Goal: Task Accomplishment & Management: Use online tool/utility

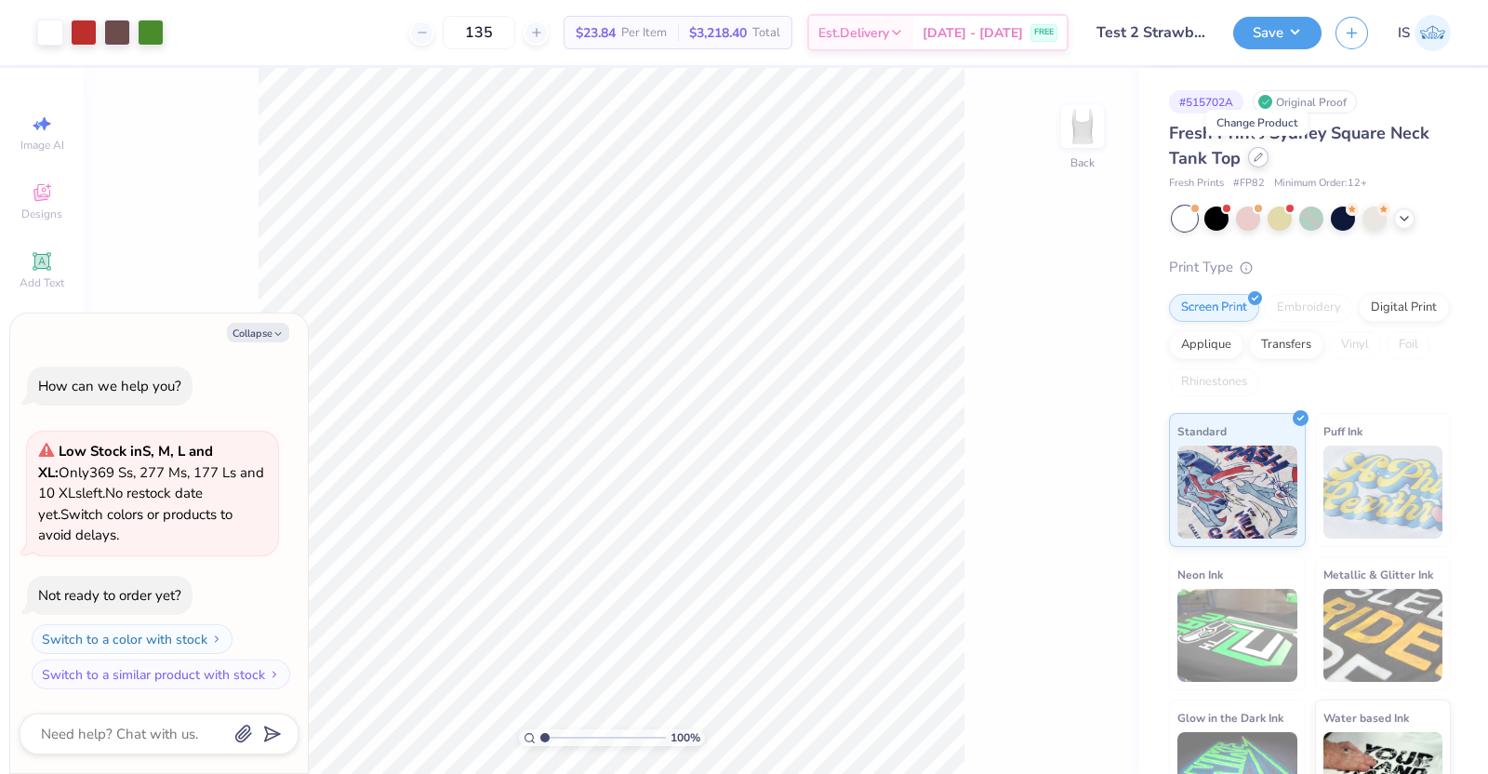
click at [1254, 159] on icon at bounding box center [1258, 157] width 9 height 9
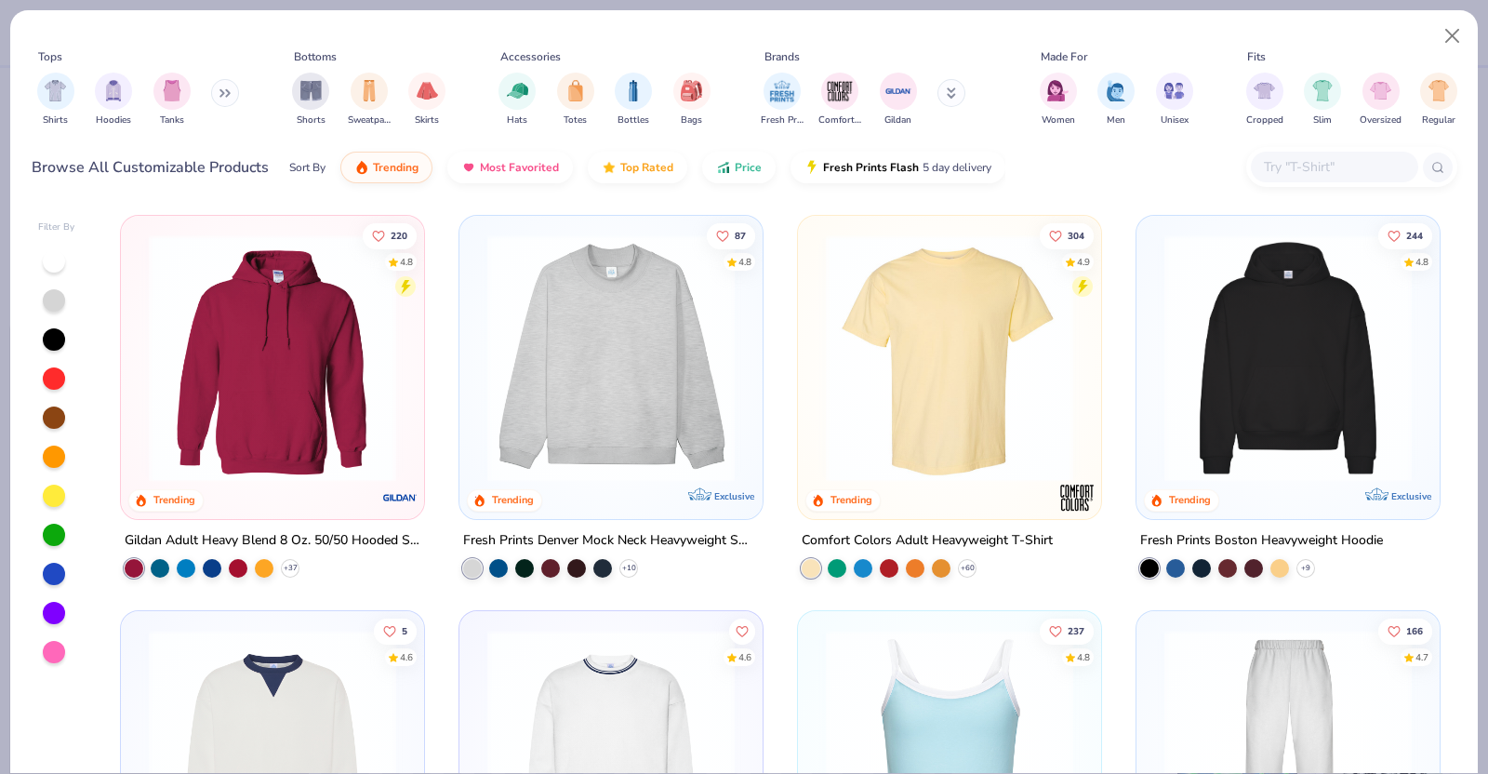
type textarea "x"
click at [1287, 158] on input "text" at bounding box center [1333, 166] width 143 height 21
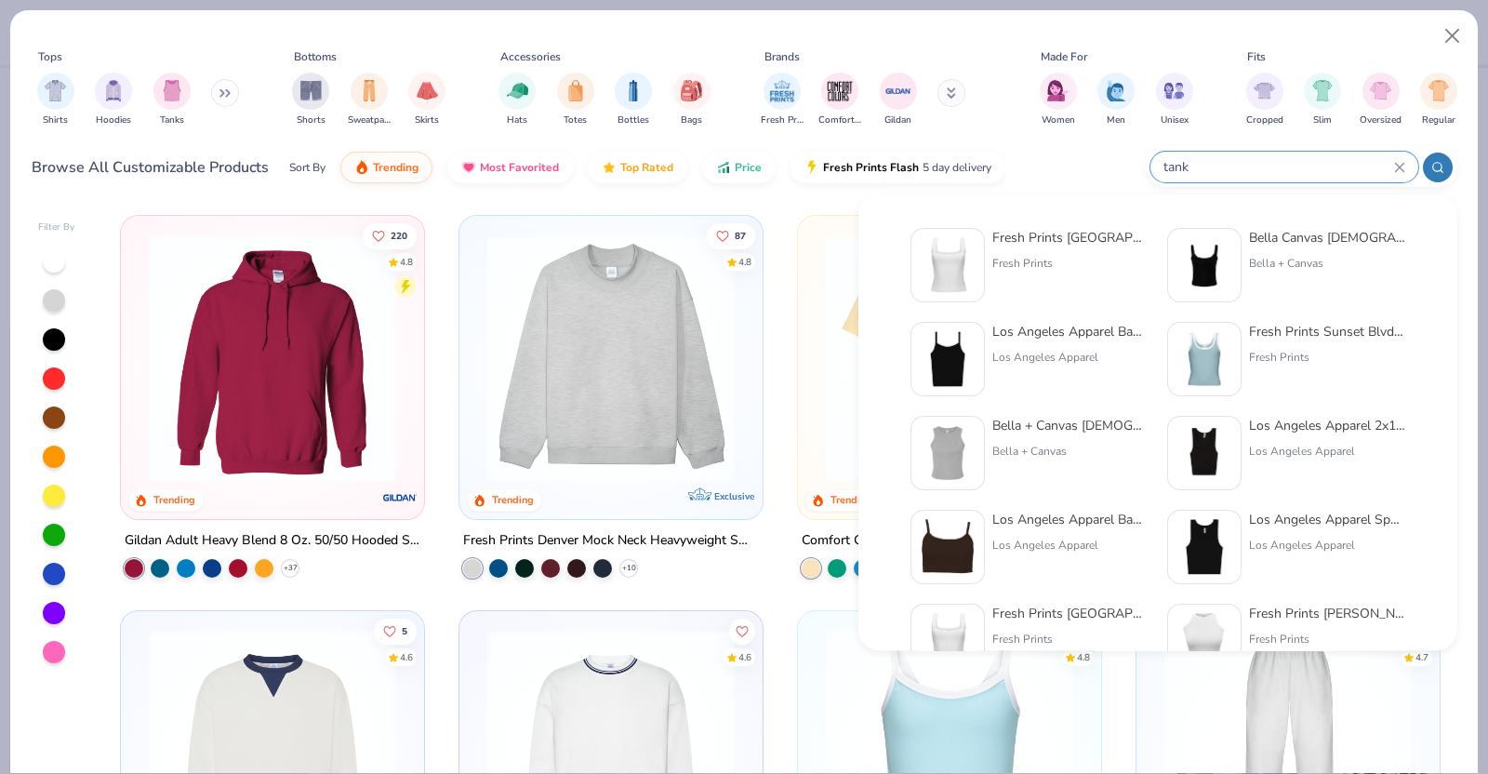
type input "tank"
click at [1309, 236] on div "Bella Canvas Ladies' Micro Ribbed Scoop Tank" at bounding box center [1327, 238] width 156 height 20
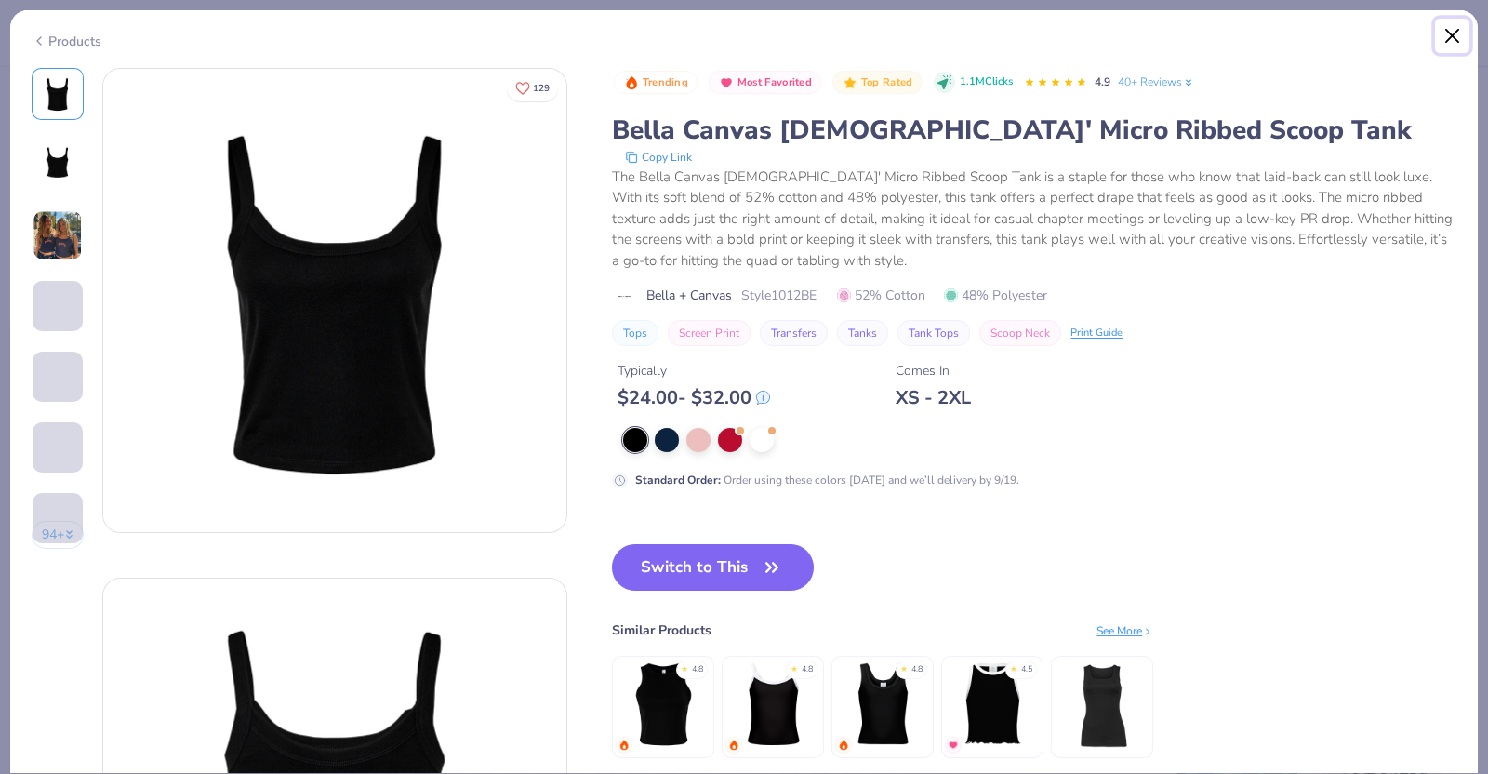
click at [1448, 33] on button "Close" at bounding box center [1452, 36] width 35 height 35
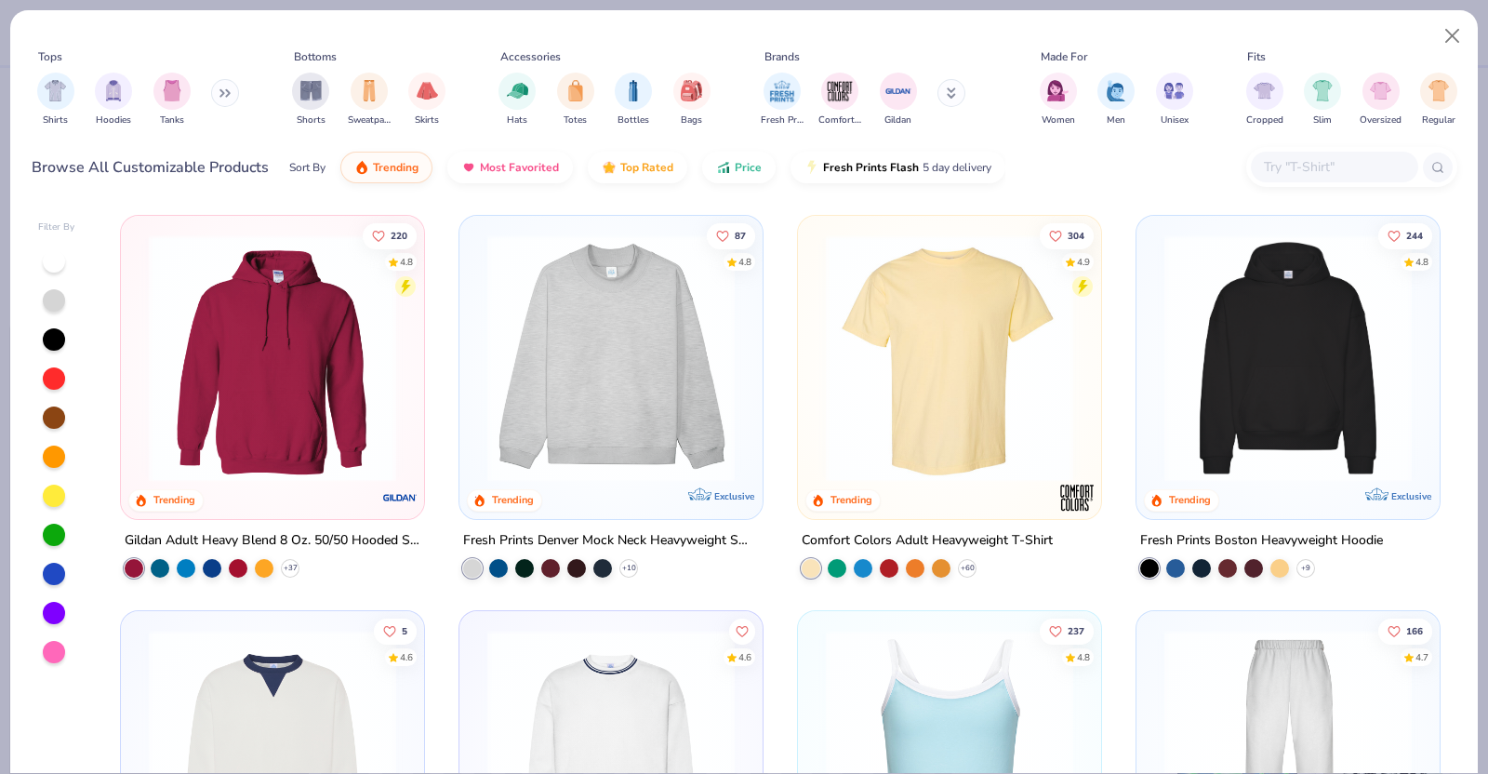
click at [1316, 171] on input "text" at bounding box center [1333, 166] width 143 height 21
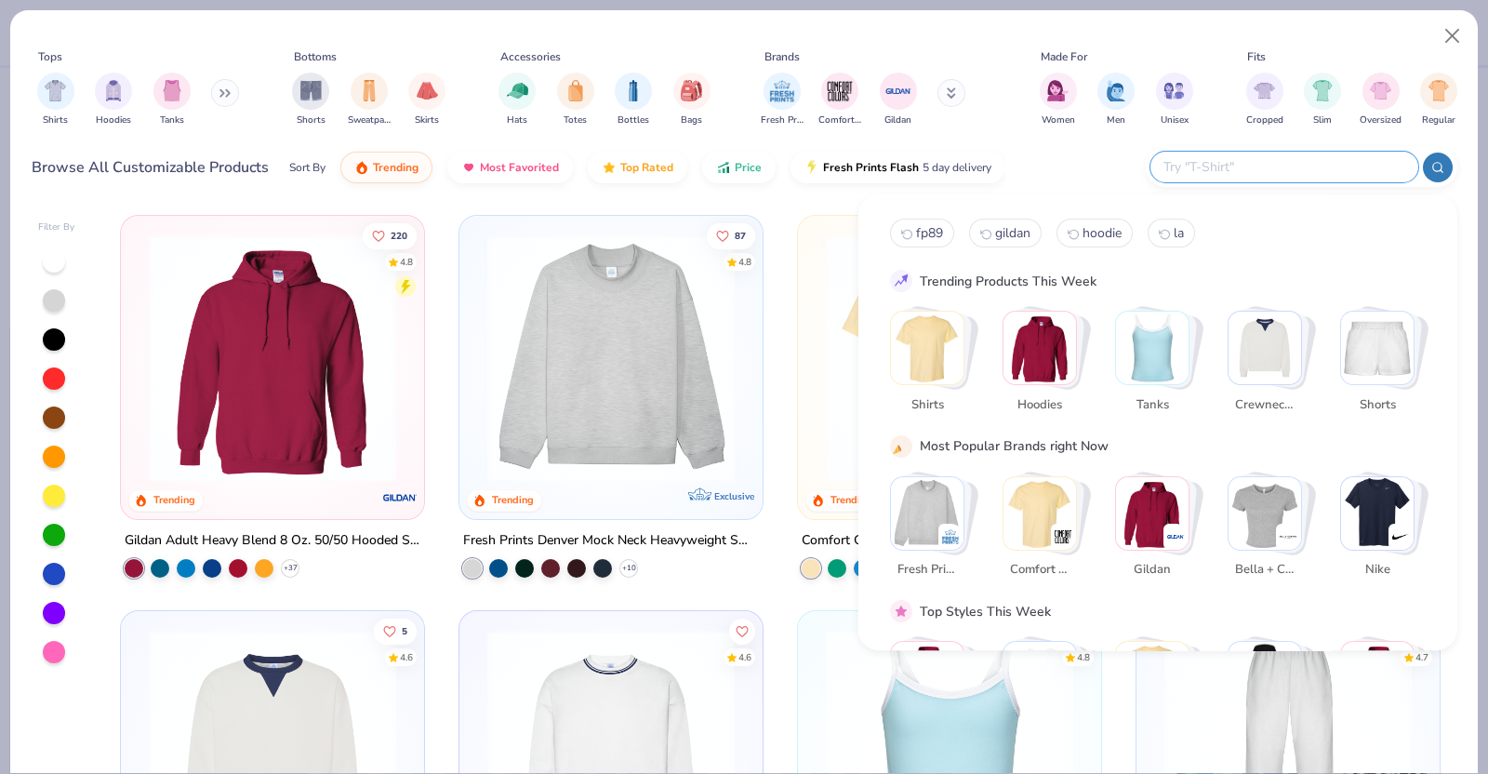
click at [1176, 327] on img "Stack Card Button Tanks" at bounding box center [1152, 348] width 73 height 73
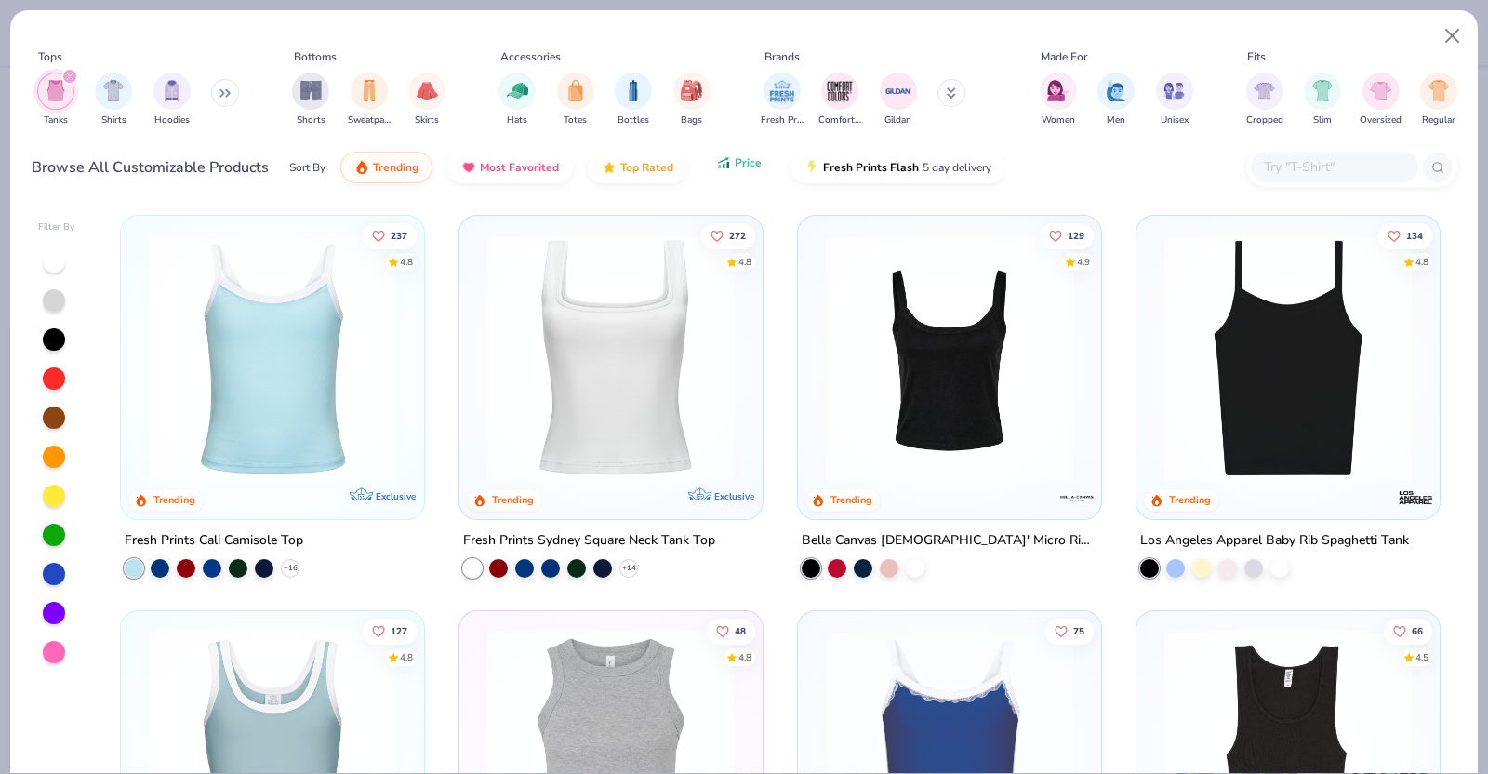
click at [758, 172] on button "Price" at bounding box center [738, 163] width 73 height 32
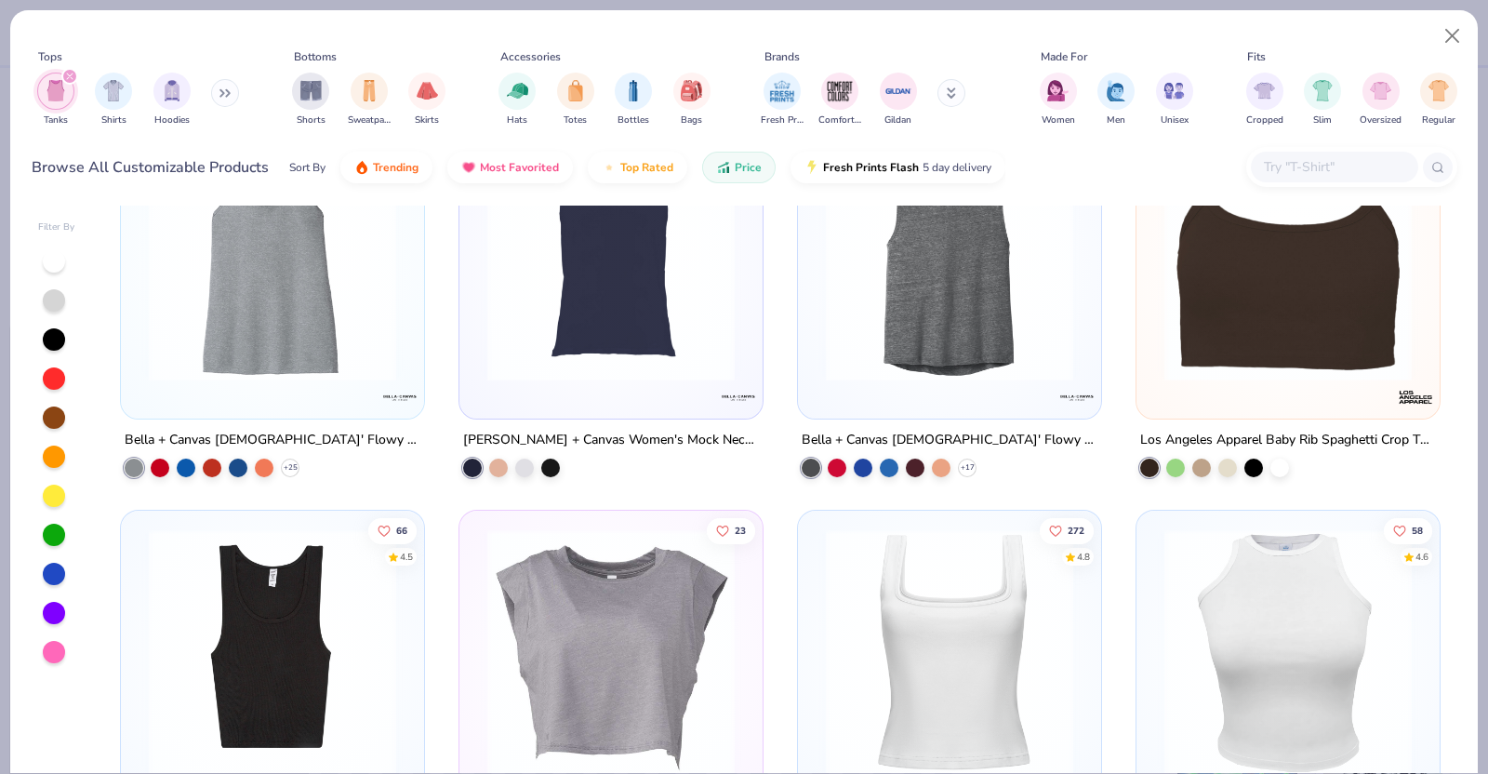
scroll to position [1824, 0]
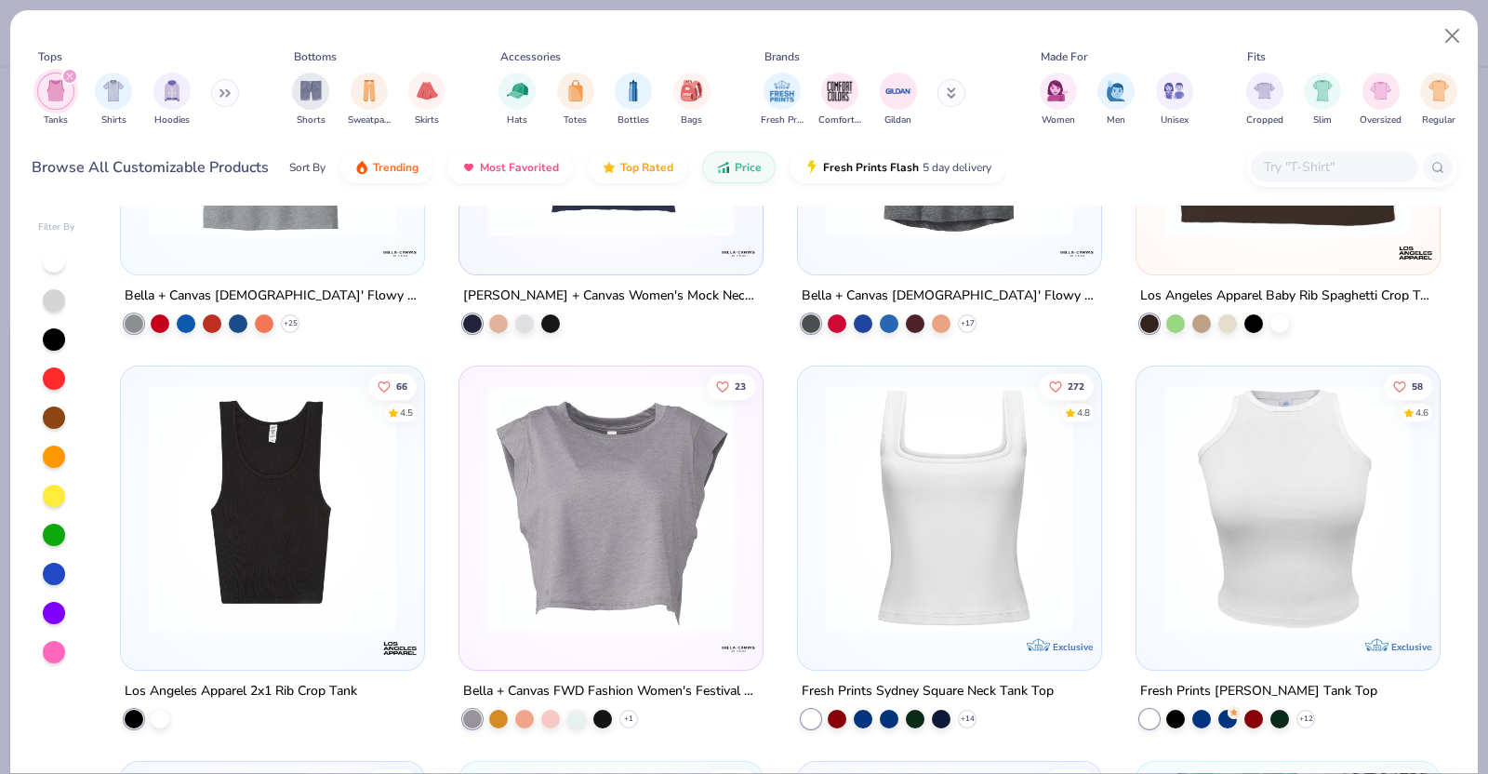
click at [358, 518] on img at bounding box center [272, 508] width 266 height 247
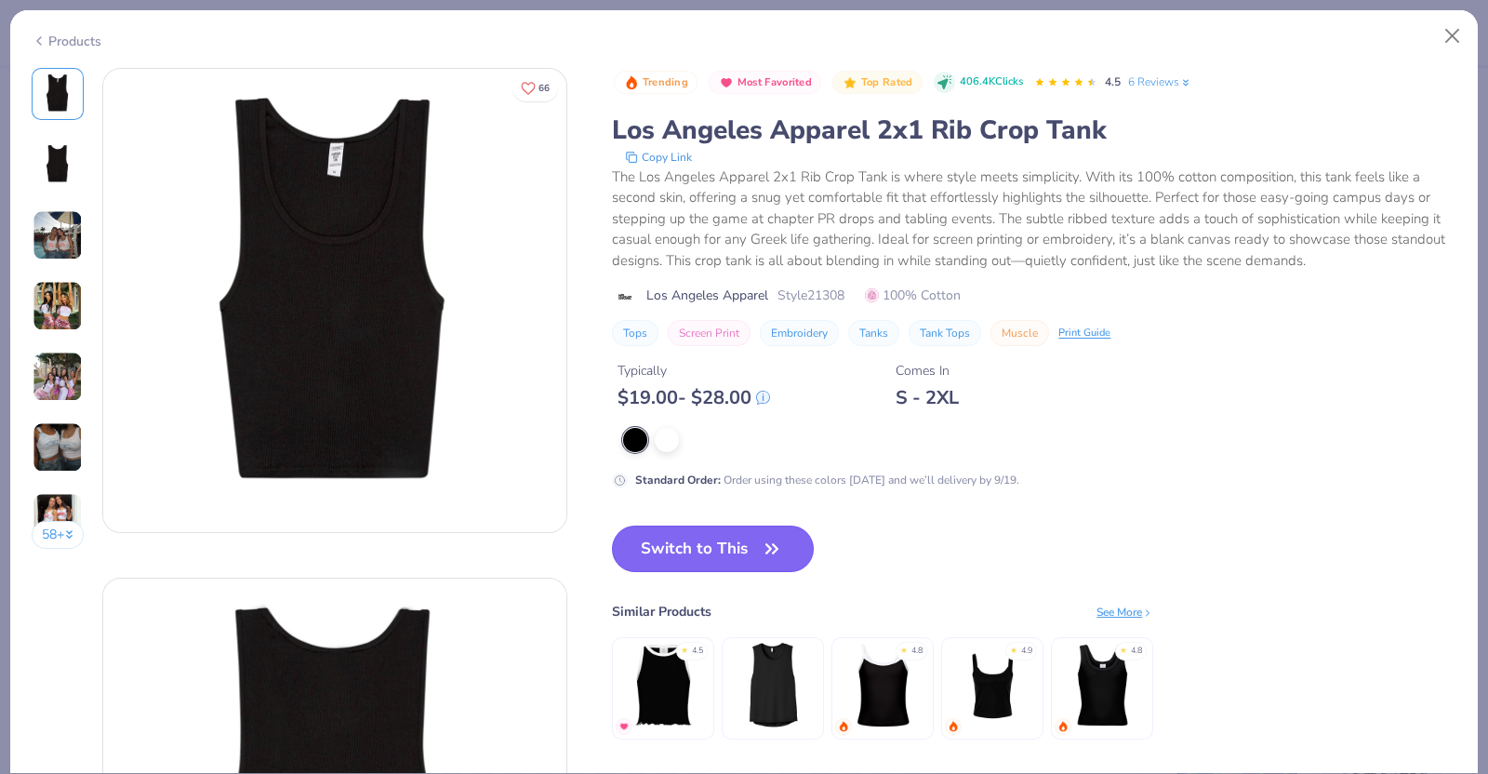
click at [730, 556] on button "Switch to This" at bounding box center [713, 548] width 202 height 46
click at [750, 541] on button "Switch to This" at bounding box center [713, 548] width 202 height 46
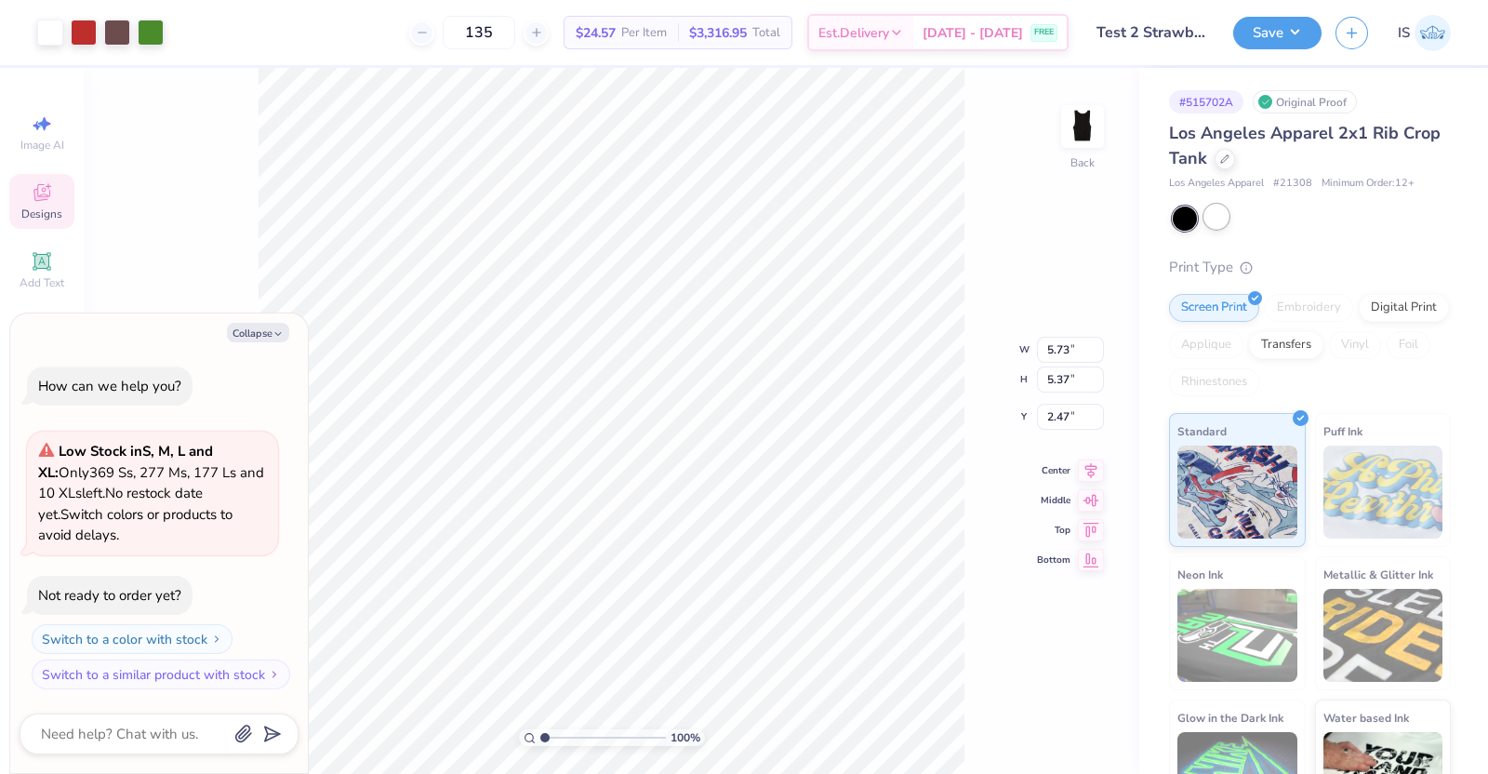
click at [1215, 228] on div at bounding box center [1216, 217] width 24 height 24
click at [1235, 150] on div at bounding box center [1224, 157] width 20 height 20
type textarea "x"
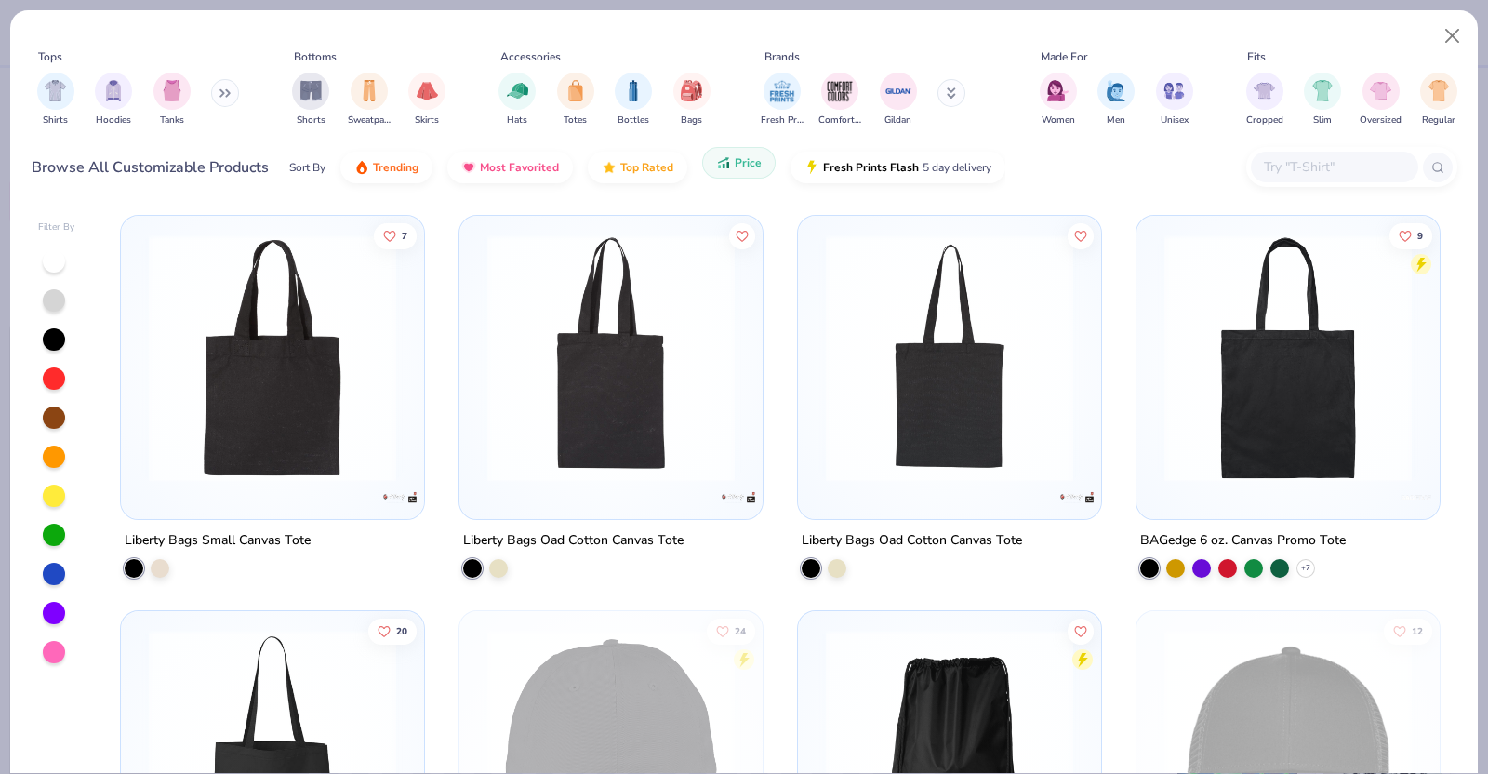
click at [723, 167] on icon "button" at bounding box center [724, 166] width 3 height 5
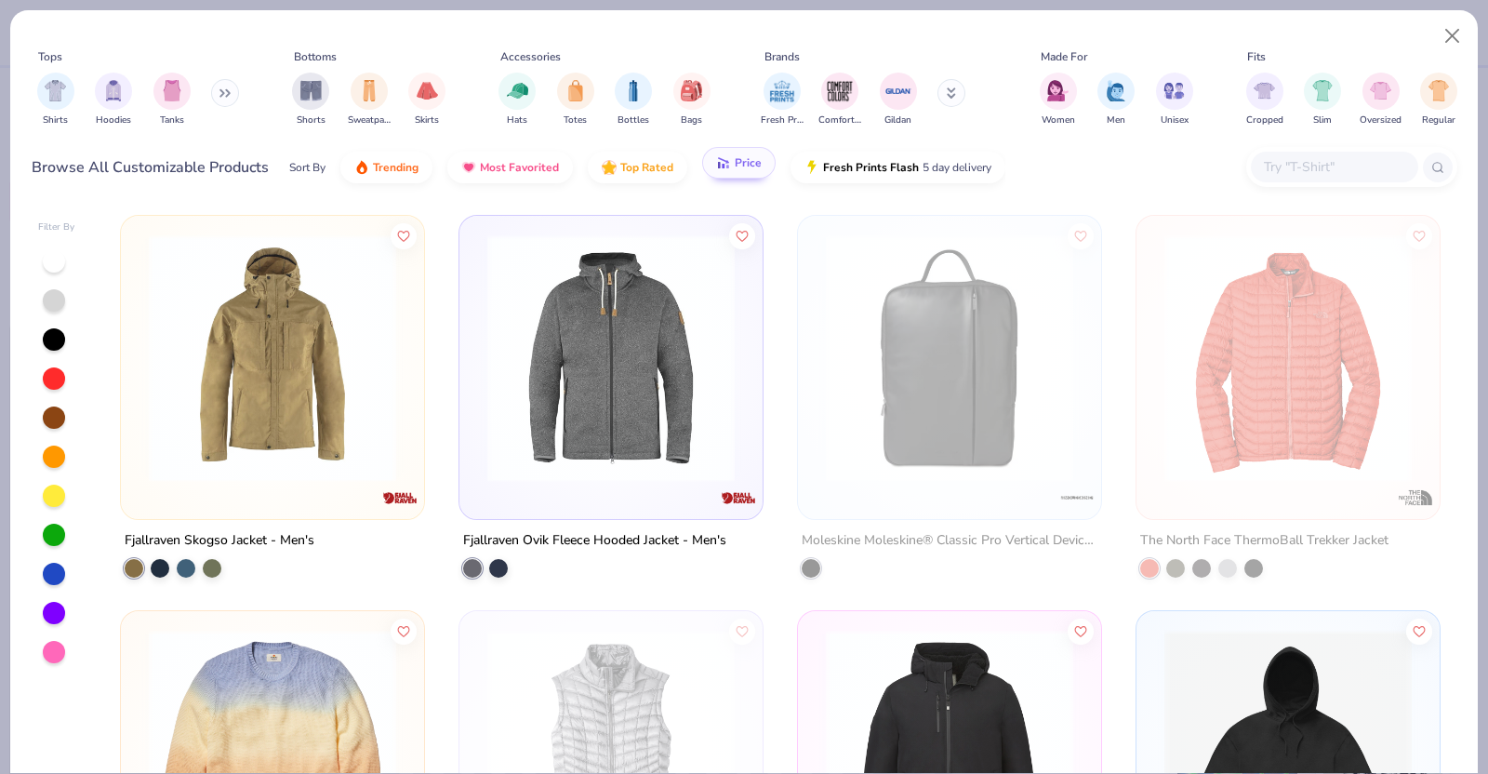
click at [1319, 167] on input "text" at bounding box center [1333, 166] width 143 height 21
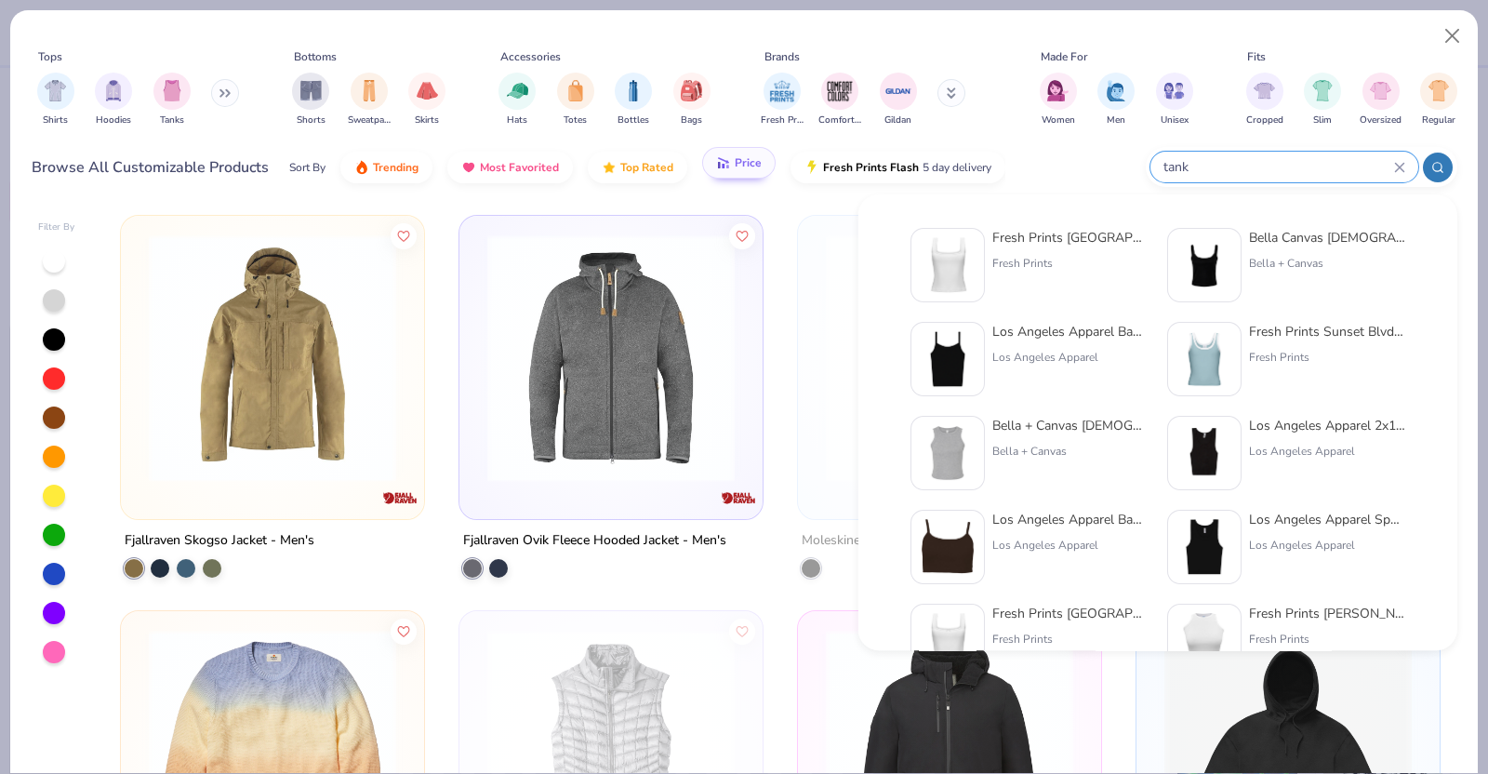
type input "tank"
click at [1099, 333] on div "Los Angeles Apparel Baby Rib Spaghetti Tank" at bounding box center [1070, 332] width 156 height 20
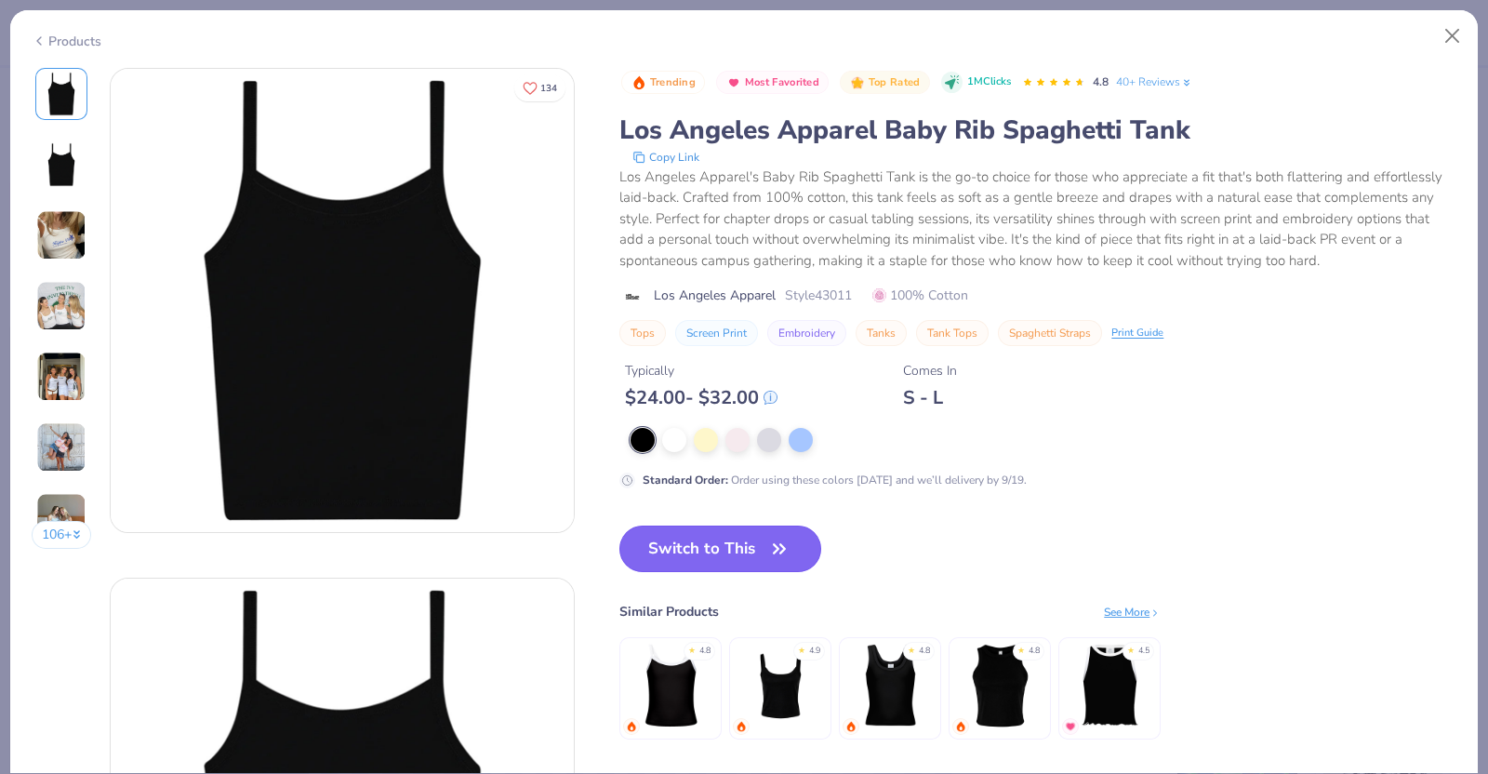
click at [767, 562] on span "button" at bounding box center [779, 549] width 26 height 26
click at [779, 562] on icon "button" at bounding box center [779, 549] width 26 height 26
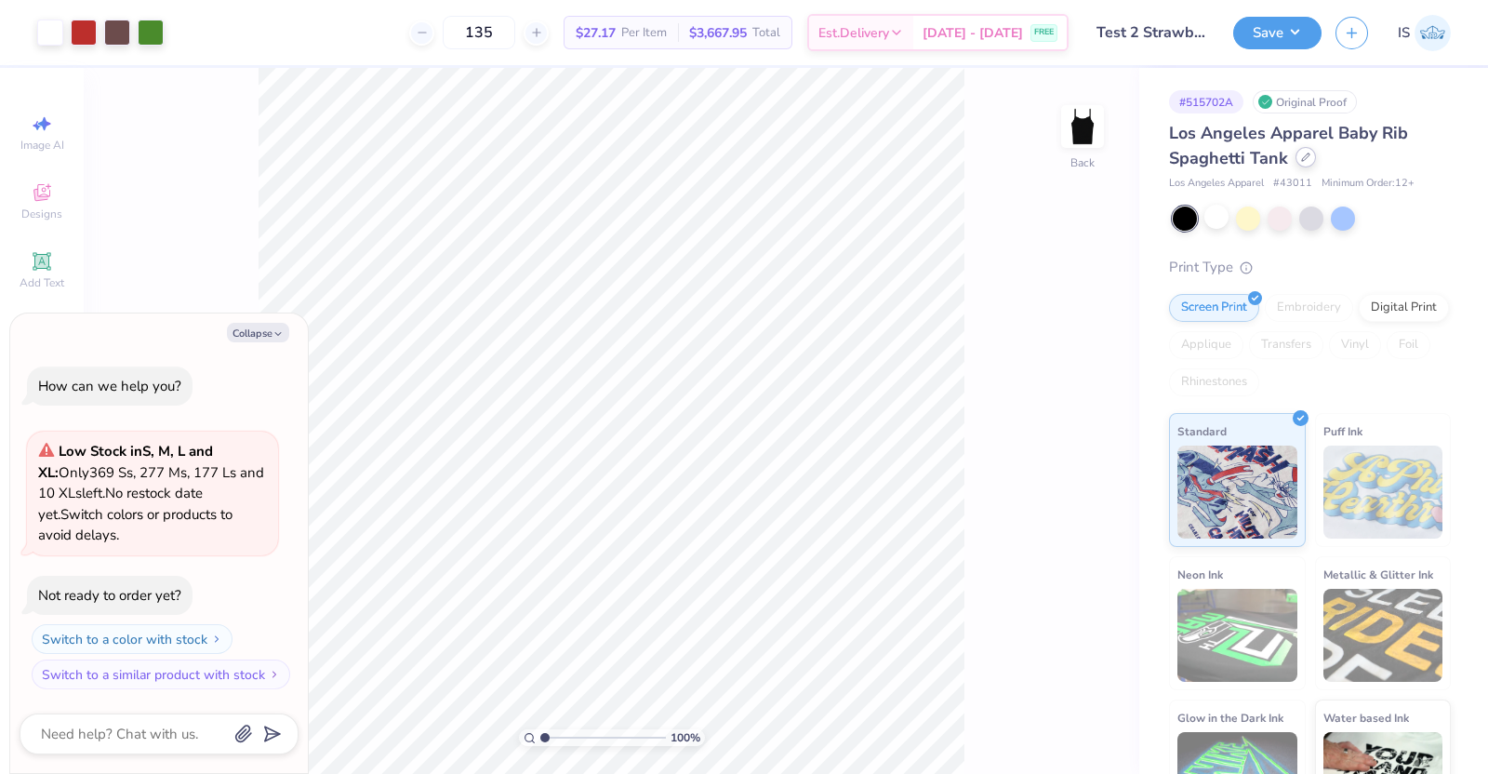
click at [1304, 153] on icon at bounding box center [1305, 157] width 9 height 9
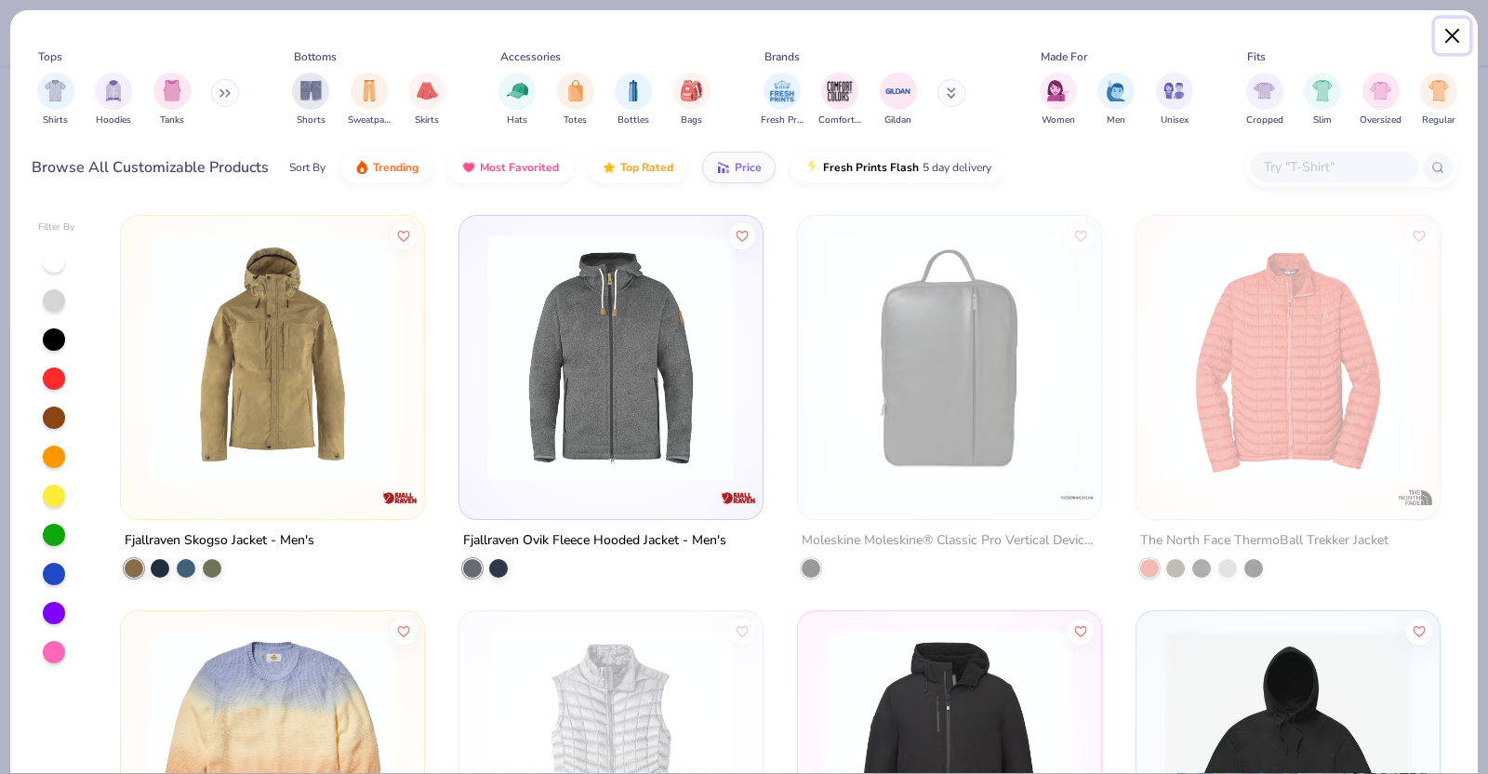
click at [1451, 38] on button "Close" at bounding box center [1452, 36] width 35 height 35
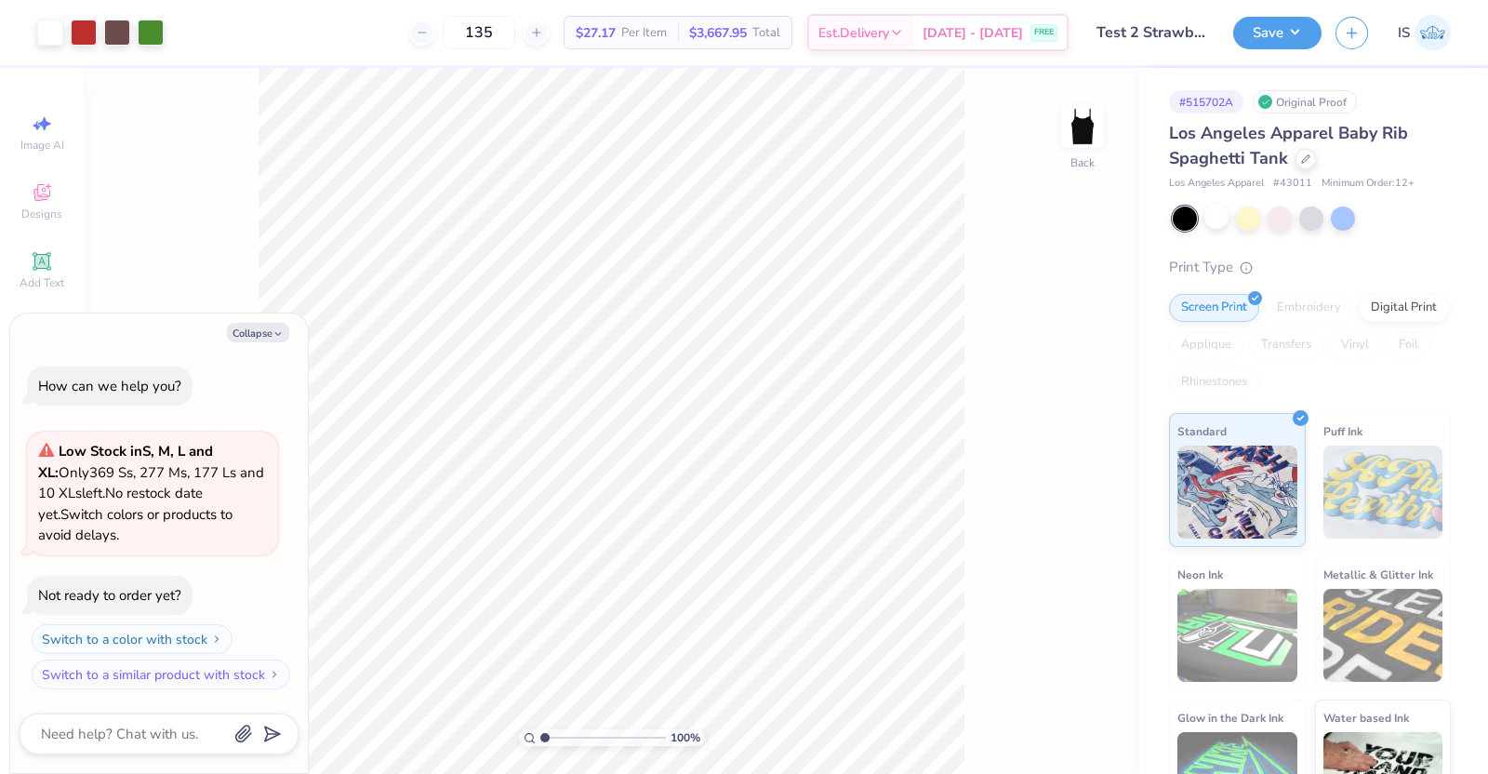
click at [1297, 169] on div "Los Angeles Apparel Baby Rib Spaghetti Tank" at bounding box center [1310, 146] width 282 height 50
click at [1307, 158] on icon at bounding box center [1305, 157] width 9 height 9
type textarea "x"
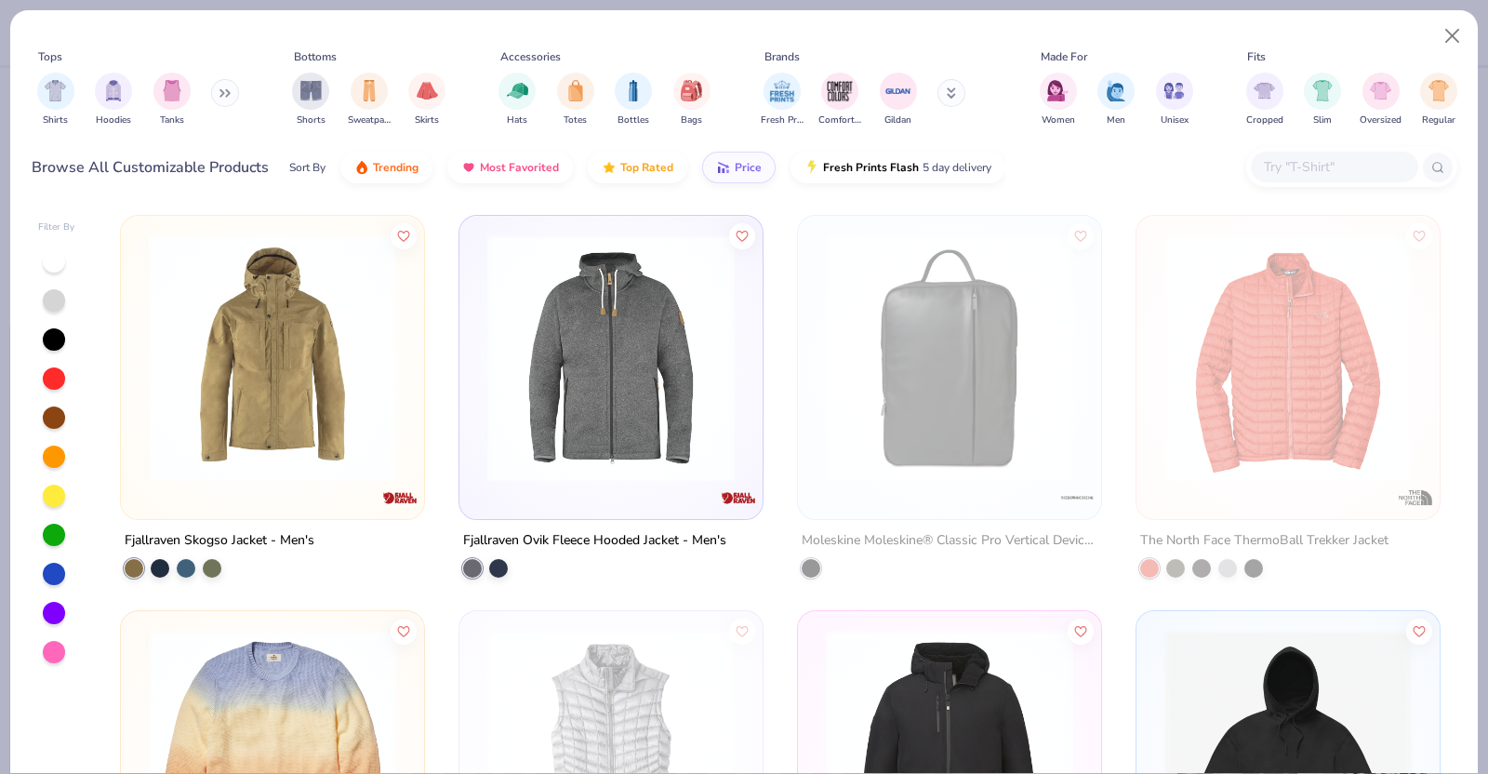
click at [1259, 166] on div at bounding box center [1334, 167] width 167 height 31
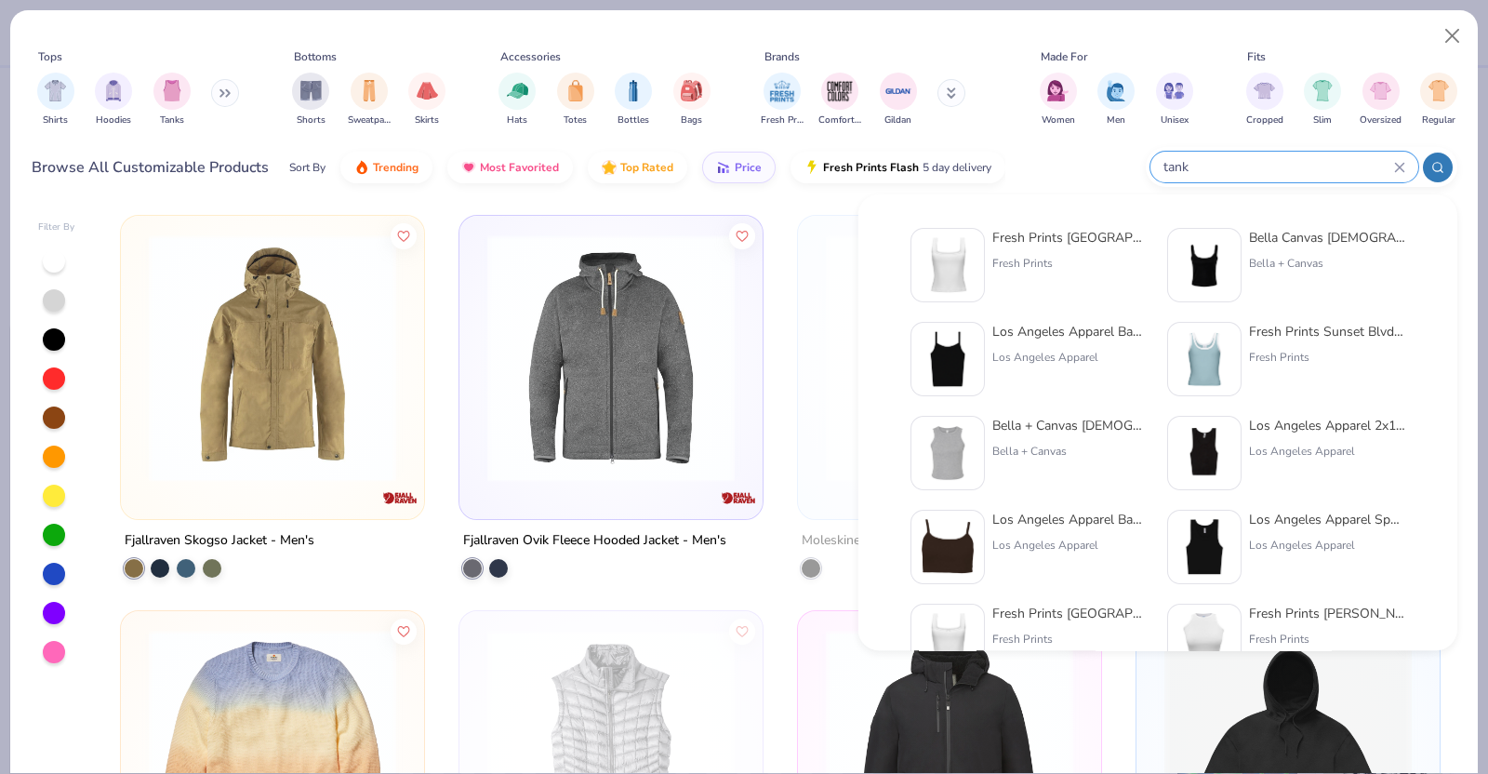
type input "tank"
click at [1090, 232] on div "Fresh Prints Sydney Square Neck Tank Top" at bounding box center [1070, 238] width 156 height 20
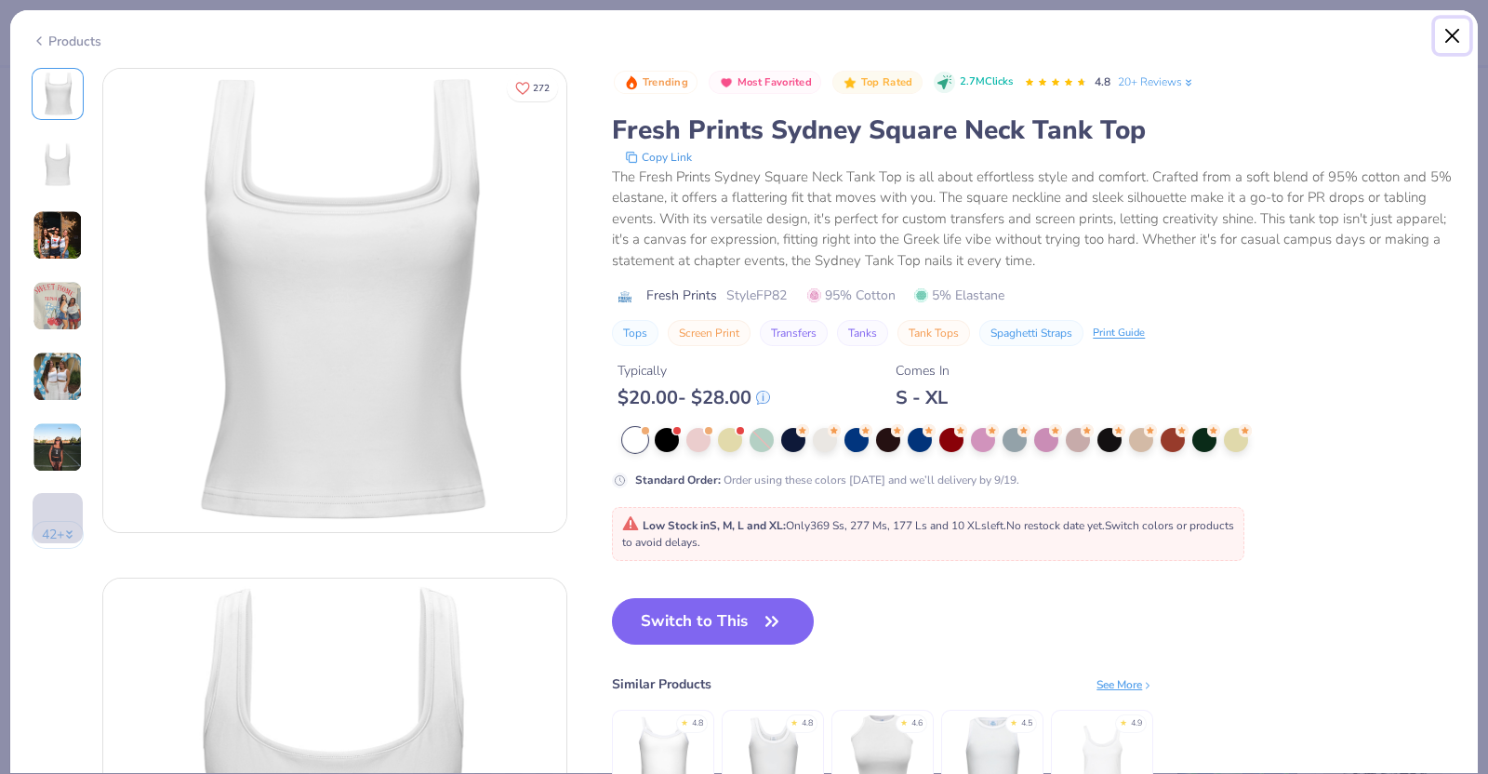
click at [1441, 34] on button "Close" at bounding box center [1452, 36] width 35 height 35
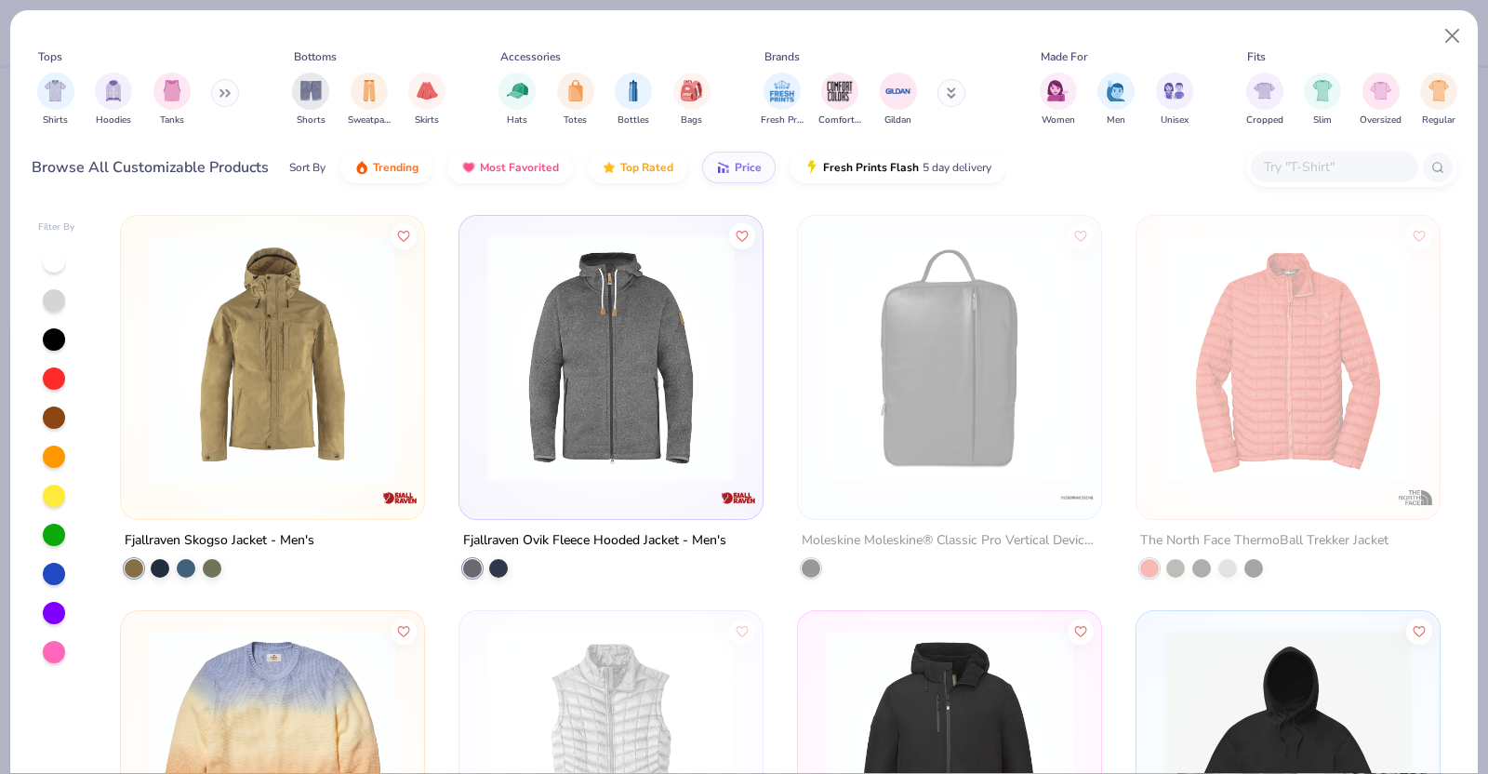
click at [1362, 165] on input "text" at bounding box center [1333, 166] width 143 height 21
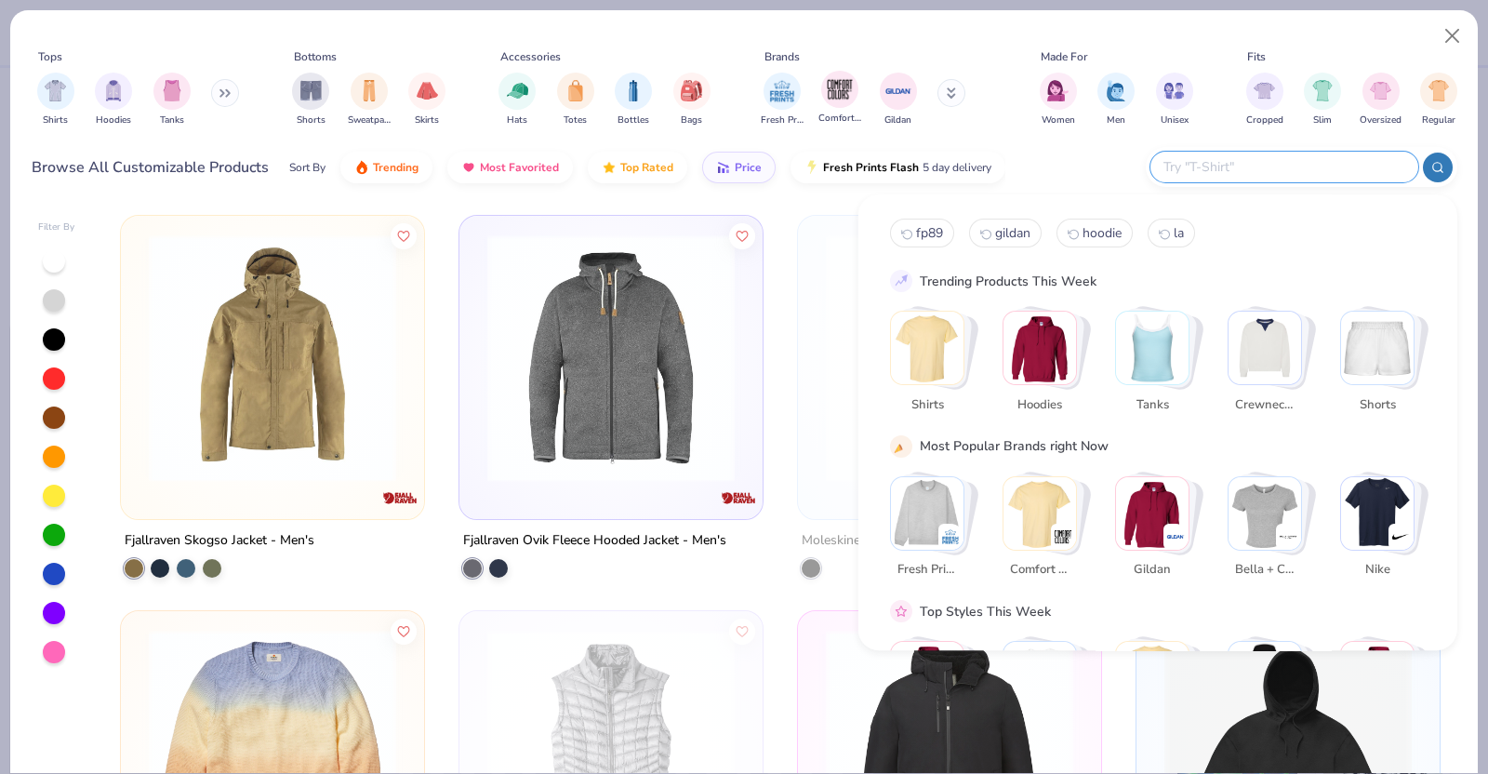
type textarea "x"
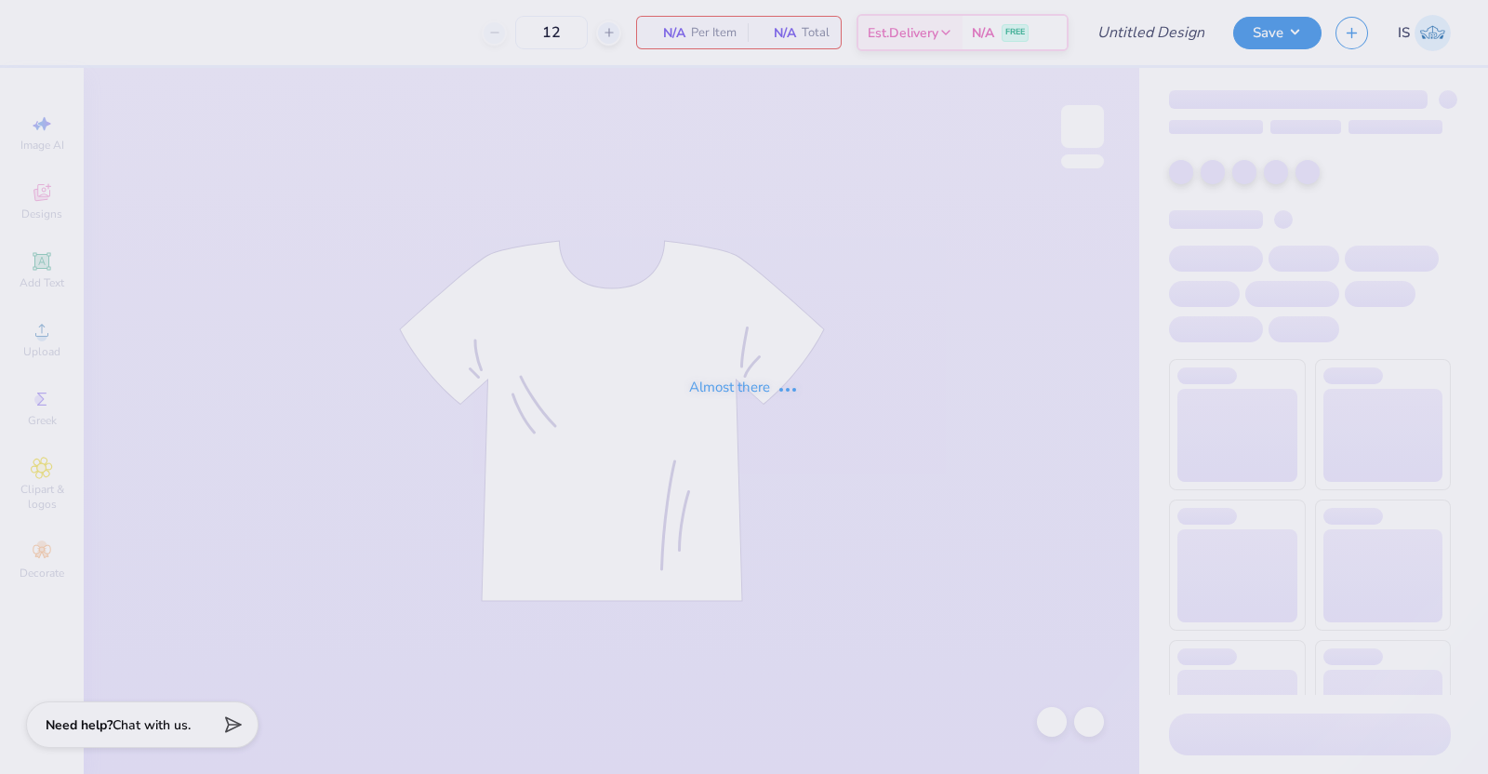
type input "Test 2 Strawberry"
type input "135"
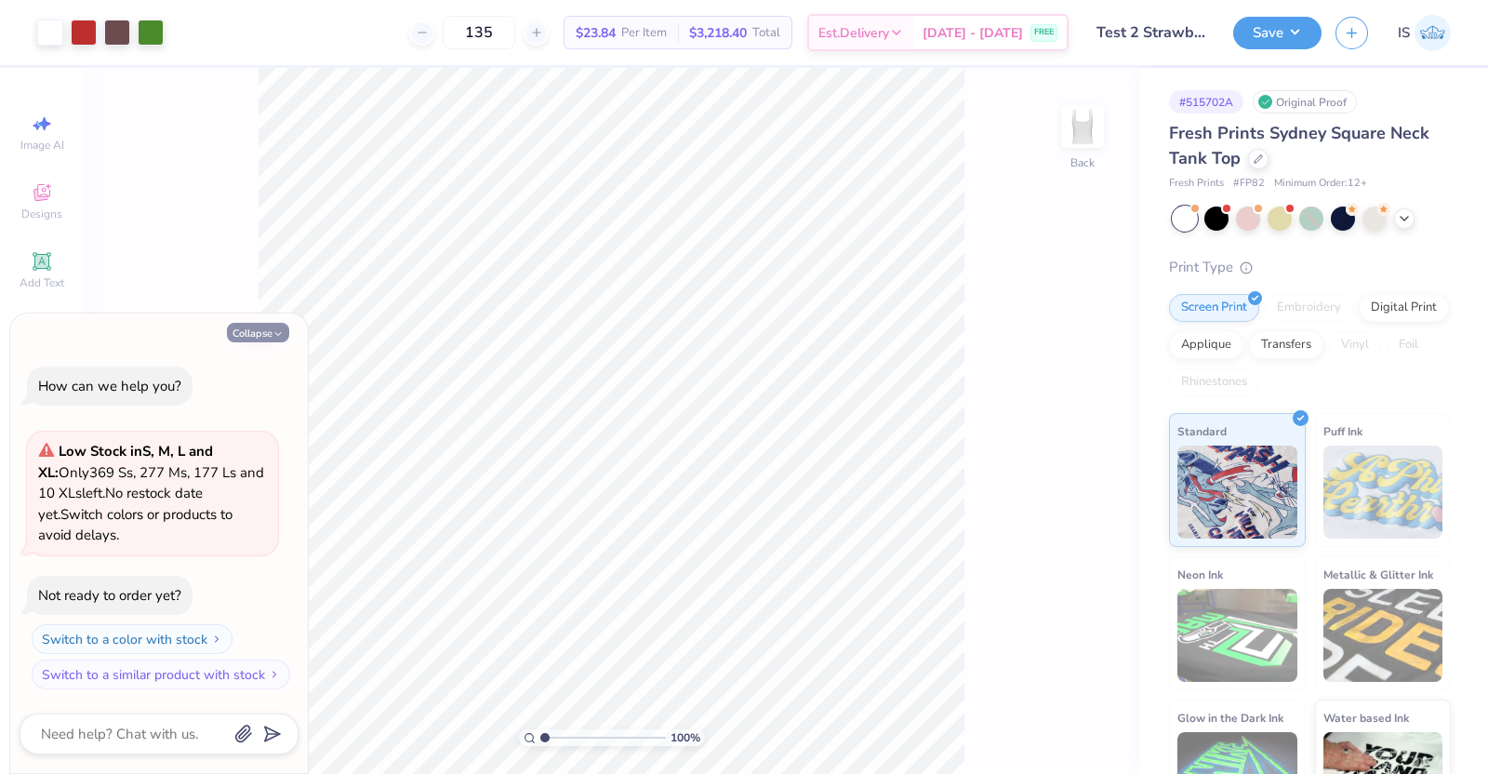
click at [269, 335] on button "Collapse" at bounding box center [258, 333] width 62 height 20
type textarea "x"
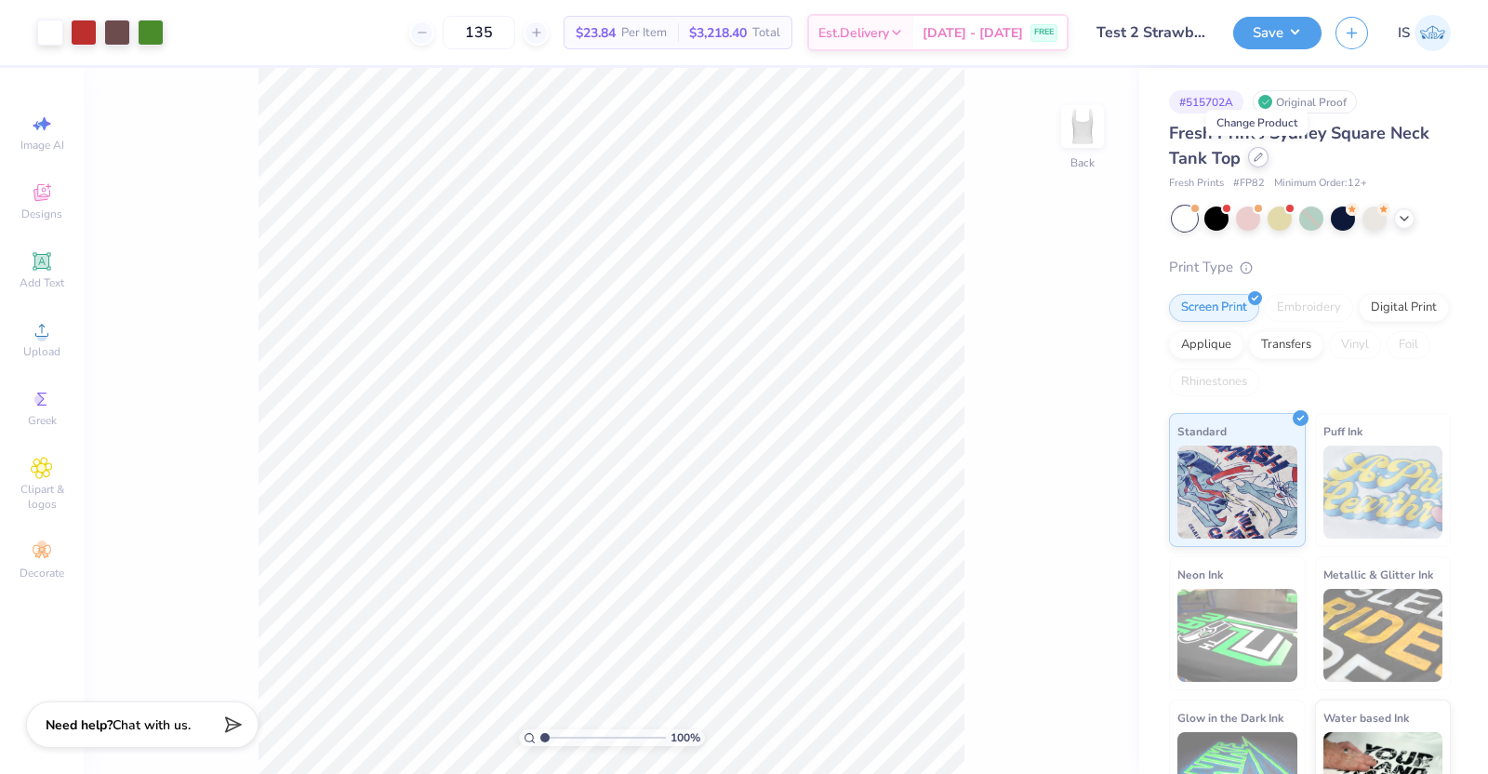
click at [1261, 161] on div at bounding box center [1258, 157] width 20 height 20
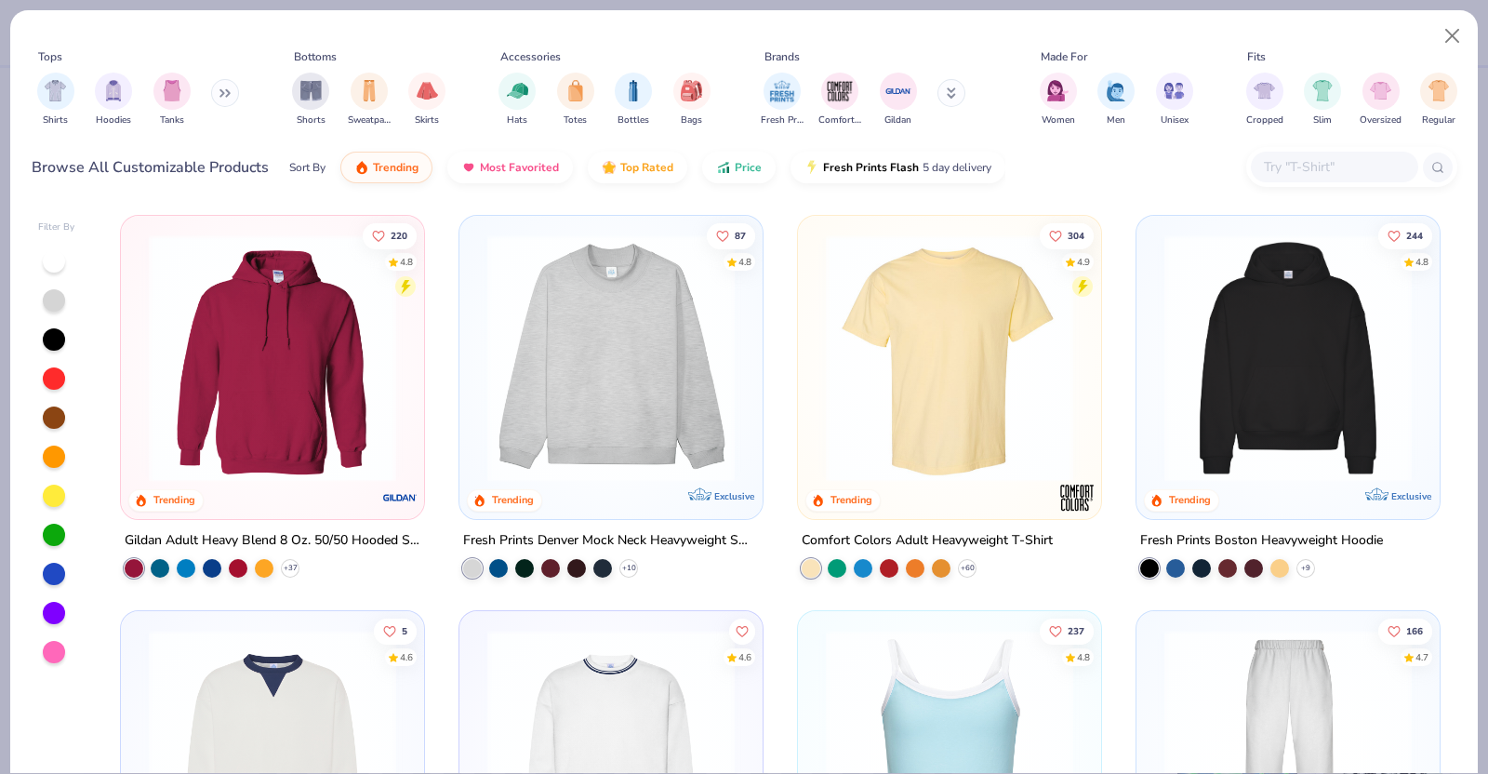
click at [1307, 173] on input "text" at bounding box center [1333, 166] width 143 height 21
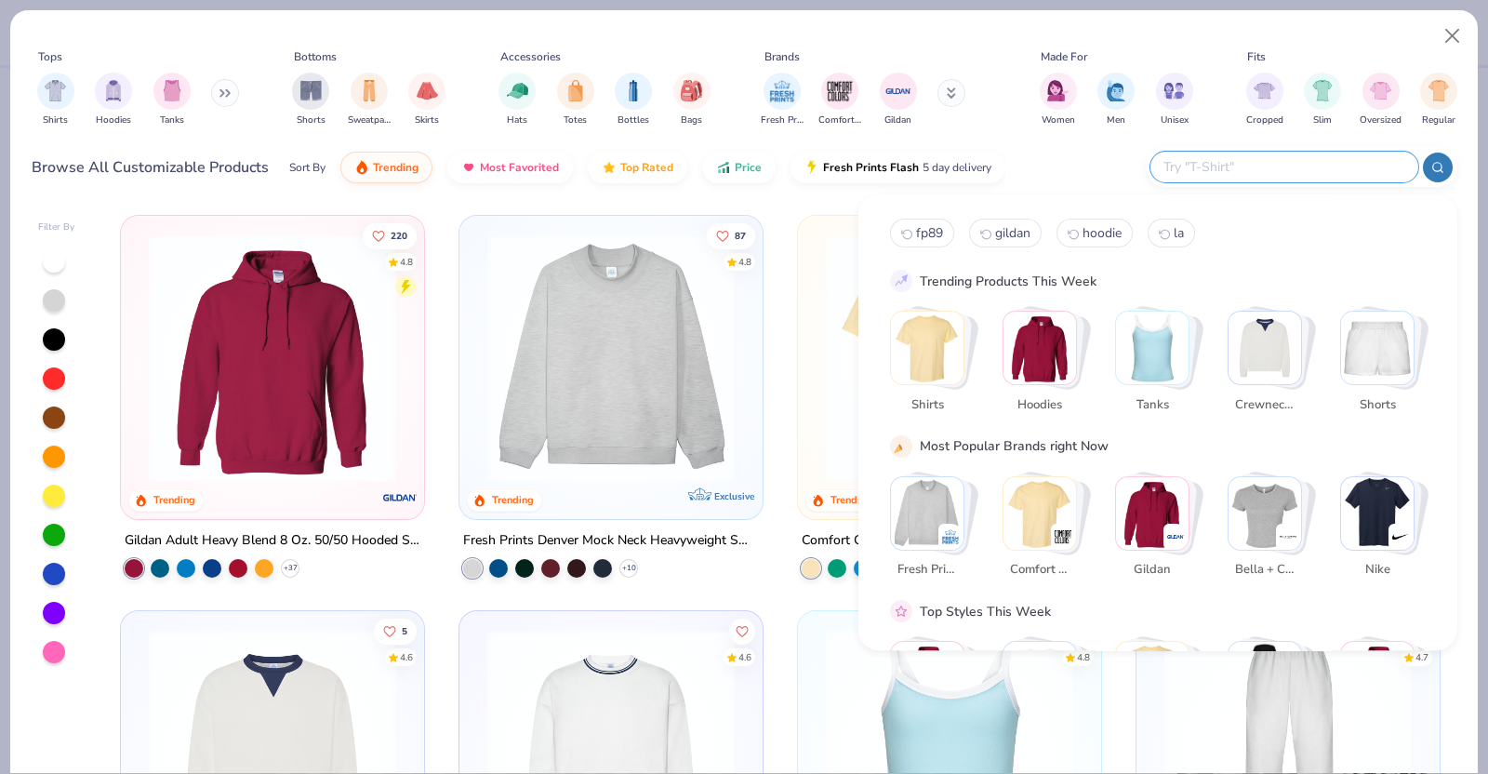
click at [1186, 369] on img "Stack Card Button Tanks" at bounding box center [1152, 348] width 73 height 73
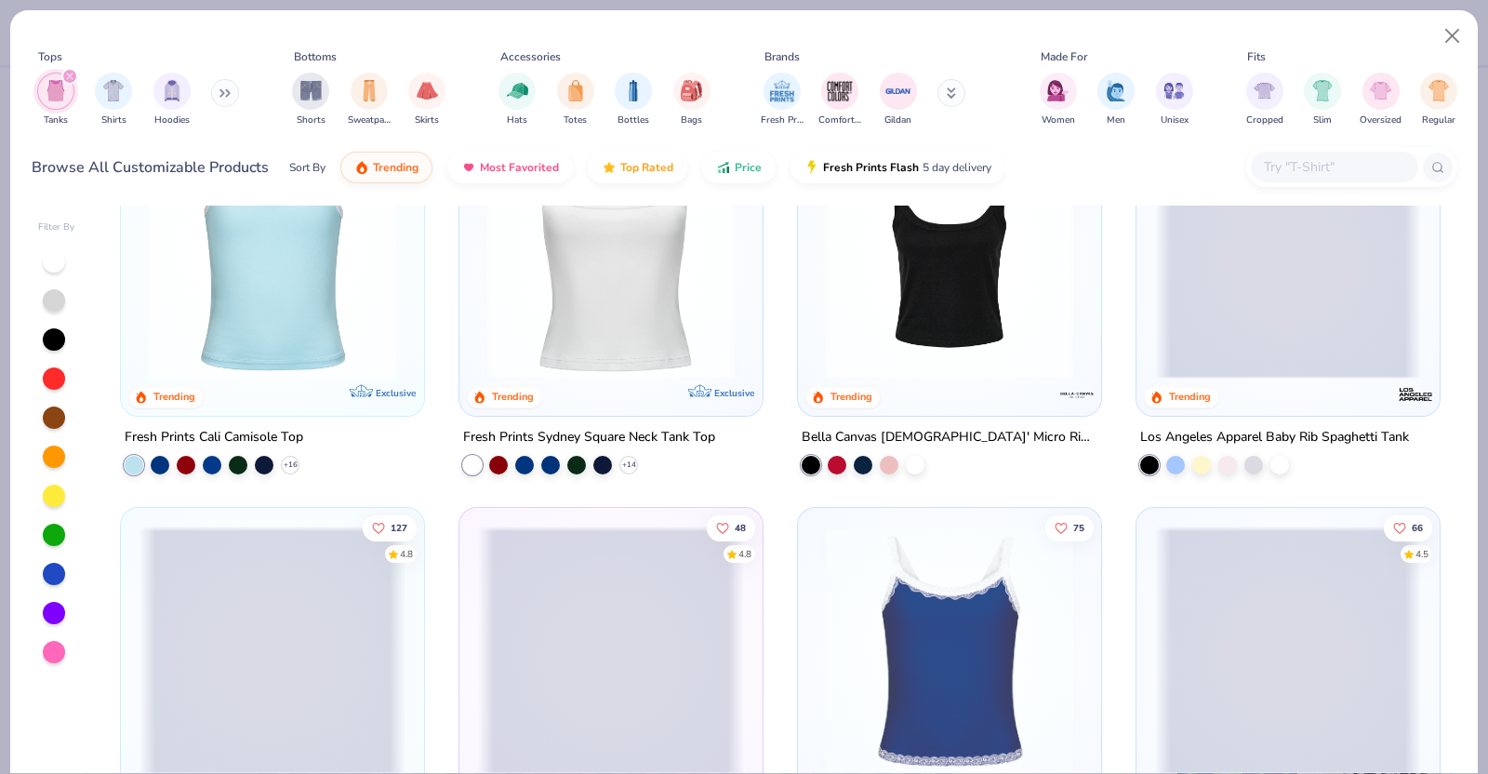
scroll to position [104, 0]
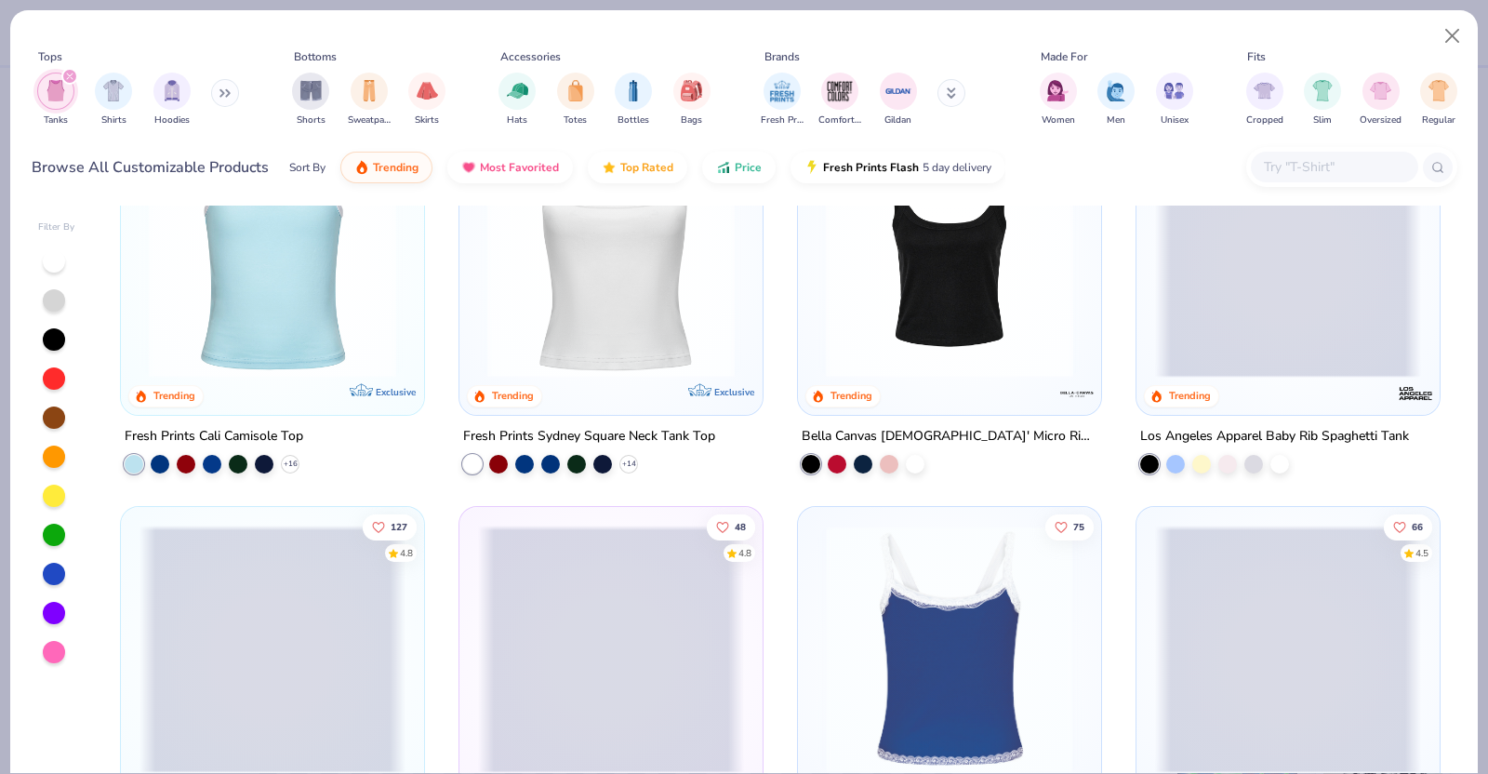
drag, startPoint x: 886, startPoint y: 586, endPoint x: 851, endPoint y: 484, distance: 107.3
click at [851, 484] on div "129 4.9 Trending Bella Canvas Ladies' Micro Ribbed Scoop Tank" at bounding box center [949, 308] width 305 height 394
click at [906, 465] on div at bounding box center [915, 462] width 19 height 19
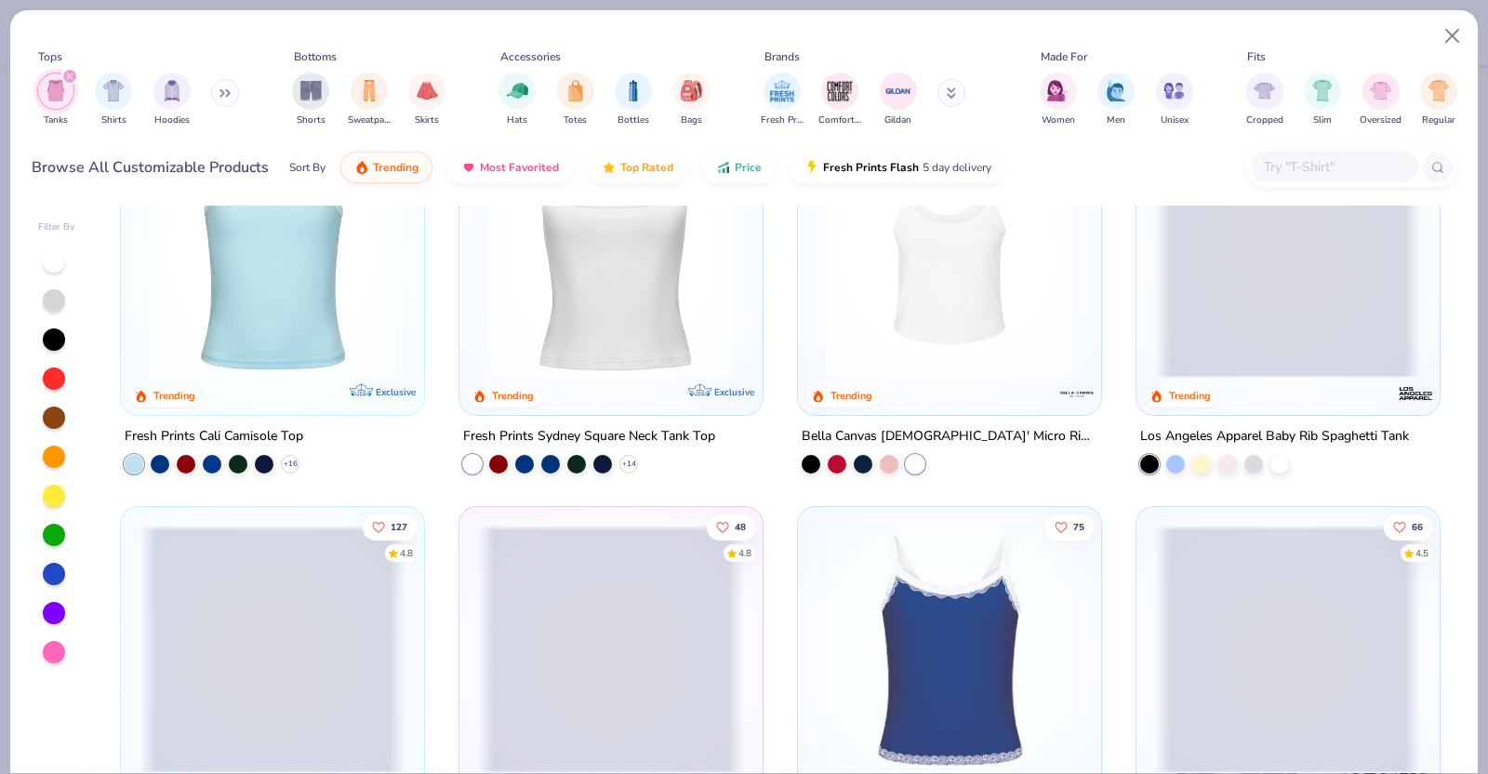
click at [986, 318] on img at bounding box center [949, 253] width 266 height 247
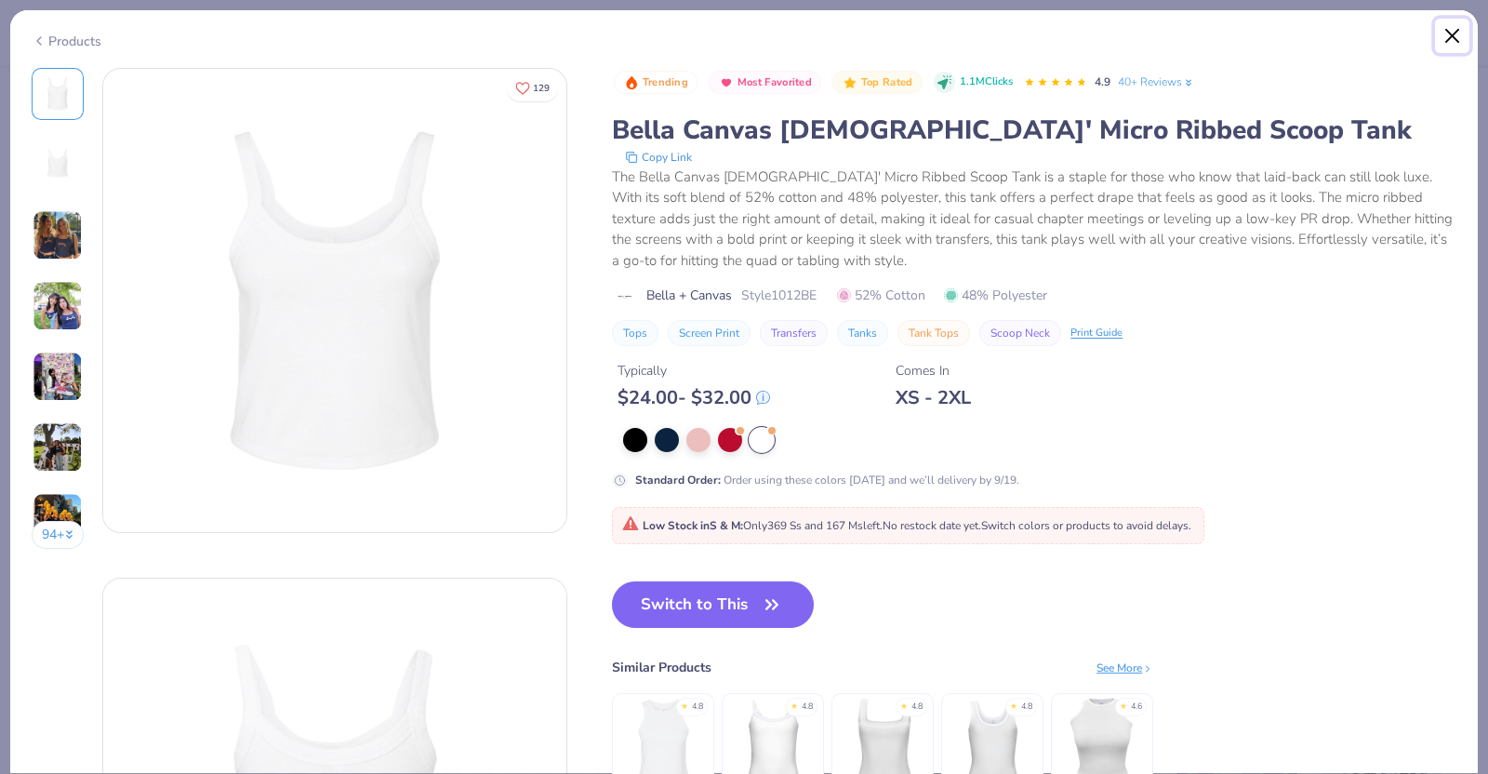
click at [1440, 52] on button "Close" at bounding box center [1452, 36] width 35 height 35
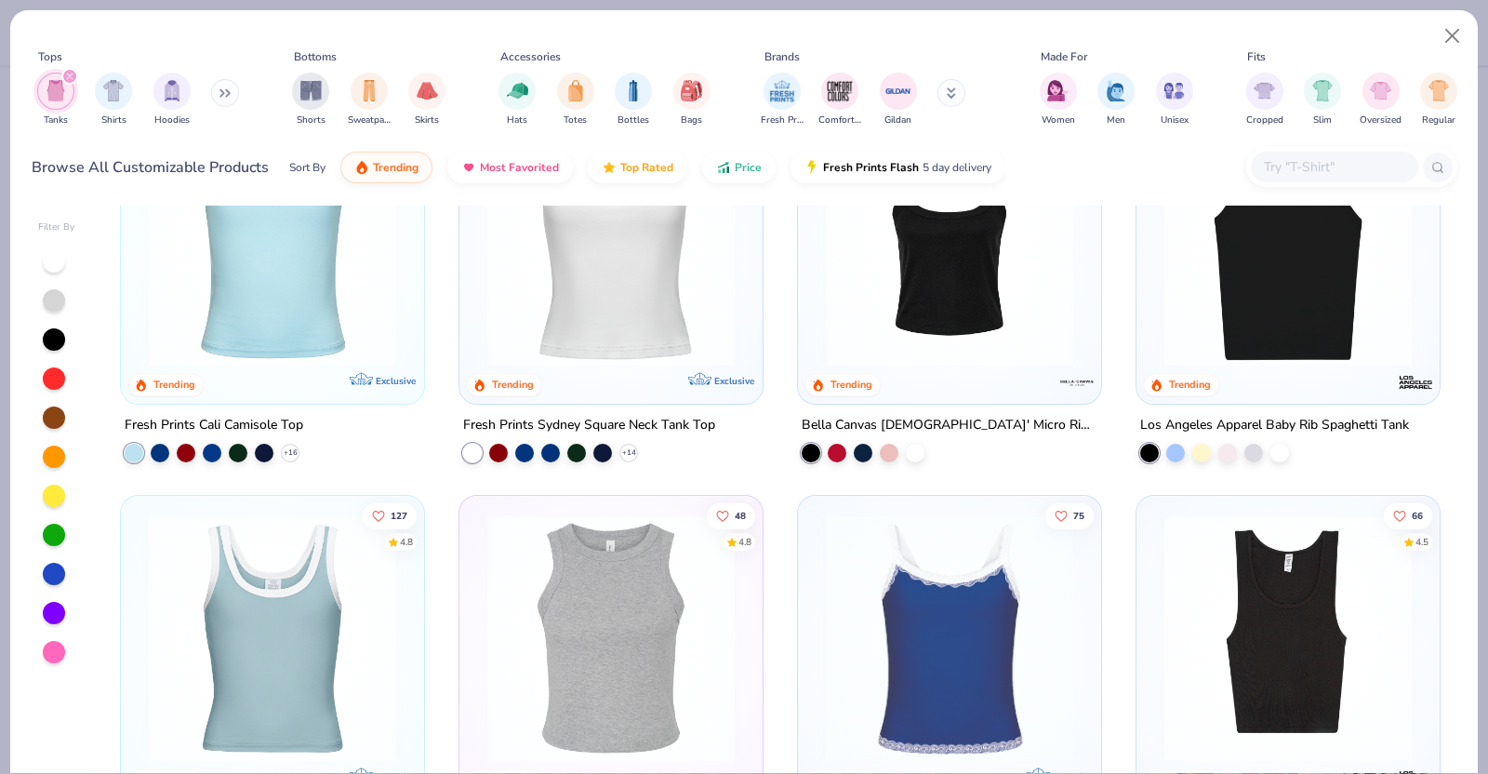
scroll to position [115, 0]
click at [1270, 451] on div at bounding box center [1279, 451] width 19 height 19
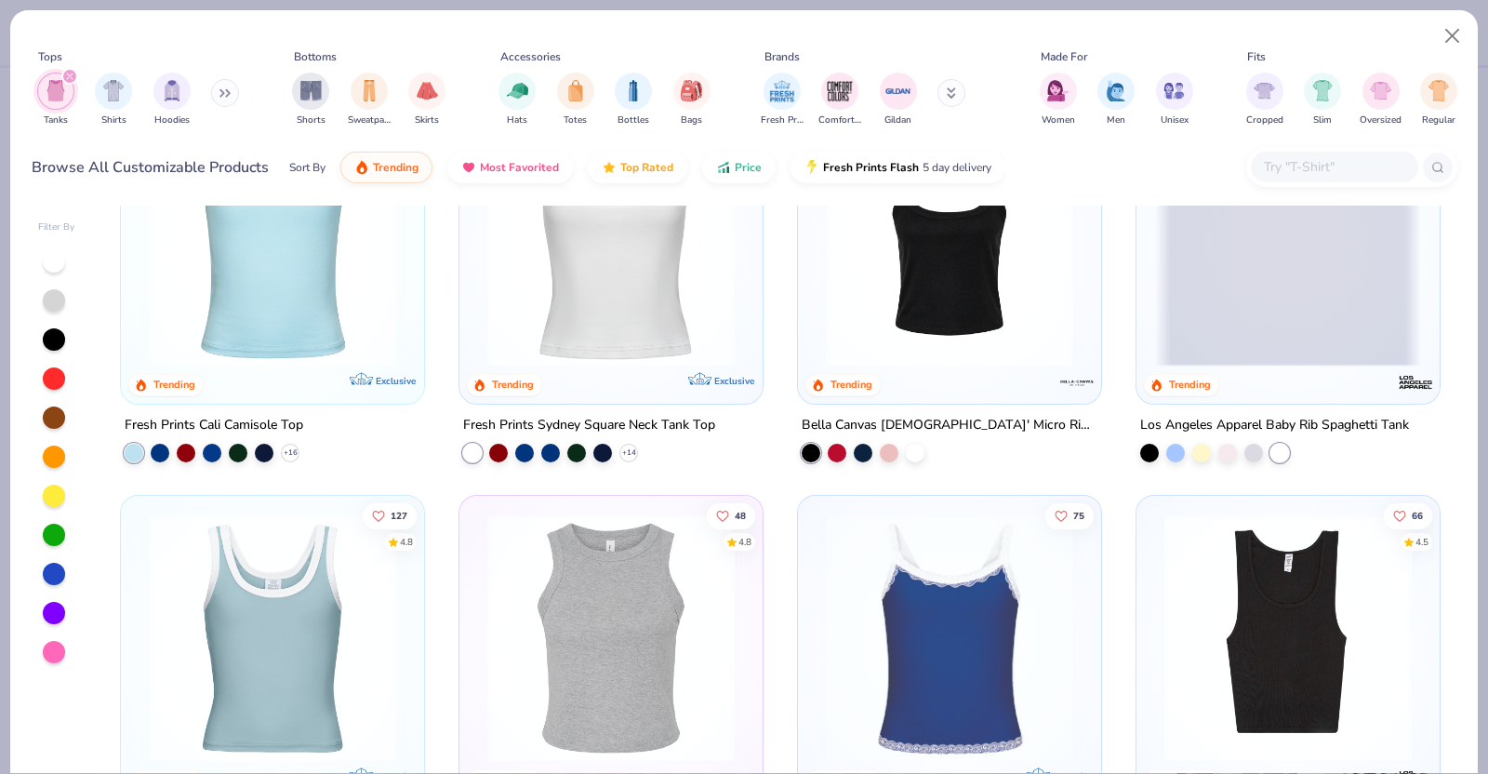
click at [1270, 337] on span at bounding box center [1288, 242] width 266 height 247
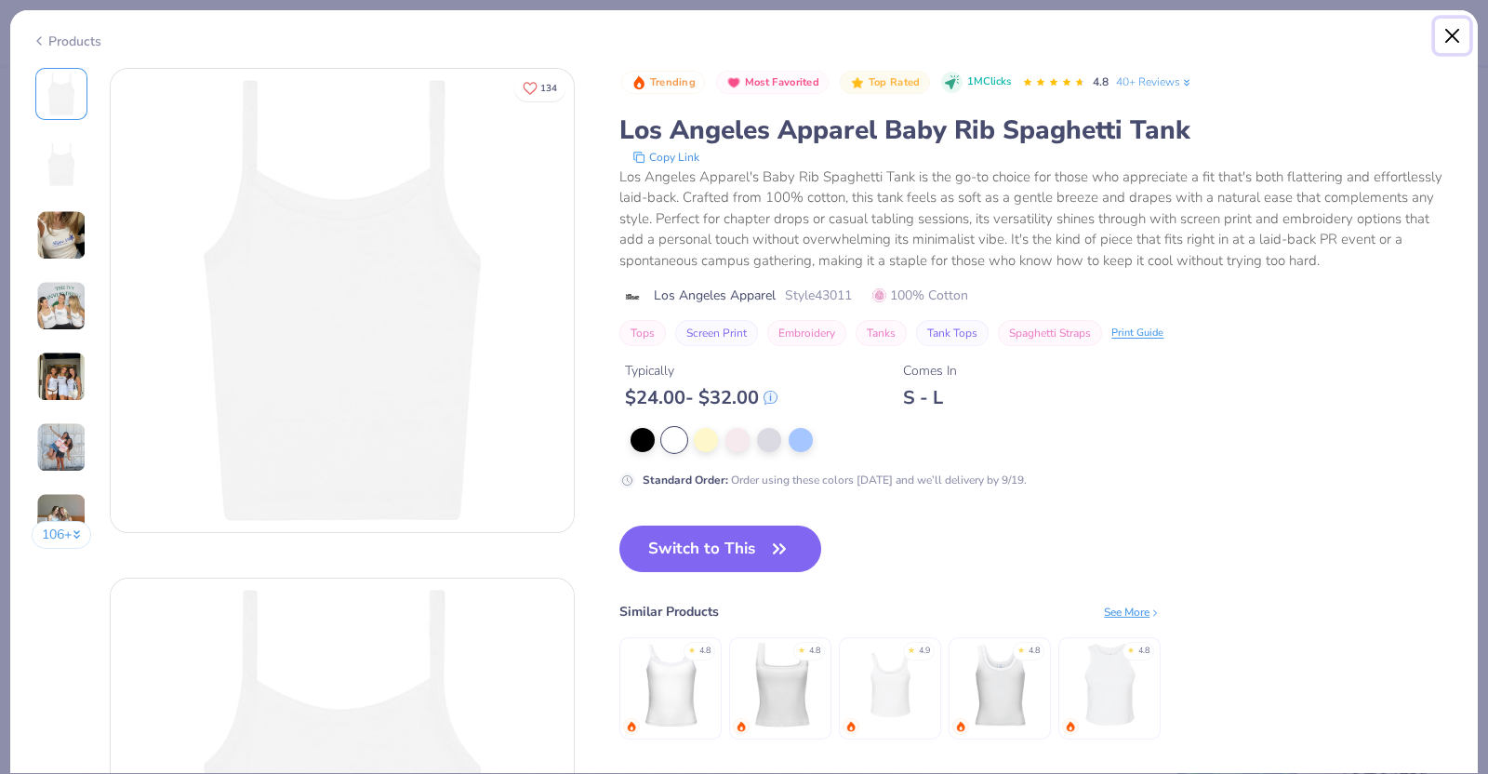
click at [1454, 36] on button "Close" at bounding box center [1452, 36] width 35 height 35
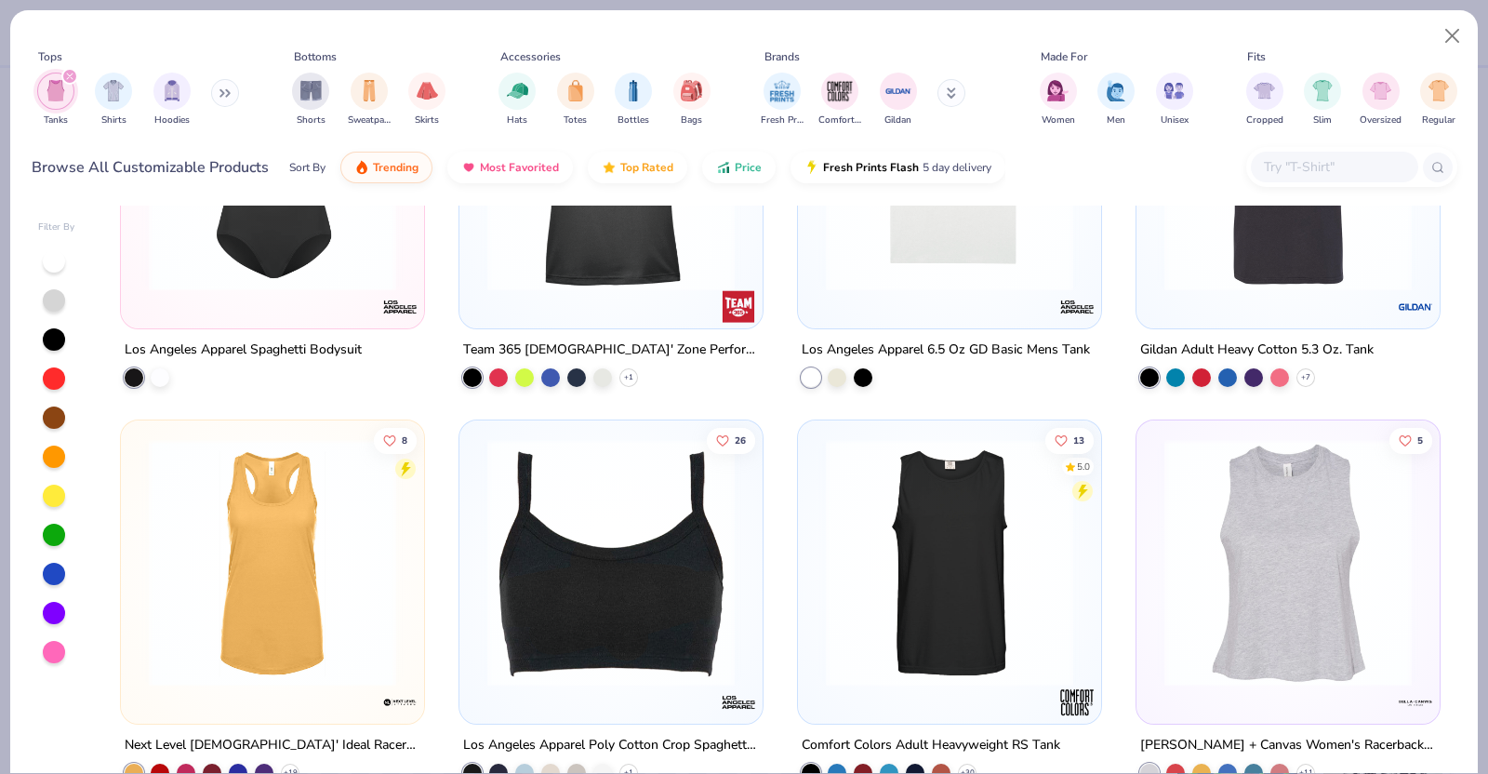
scroll to position [2241, 0]
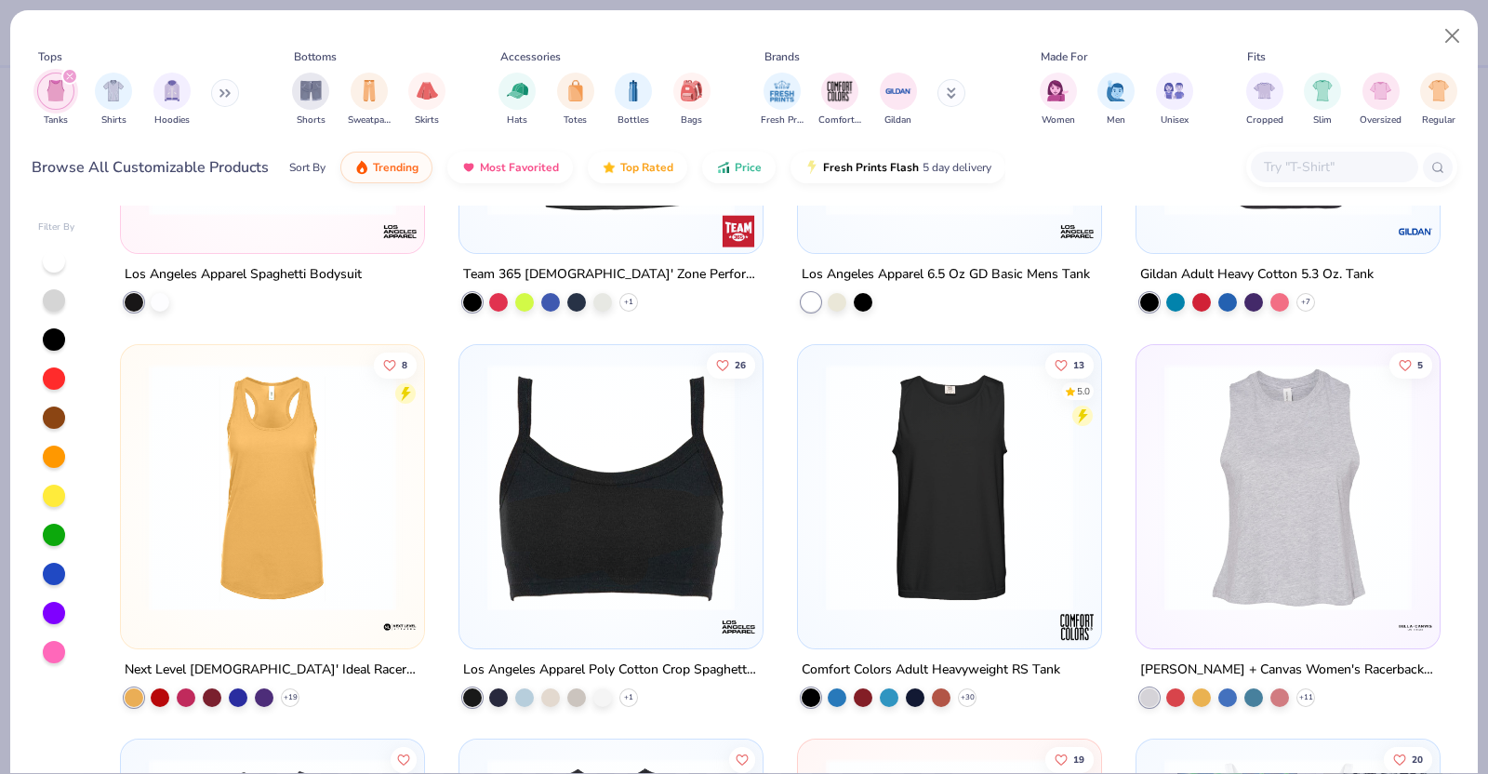
click at [1324, 600] on img at bounding box center [1288, 486] width 266 height 247
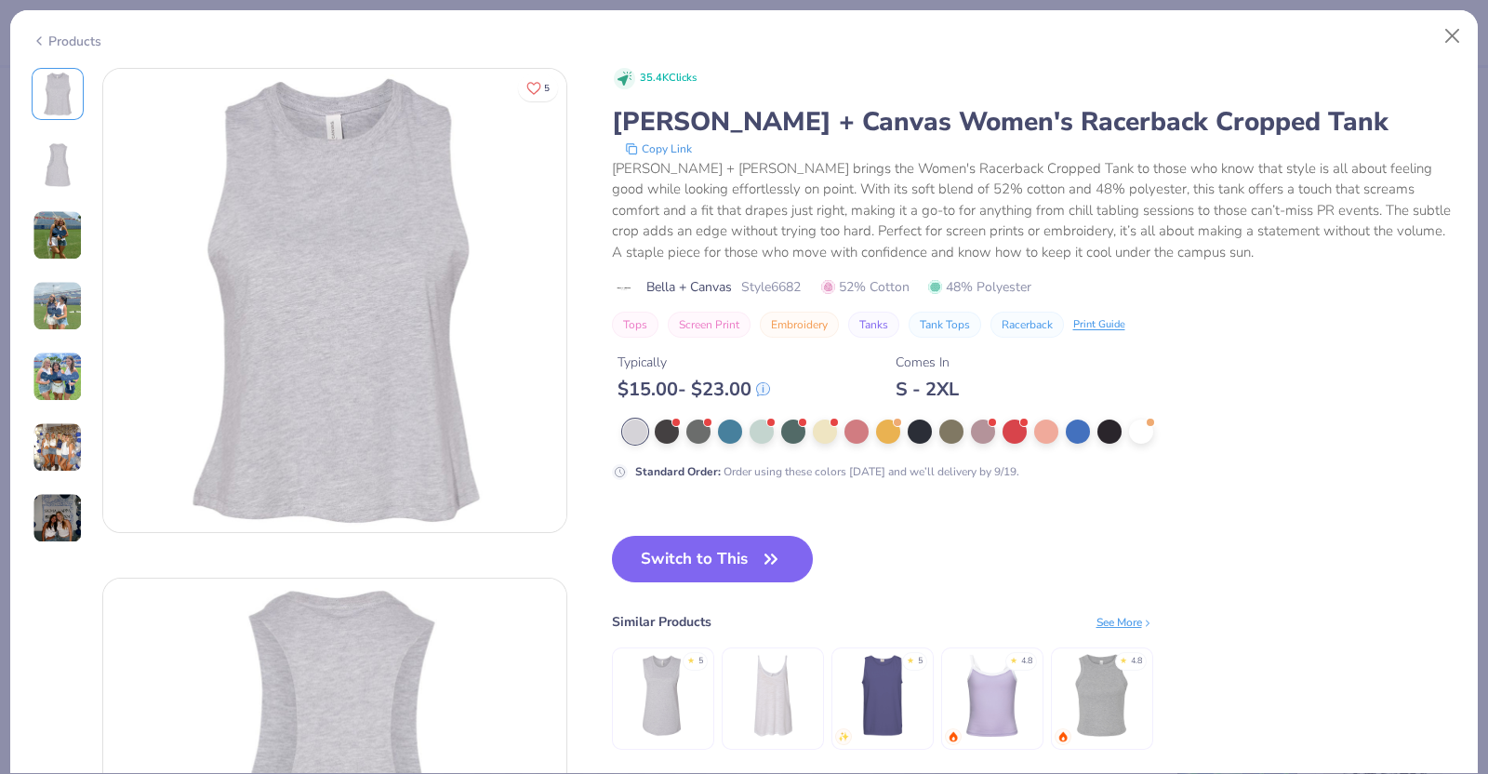
click at [74, 315] on img at bounding box center [58, 306] width 50 height 50
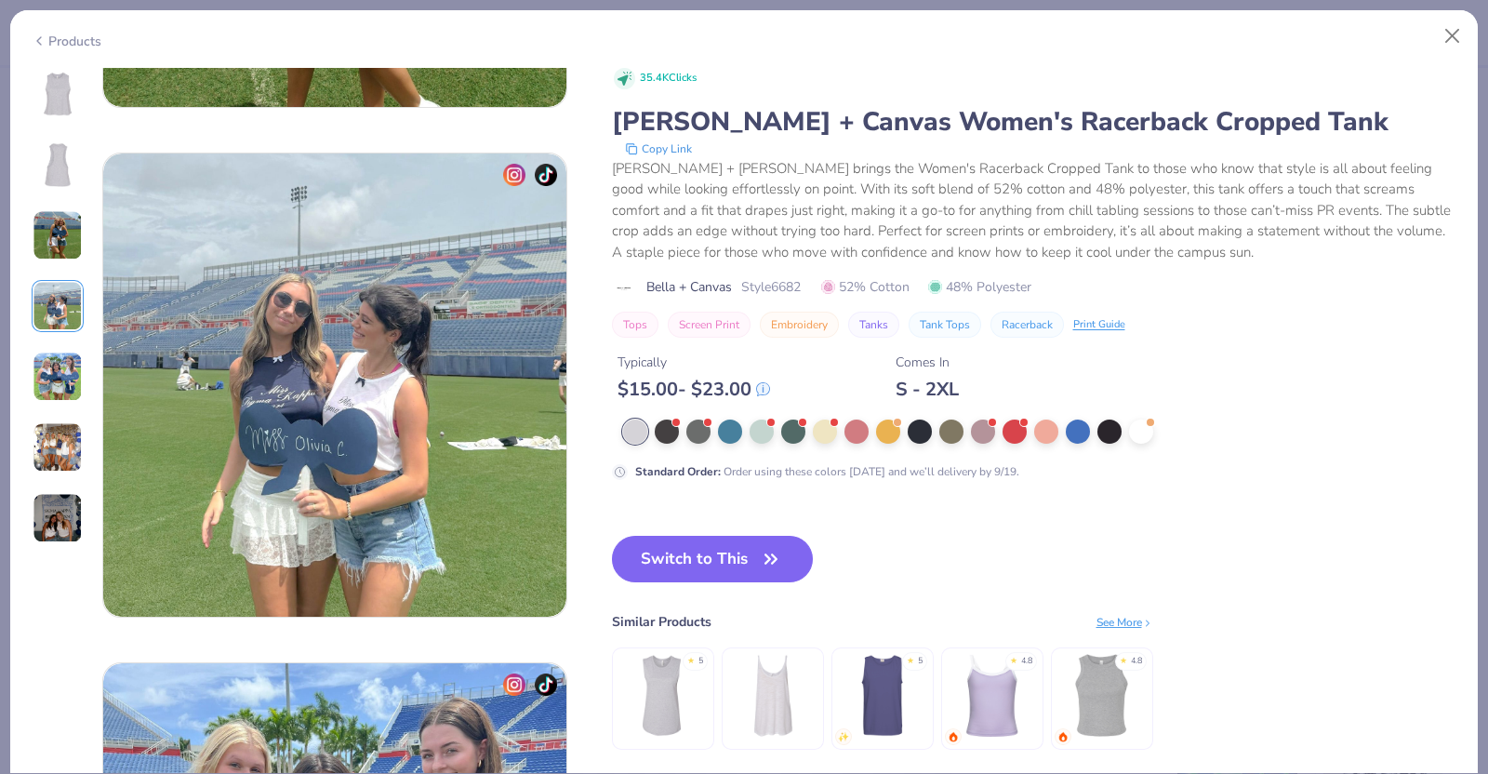
scroll to position [1529, 0]
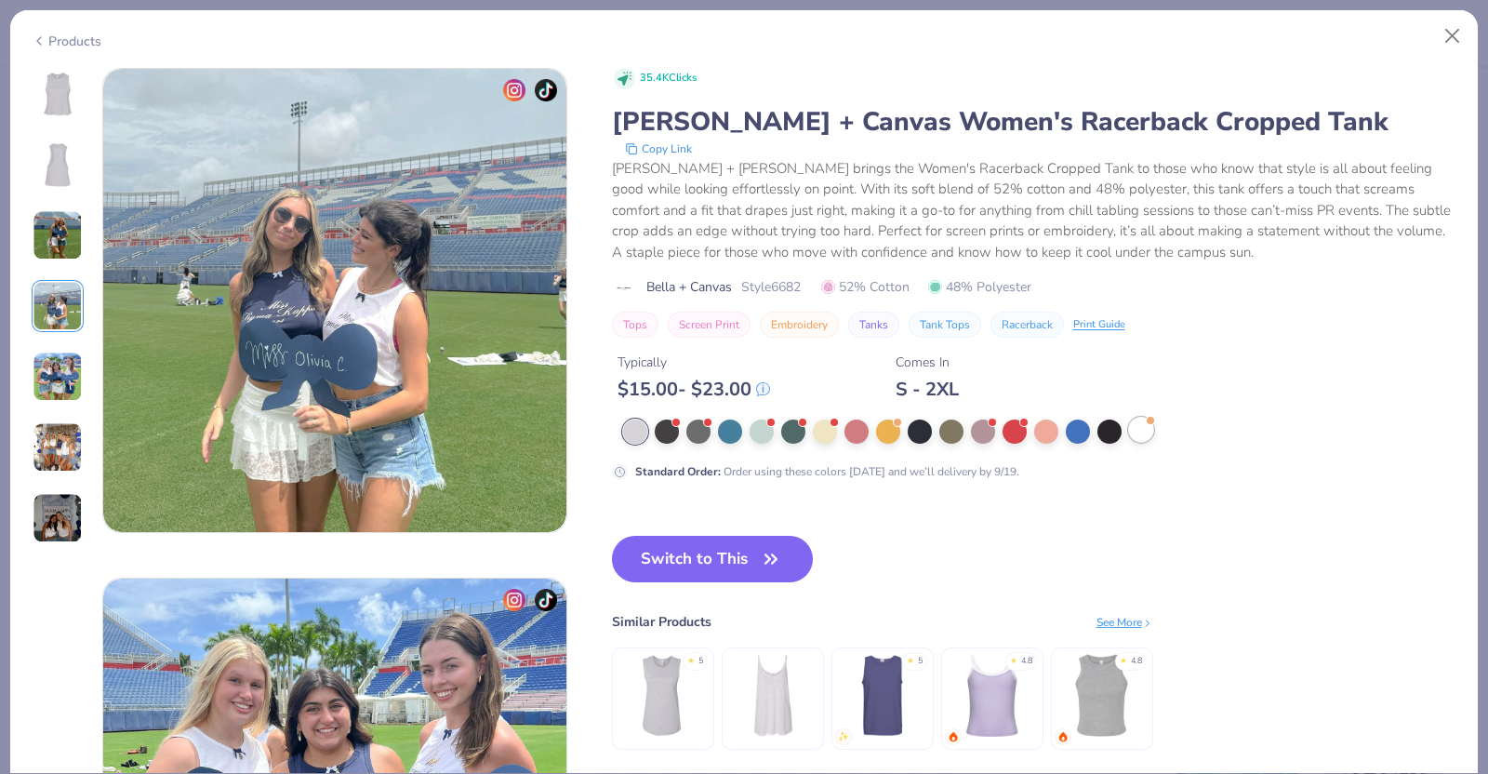
click at [1135, 435] on div at bounding box center [1141, 430] width 24 height 24
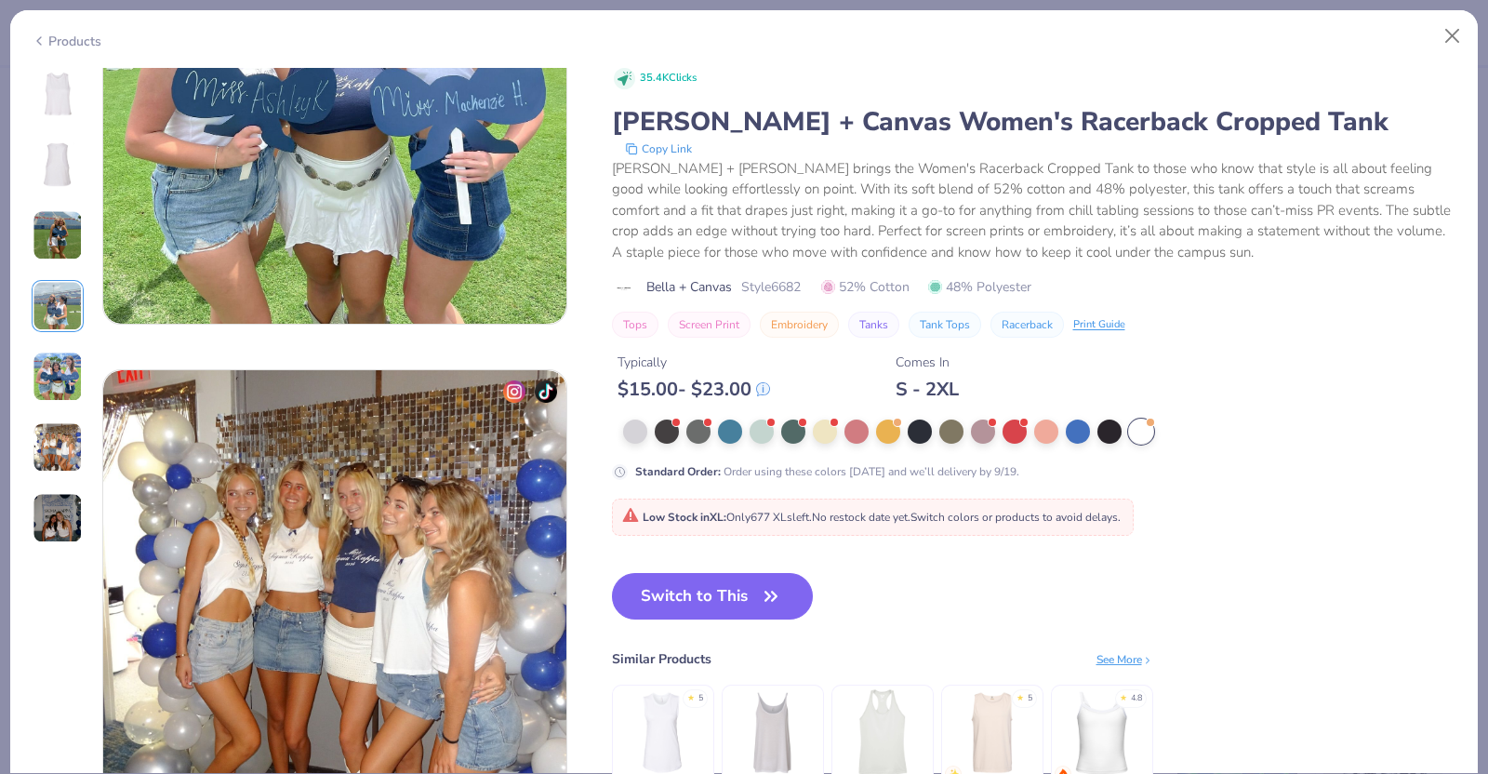
scroll to position [2275, 0]
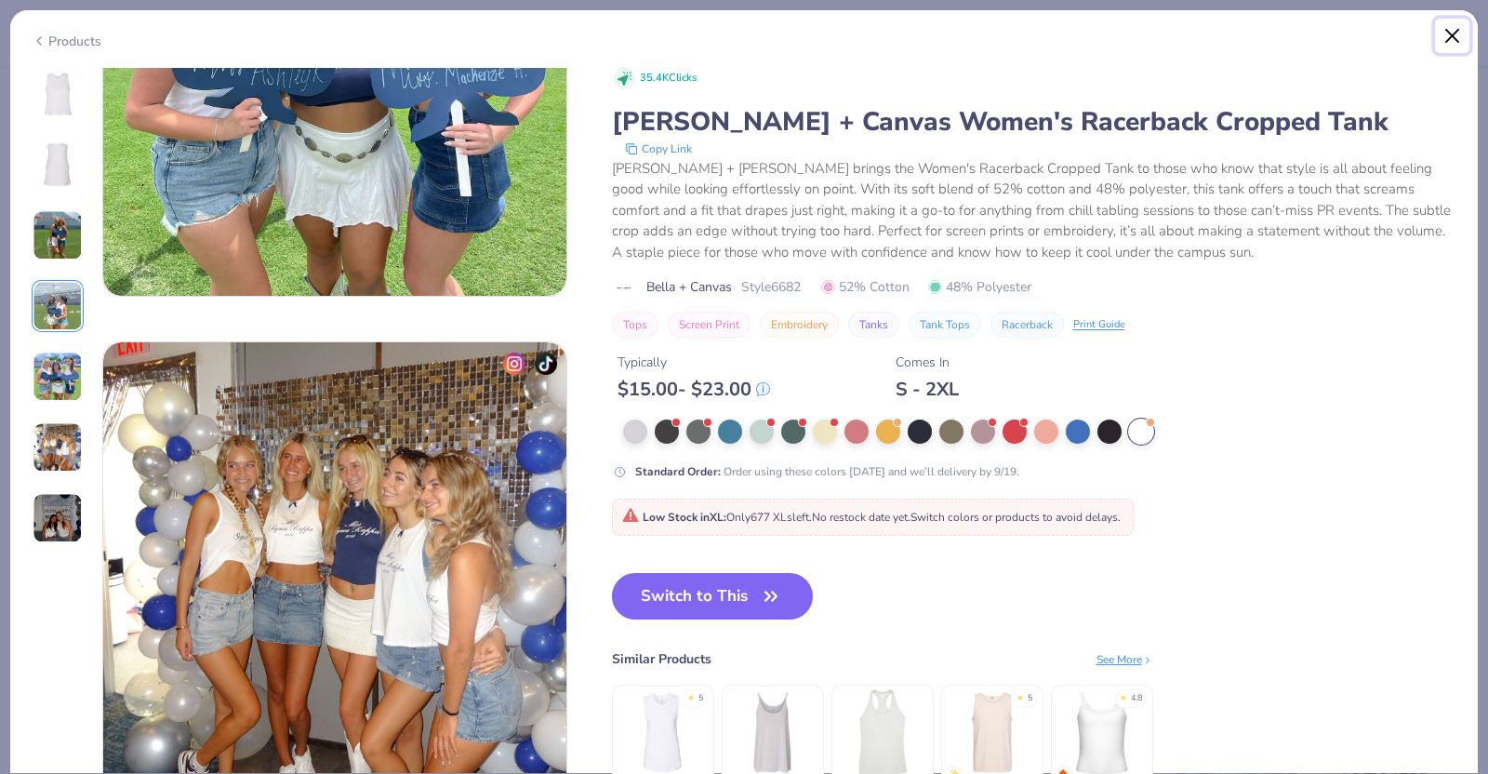
click at [1453, 31] on button "Close" at bounding box center [1452, 36] width 35 height 35
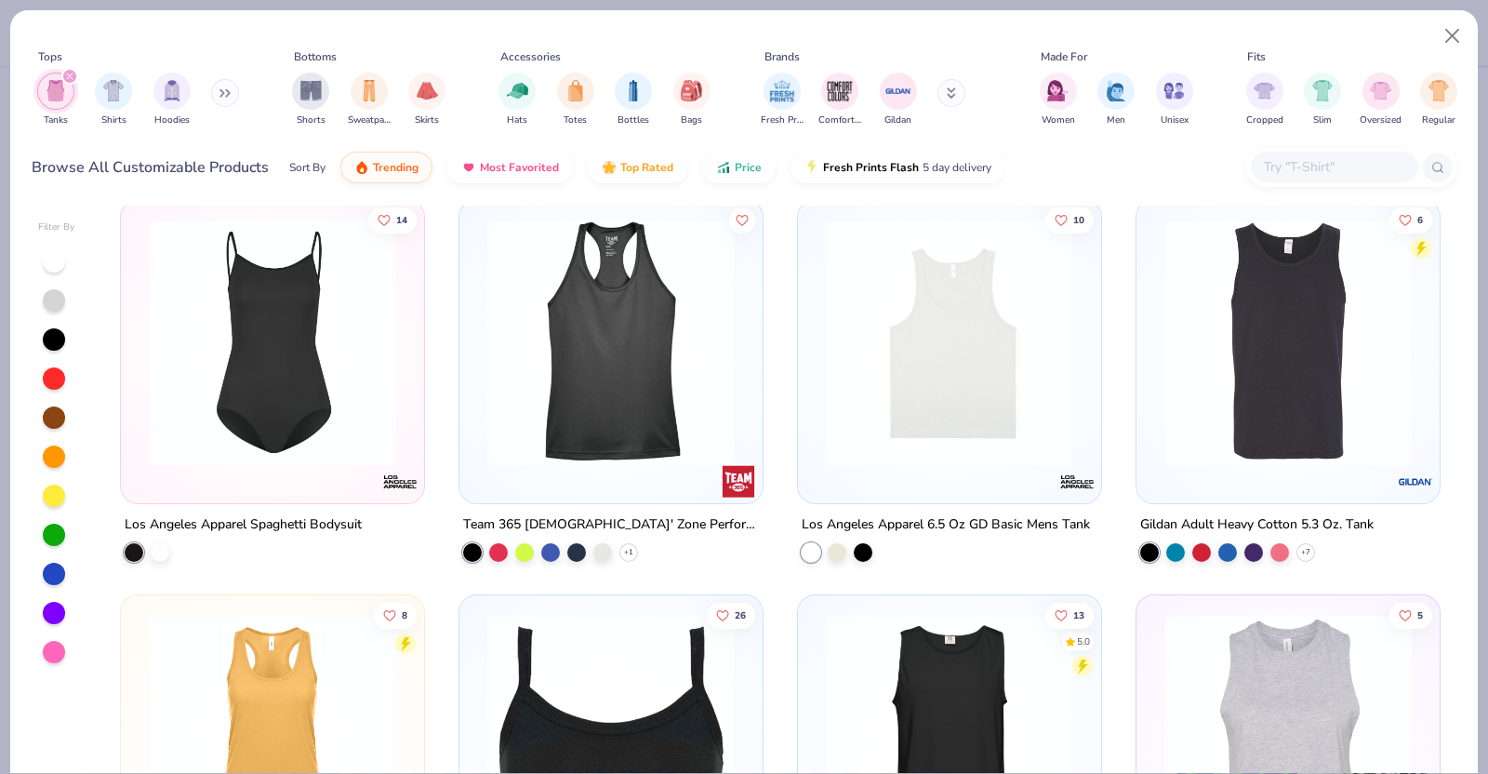
scroll to position [1990, 0]
click at [975, 441] on img at bounding box center [949, 342] width 266 height 247
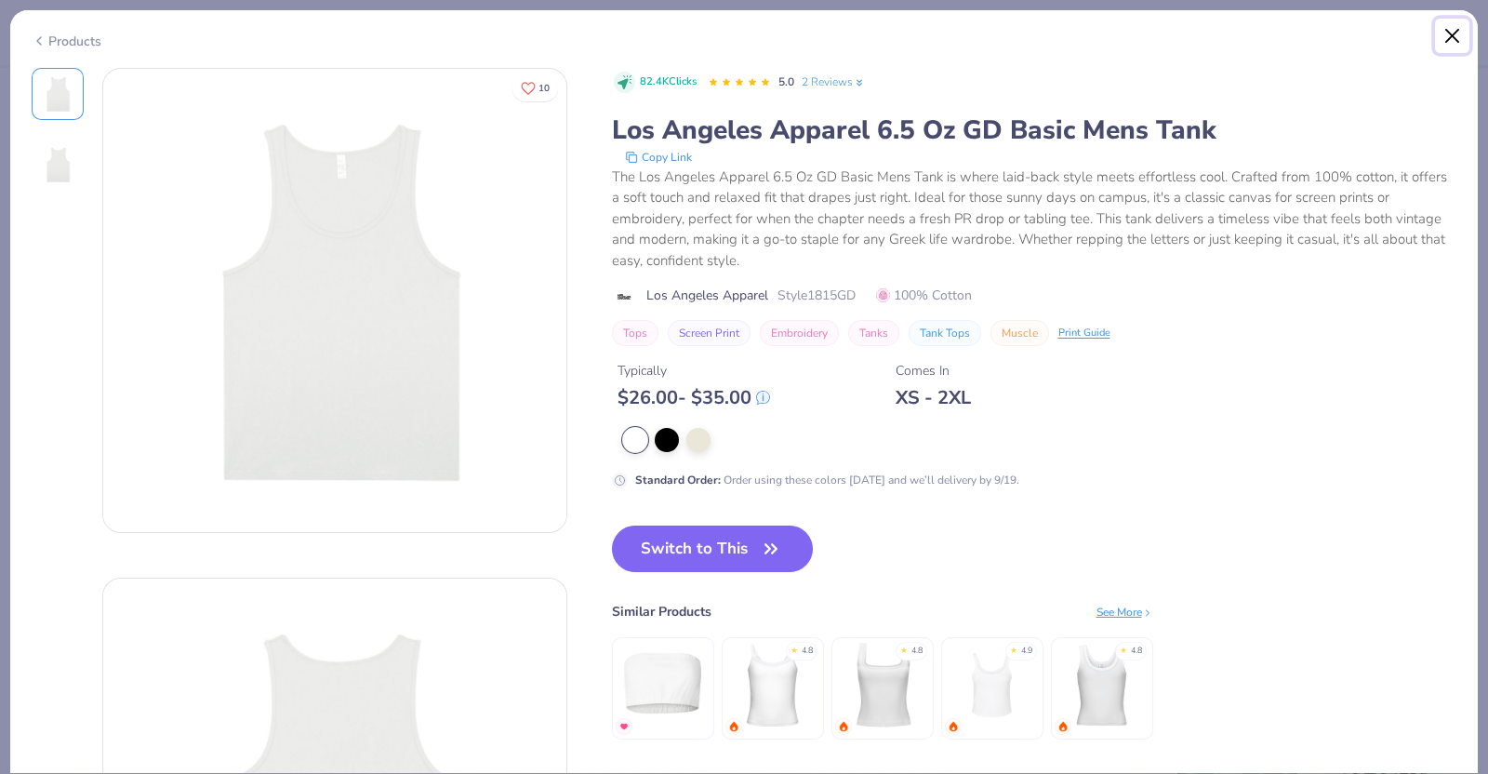
click at [1448, 39] on button "Close" at bounding box center [1452, 36] width 35 height 35
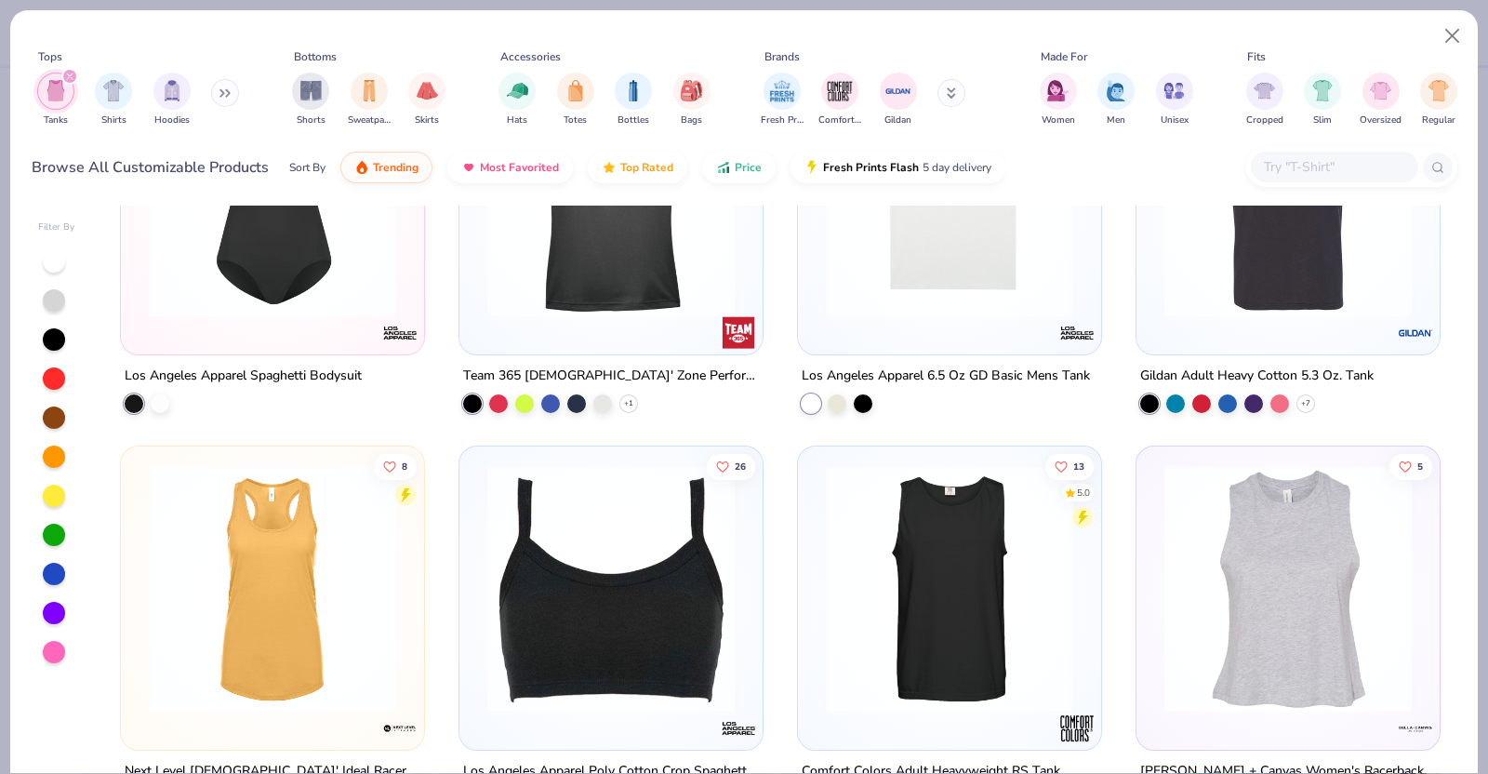
scroll to position [2154, 0]
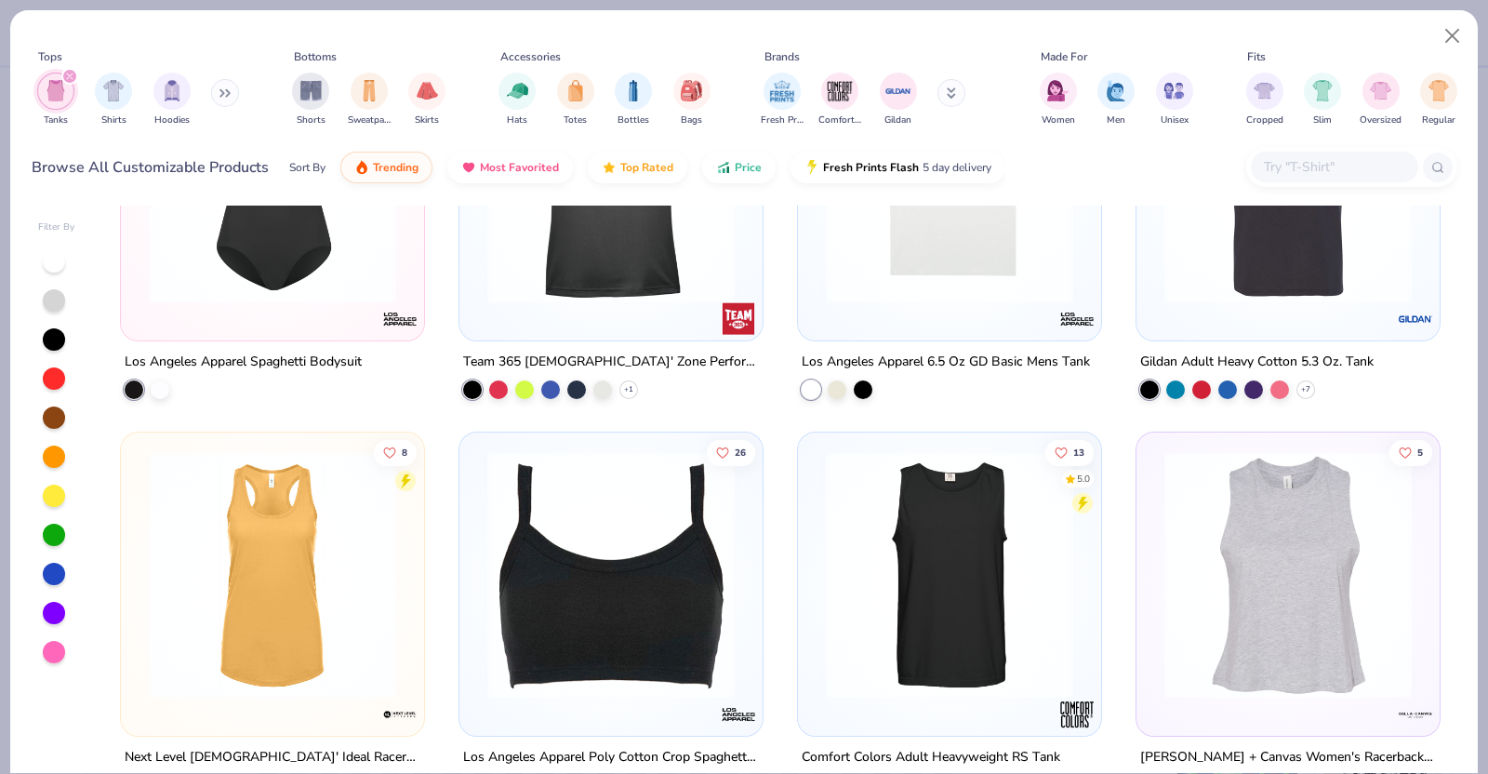
click at [1279, 530] on img at bounding box center [1288, 573] width 266 height 247
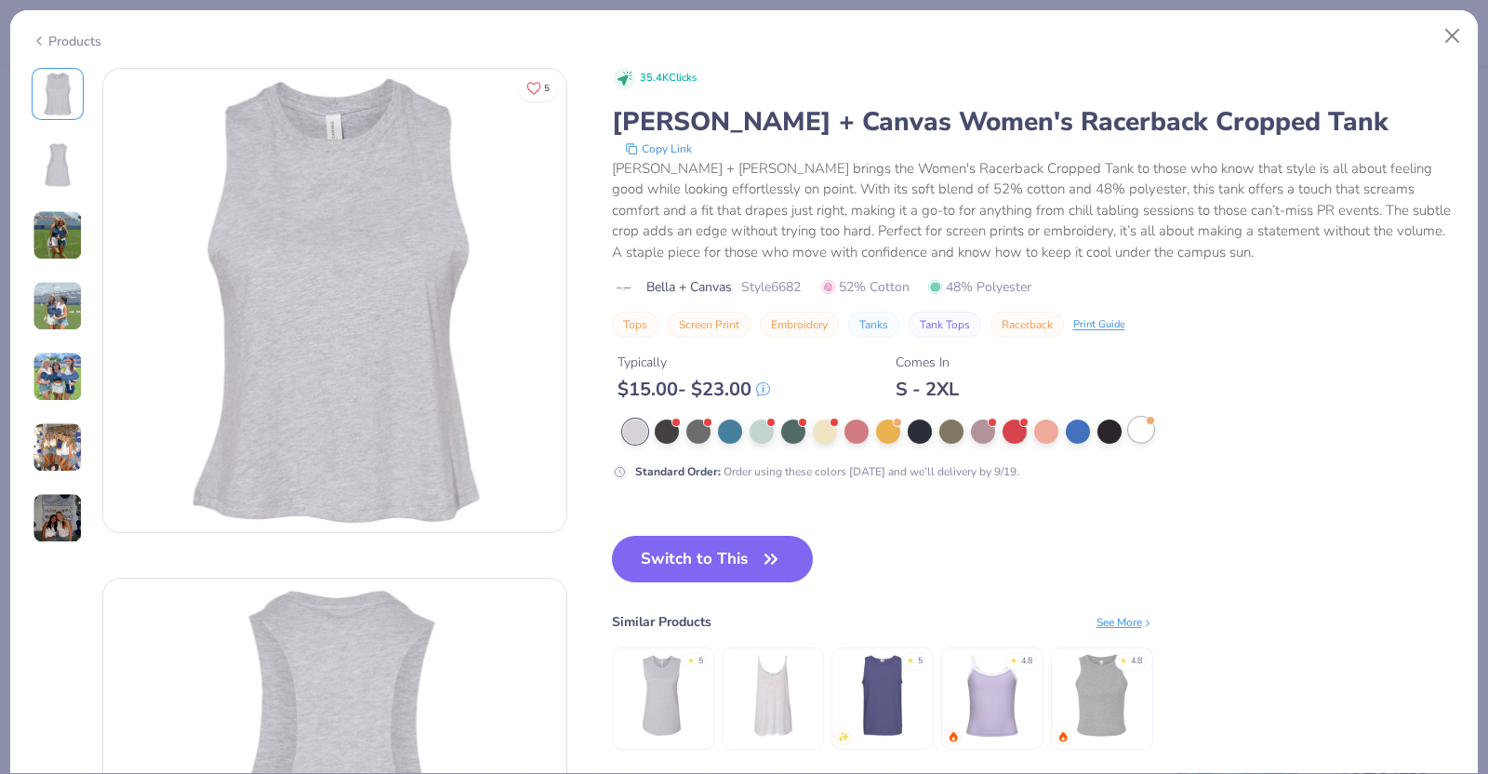
click at [1134, 432] on div at bounding box center [1141, 430] width 24 height 24
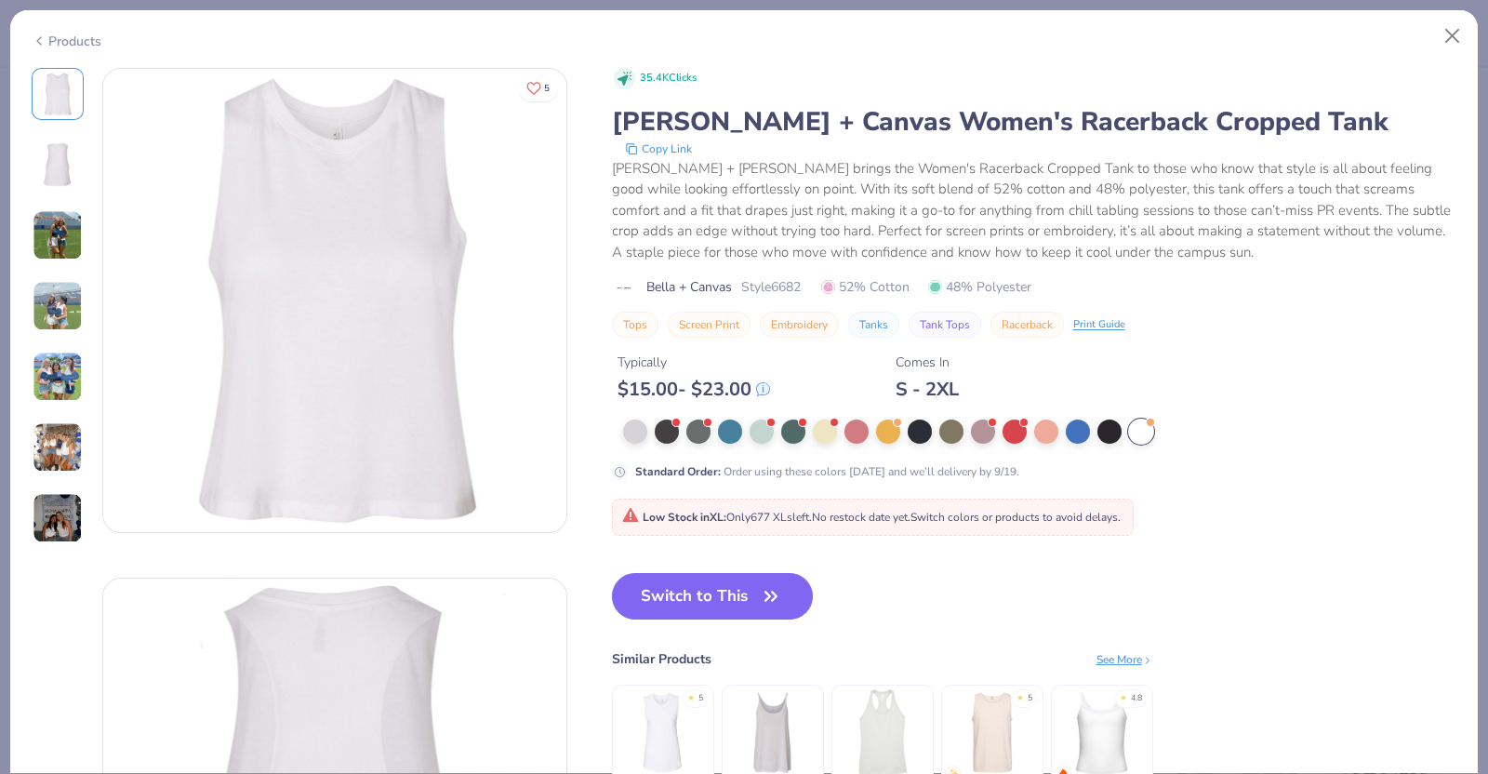
click at [764, 592] on icon "button" at bounding box center [771, 596] width 26 height 26
click at [768, 592] on icon "button" at bounding box center [770, 595] width 11 height 8
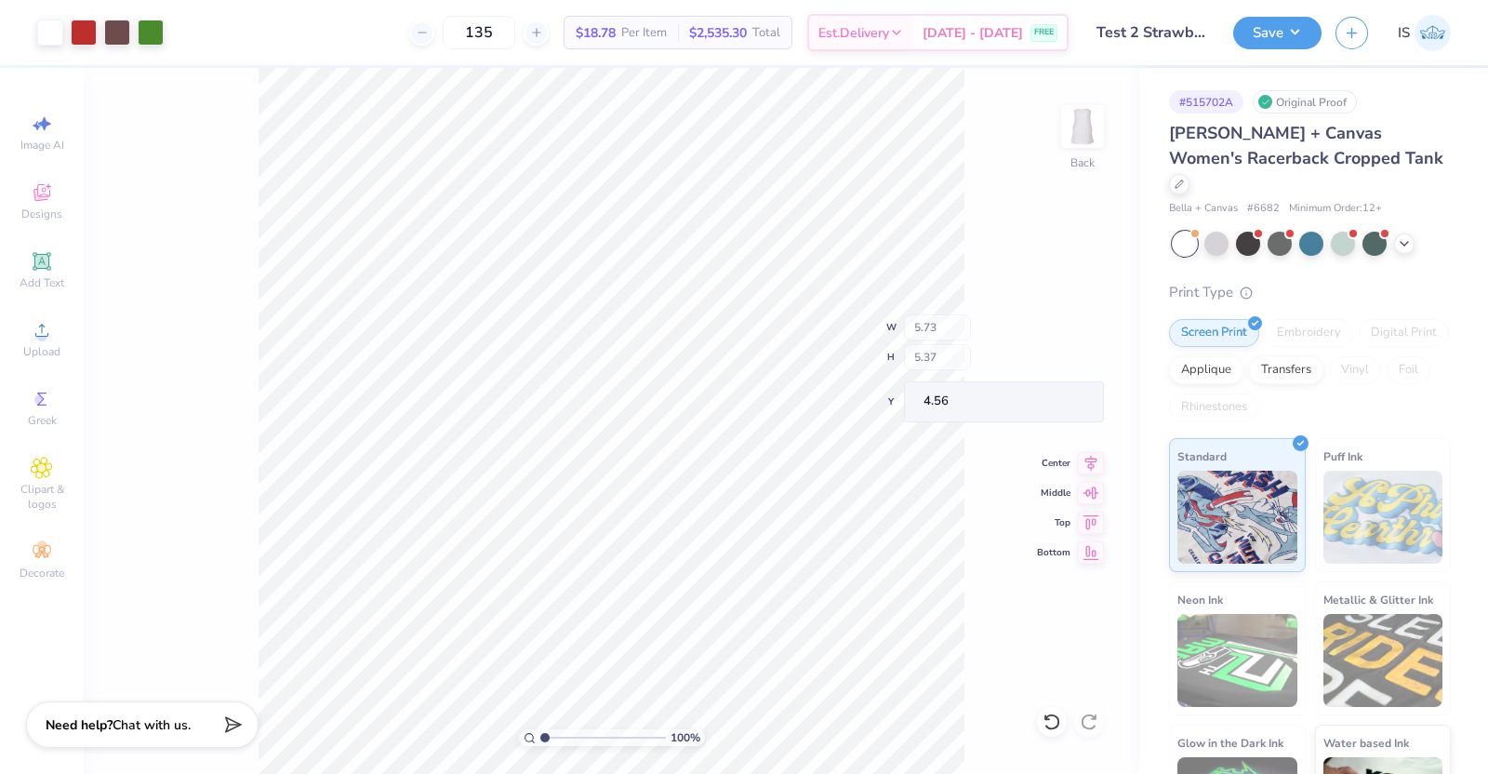
type input "6.53"
click at [125, 25] on div at bounding box center [117, 31] width 26 height 26
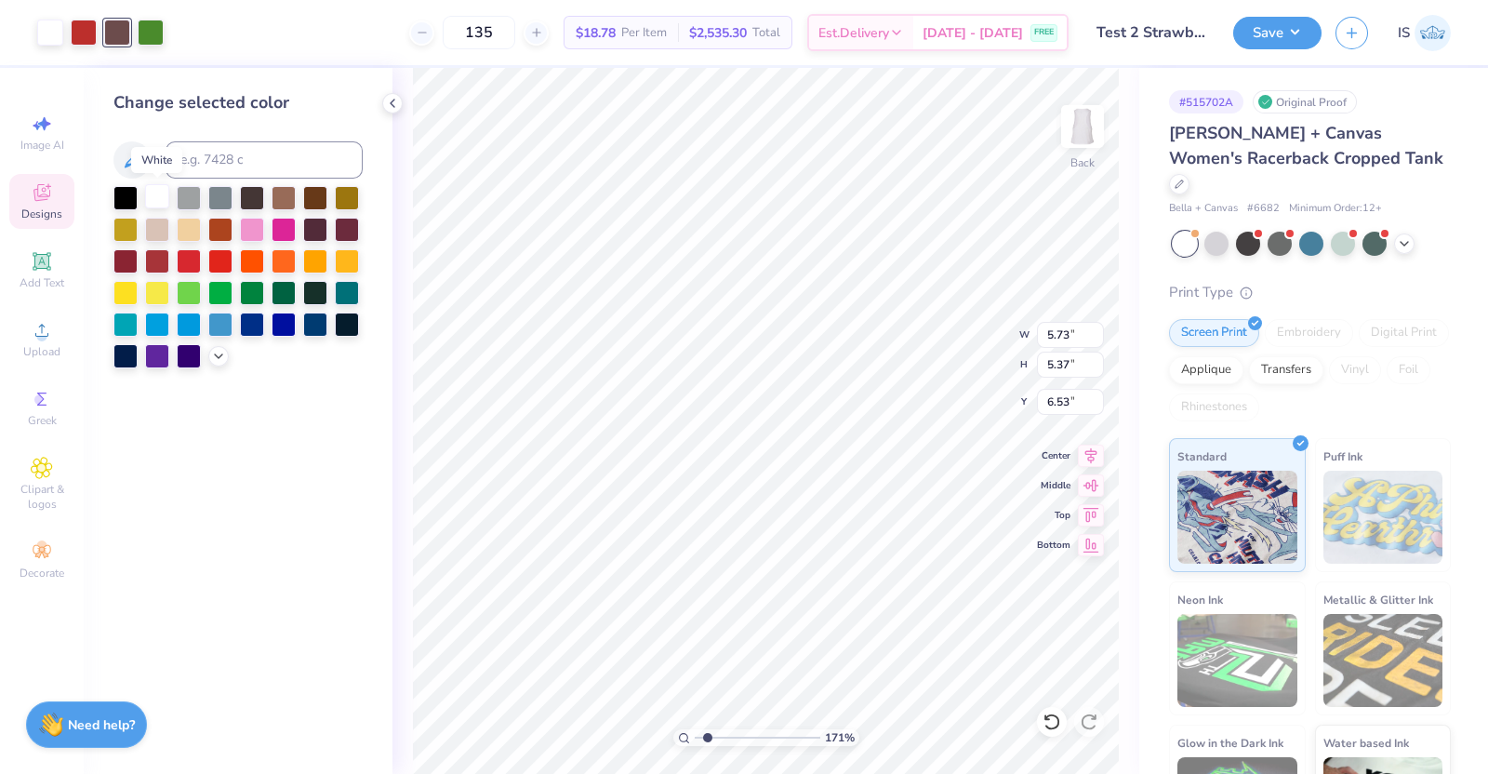
click at [158, 199] on div at bounding box center [157, 196] width 24 height 24
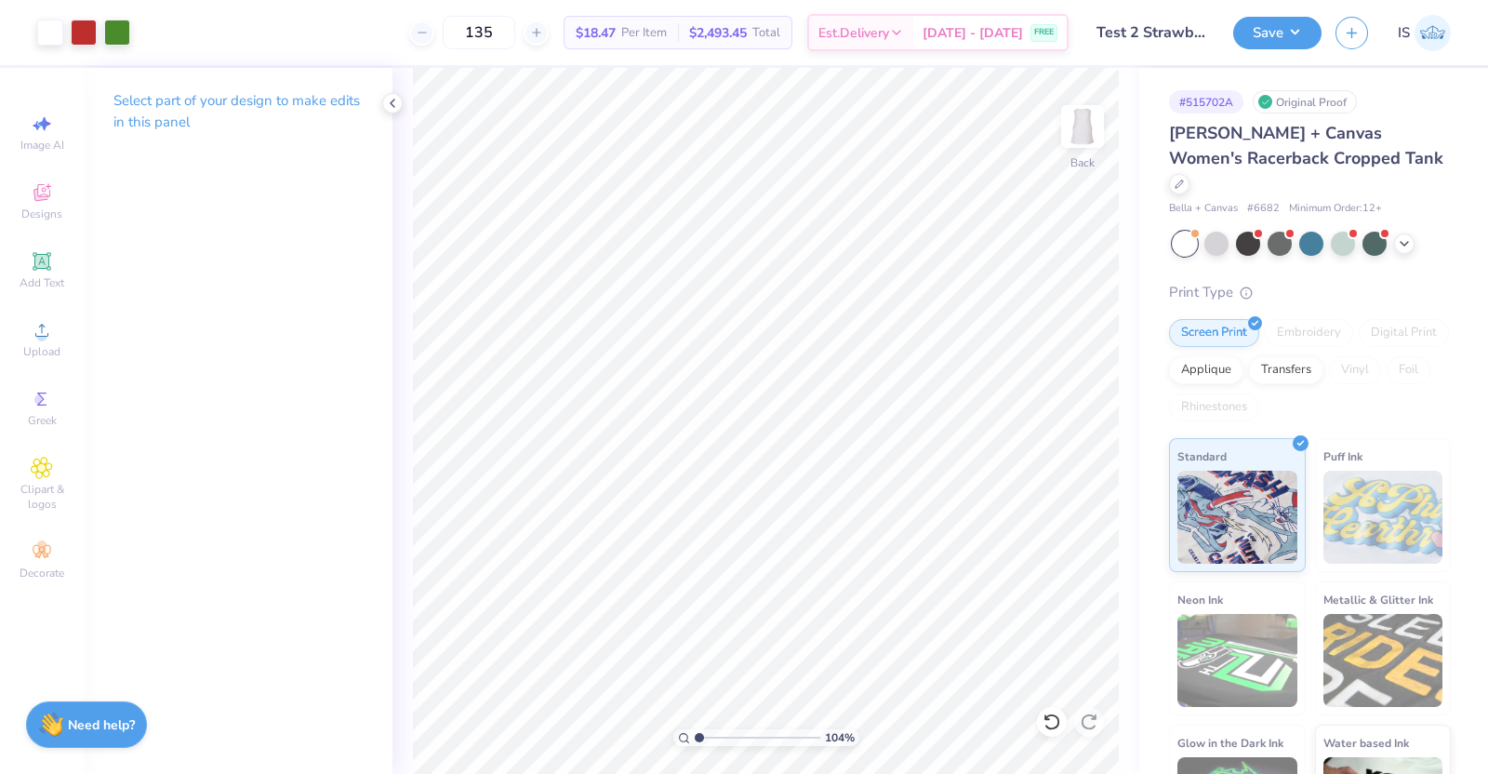
type input "1"
click at [395, 100] on icon at bounding box center [392, 103] width 15 height 15
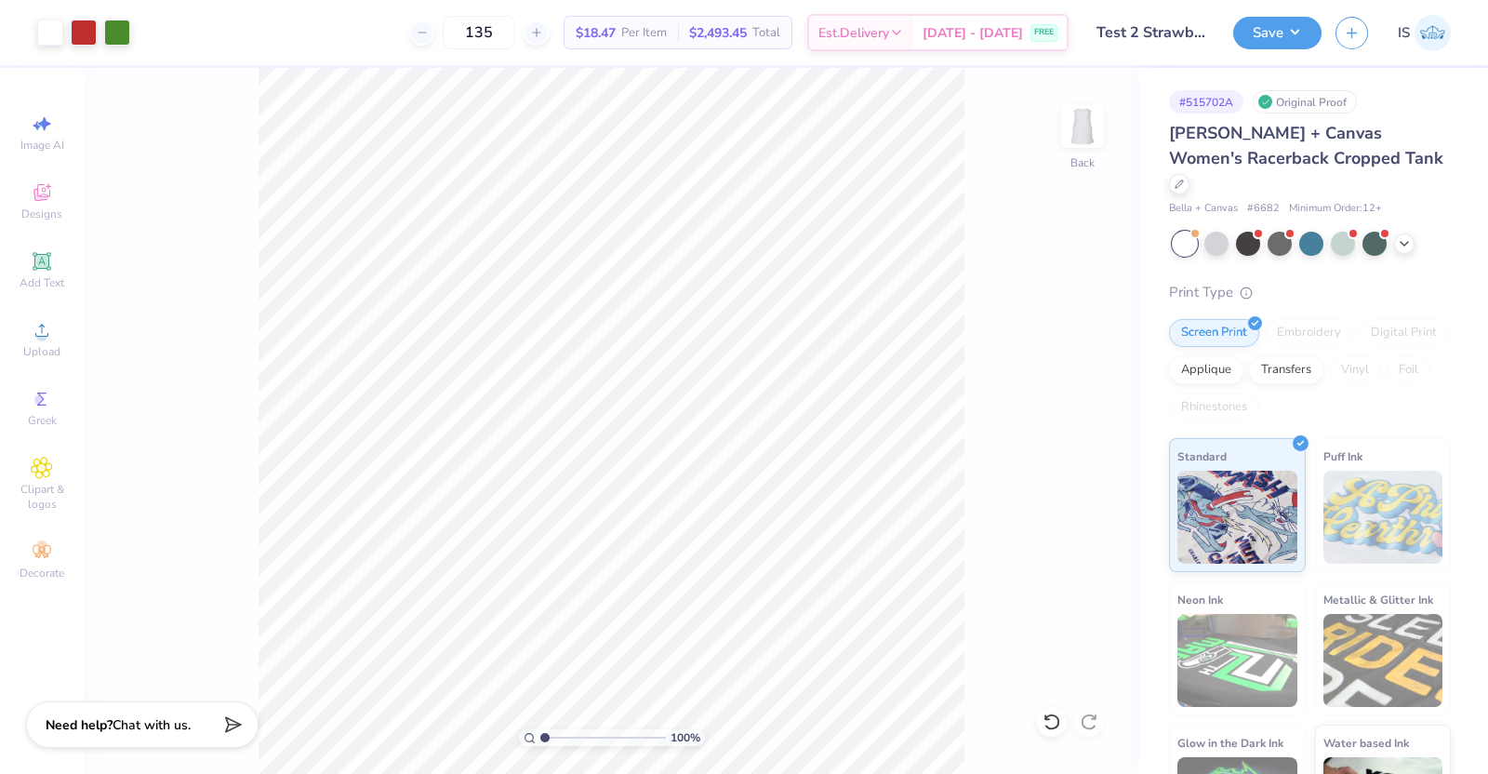
click at [647, 34] on span "Per Item" at bounding box center [644, 33] width 46 height 20
click at [1184, 178] on icon at bounding box center [1178, 182] width 9 height 9
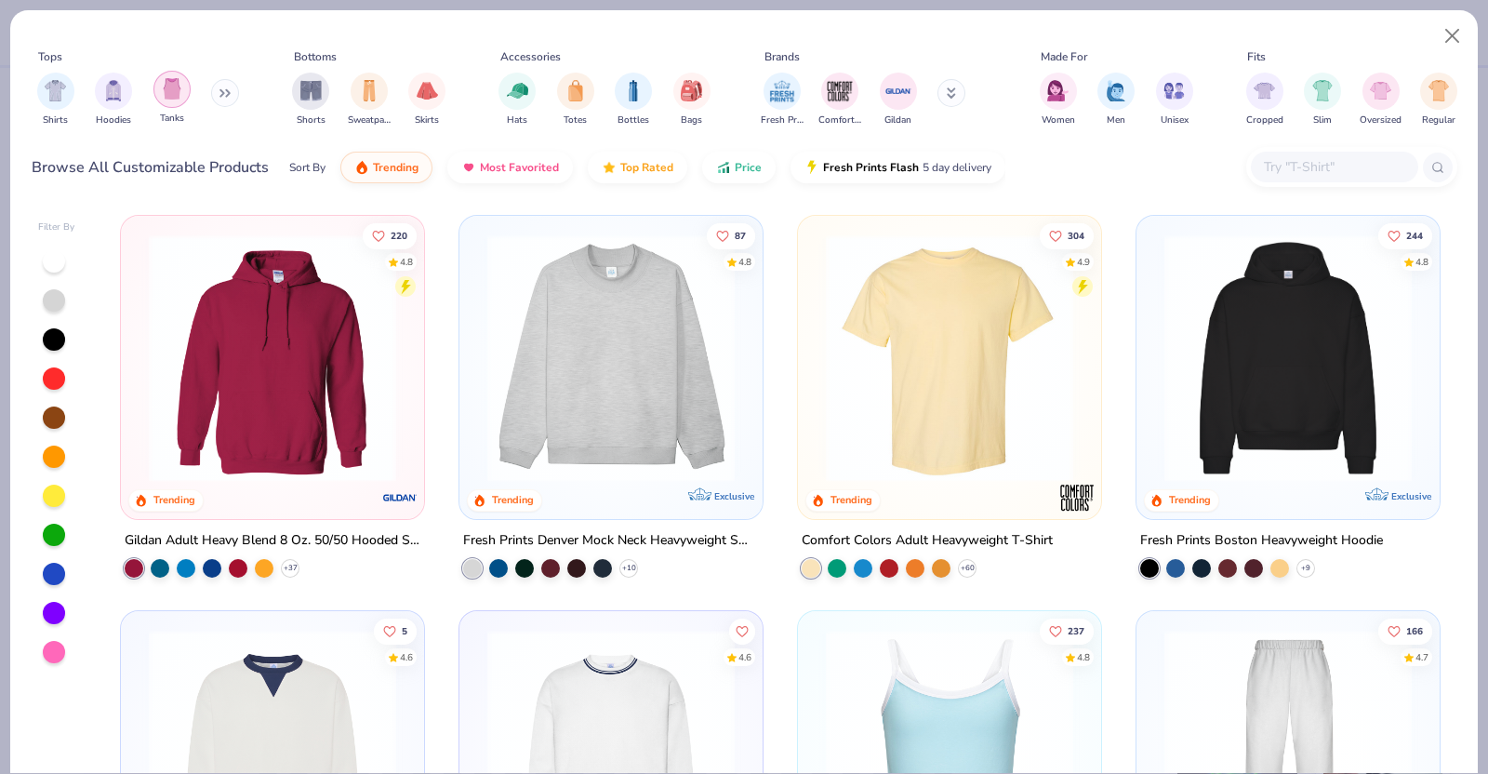
click at [174, 83] on img "filter for Tanks" at bounding box center [172, 88] width 20 height 21
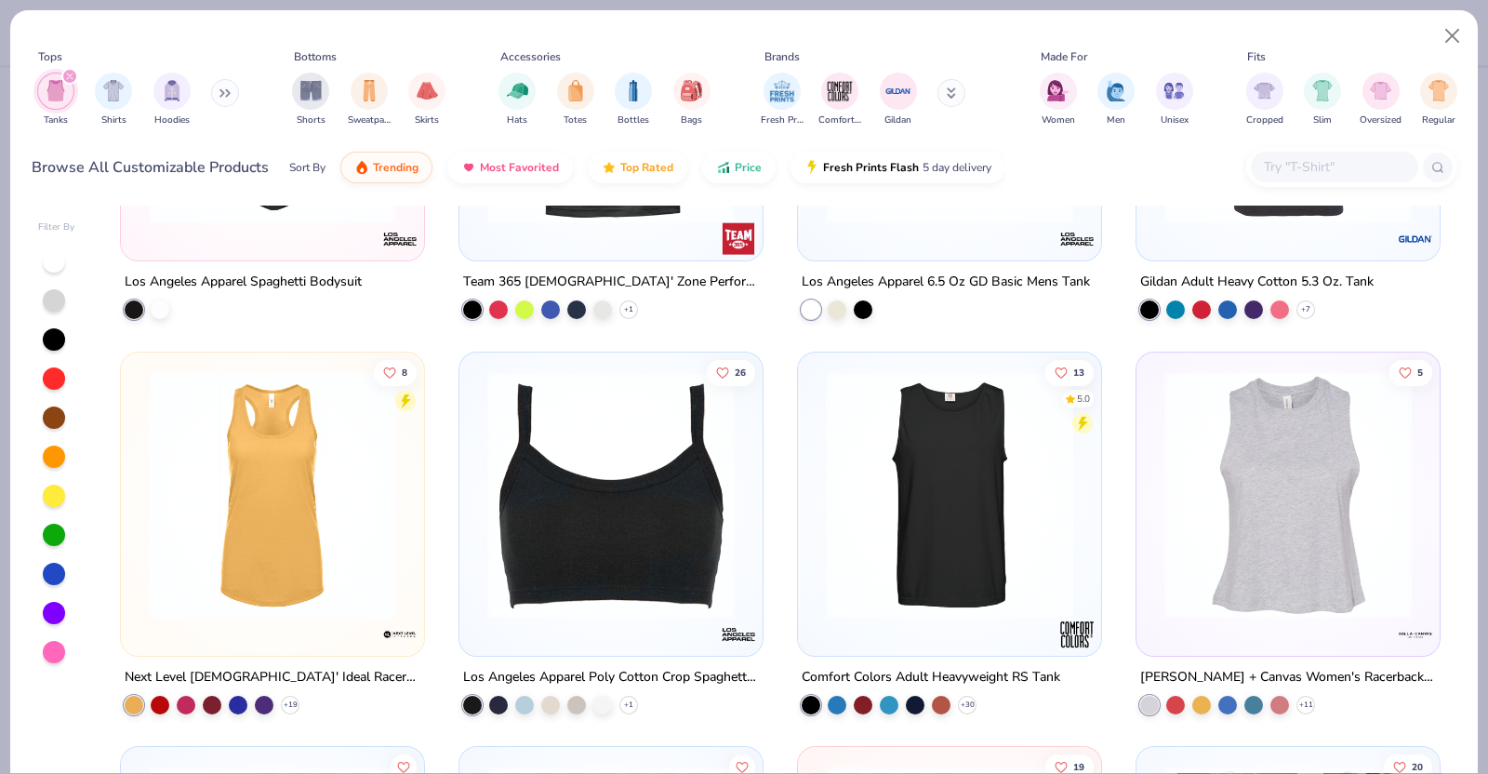
scroll to position [2208, 0]
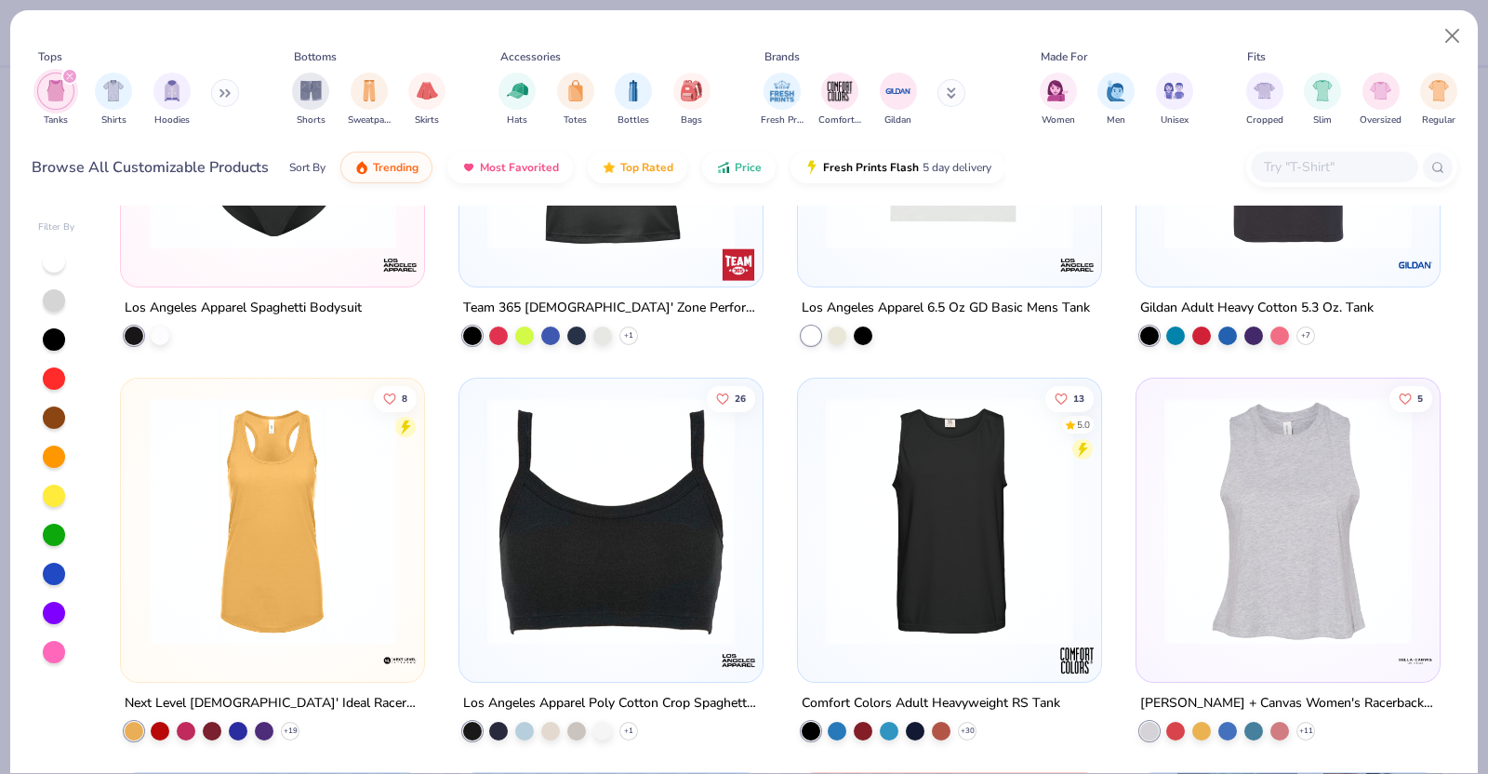
click at [1200, 537] on img at bounding box center [1288, 519] width 266 height 247
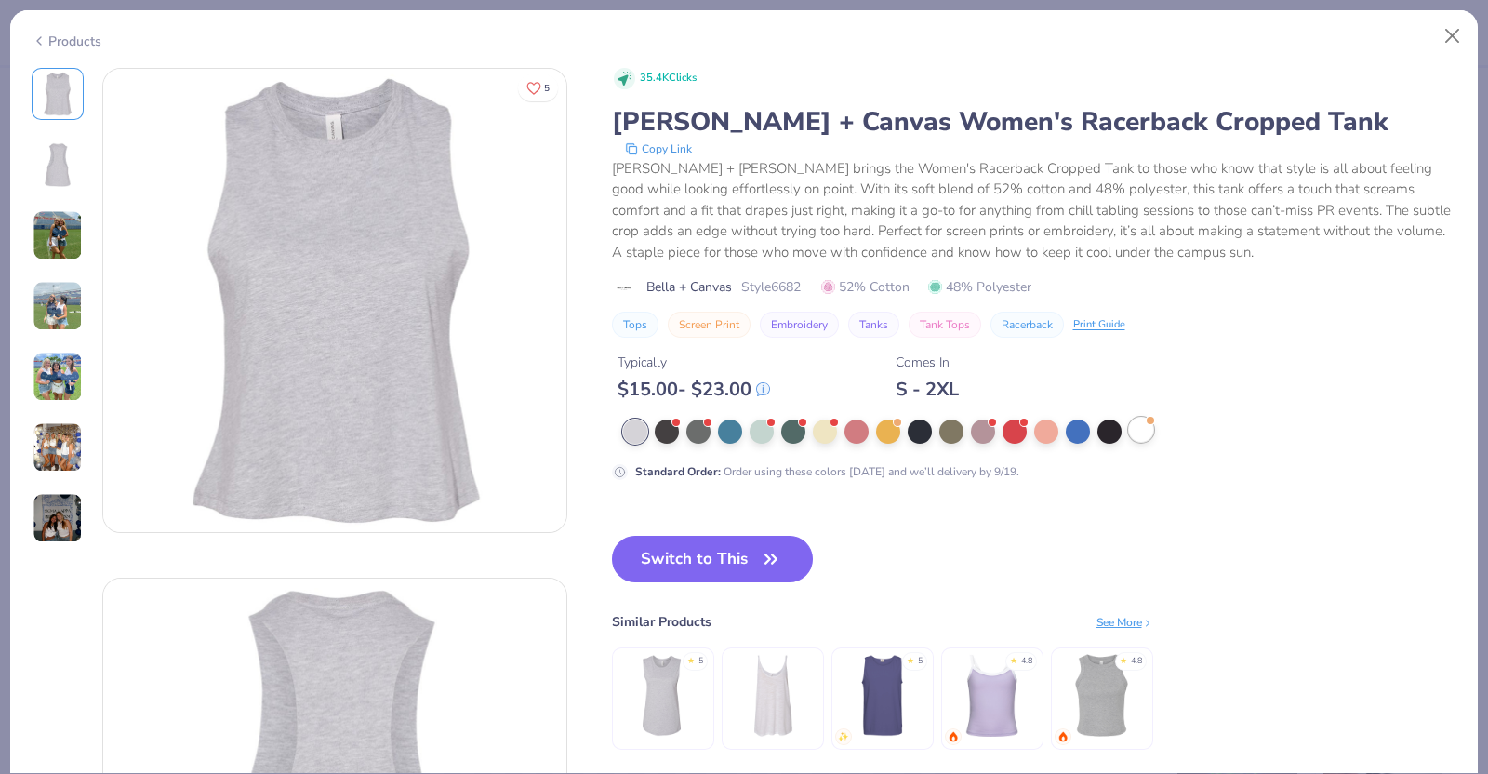
click at [1143, 436] on div at bounding box center [1141, 430] width 24 height 24
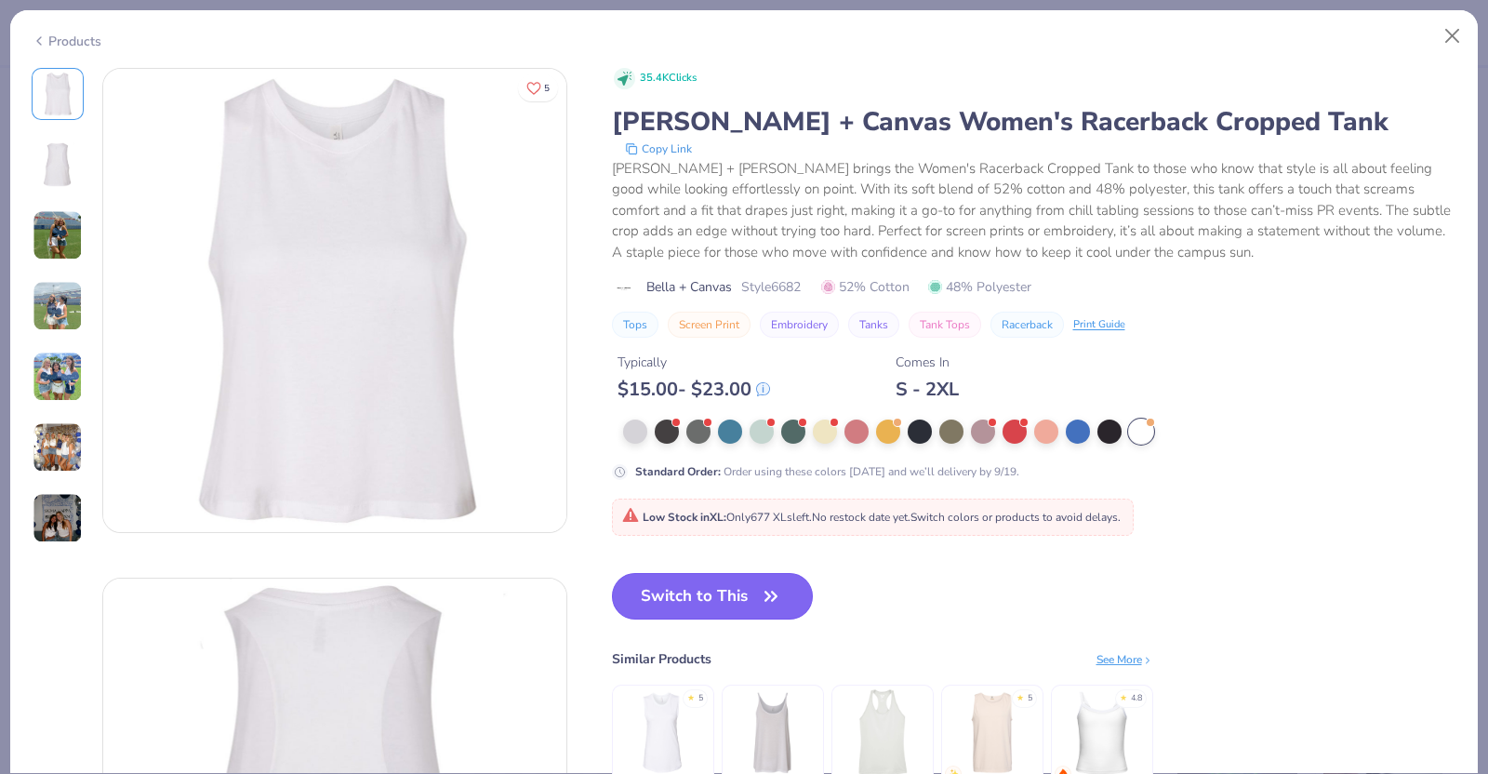
click at [739, 597] on button "Switch to This" at bounding box center [713, 596] width 202 height 46
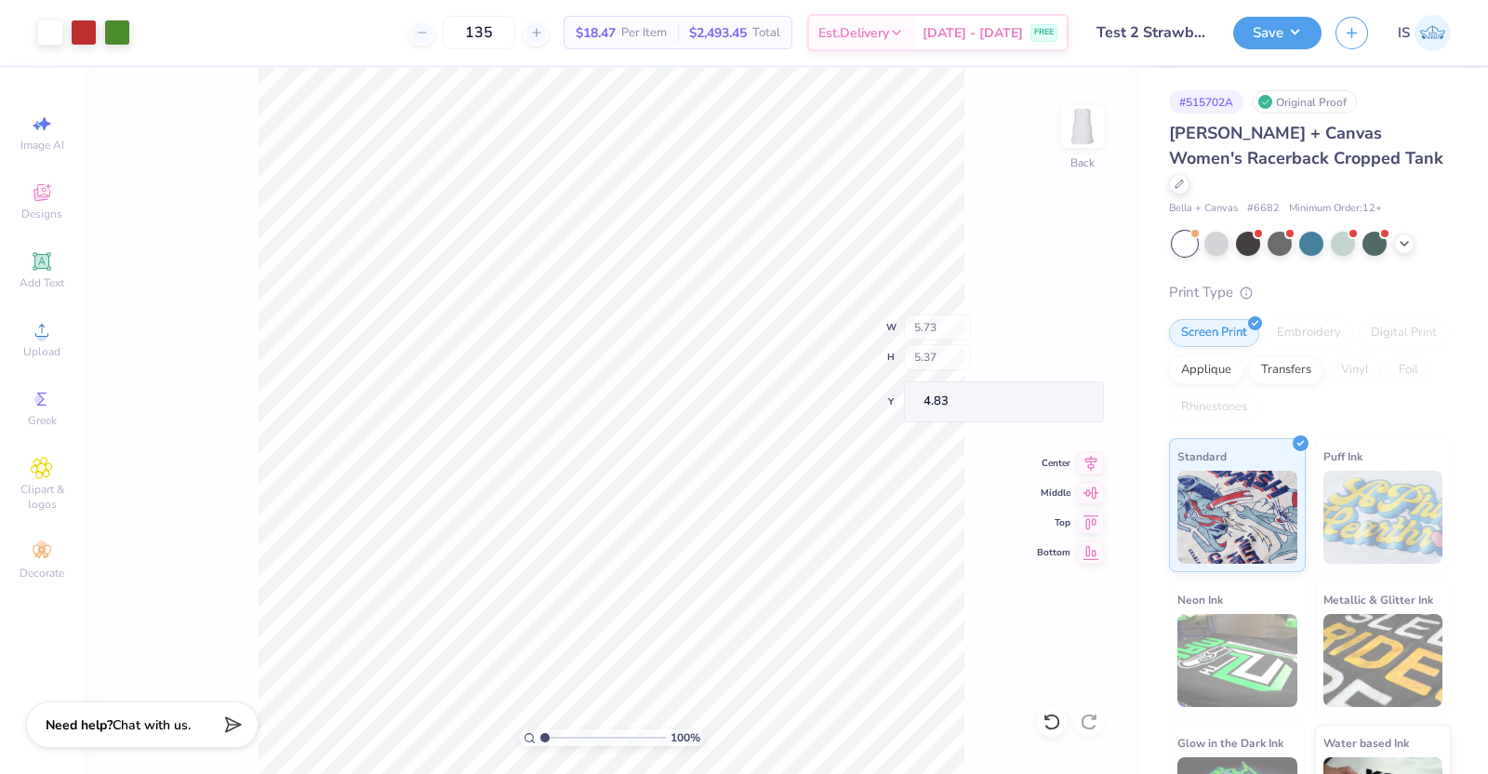
type input "4.83"
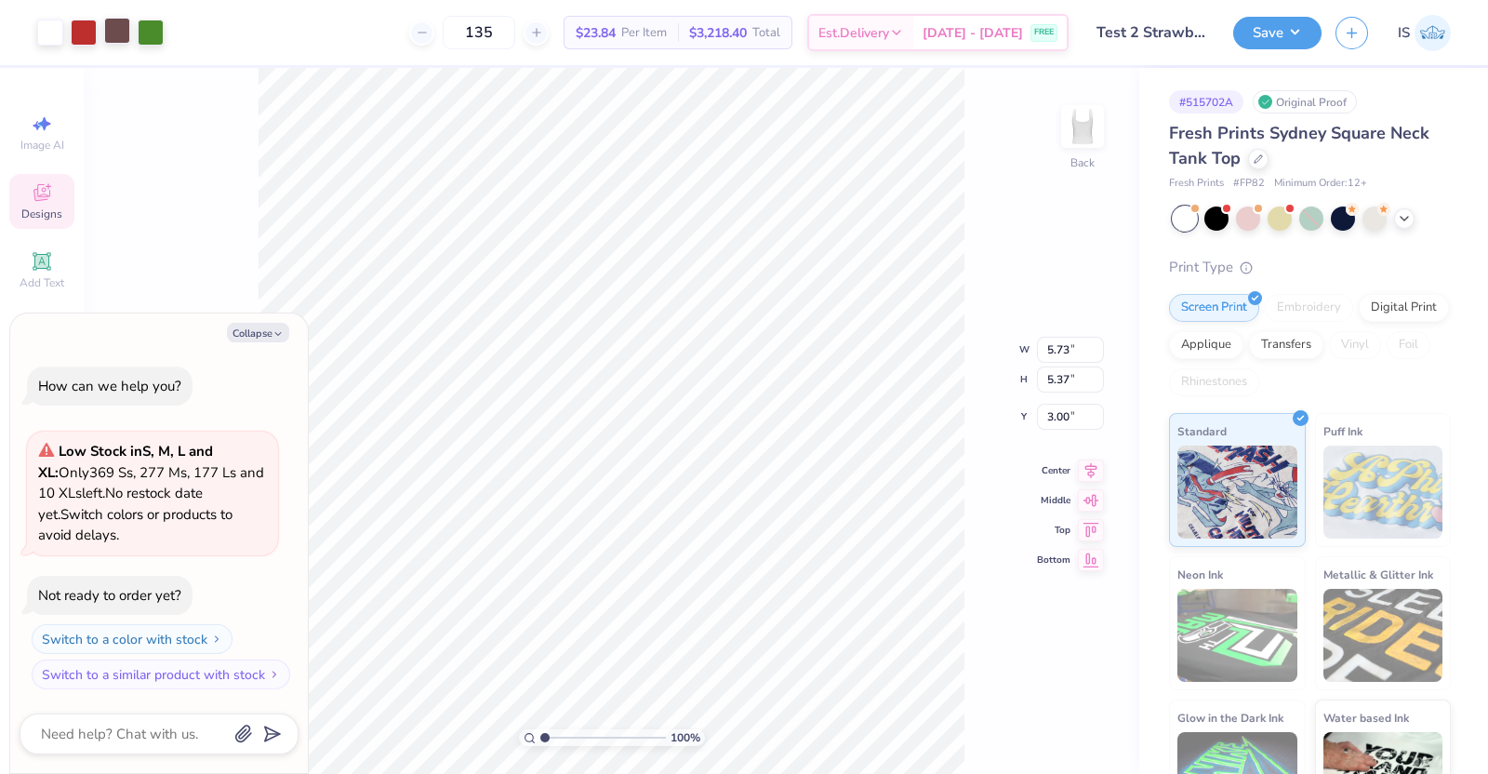
click at [118, 39] on div at bounding box center [117, 31] width 26 height 26
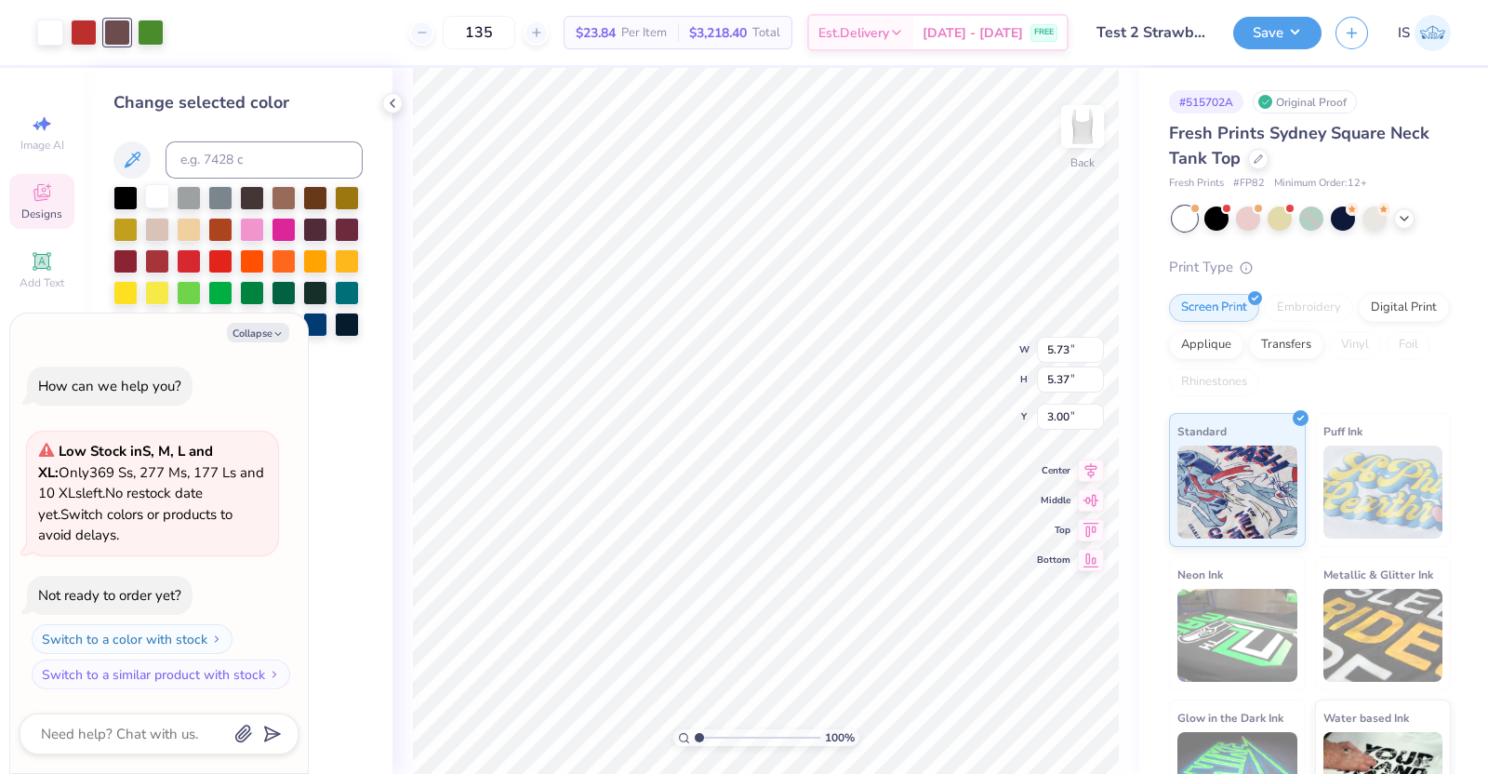
click at [160, 192] on div at bounding box center [157, 196] width 24 height 24
click at [399, 93] on div "100 % Back W 5.73 5.73 " H 5.37 5.37 " Y 3.00 3.00 " Center Middle Top Bottom" at bounding box center [765, 421] width 747 height 706
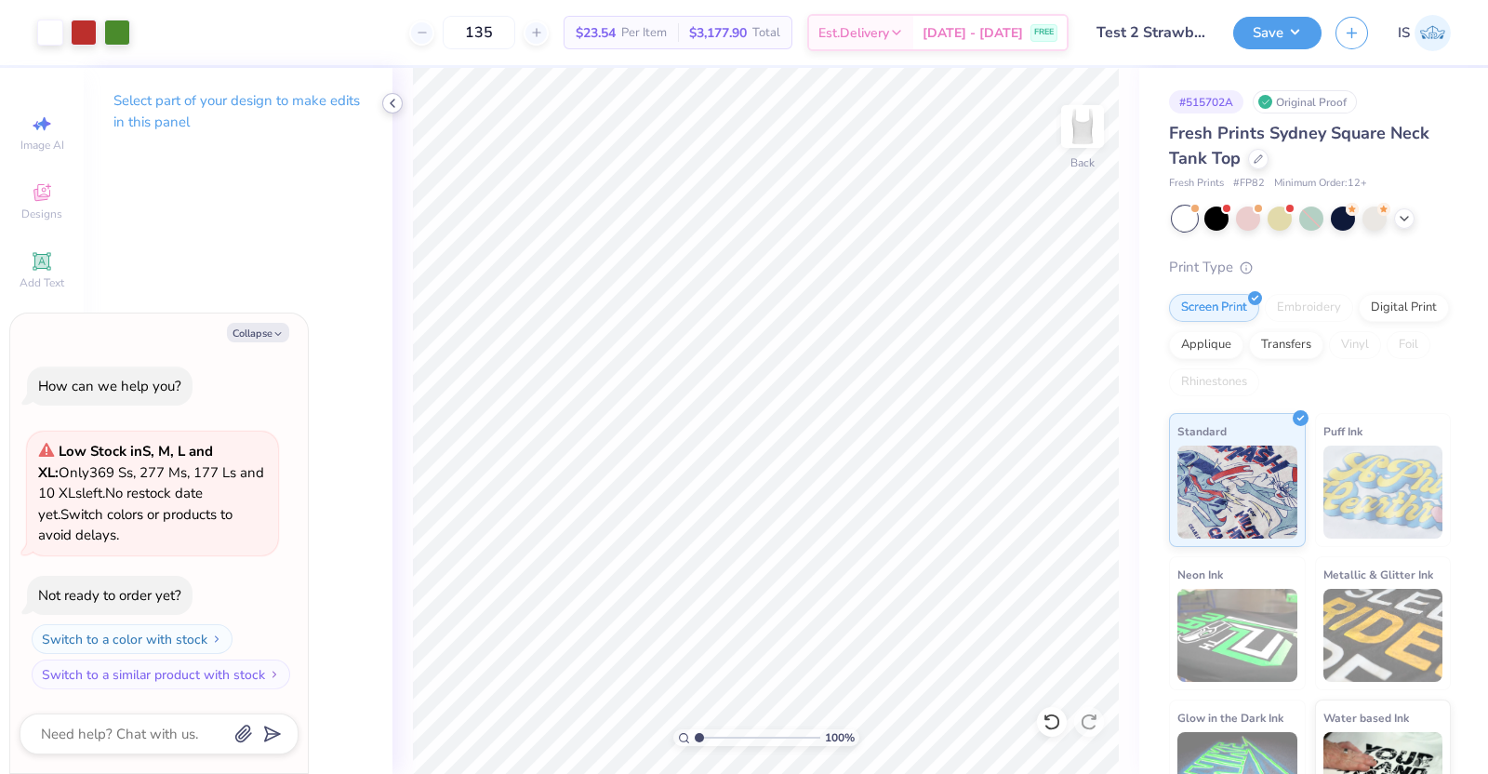
click at [387, 106] on icon at bounding box center [392, 103] width 15 height 15
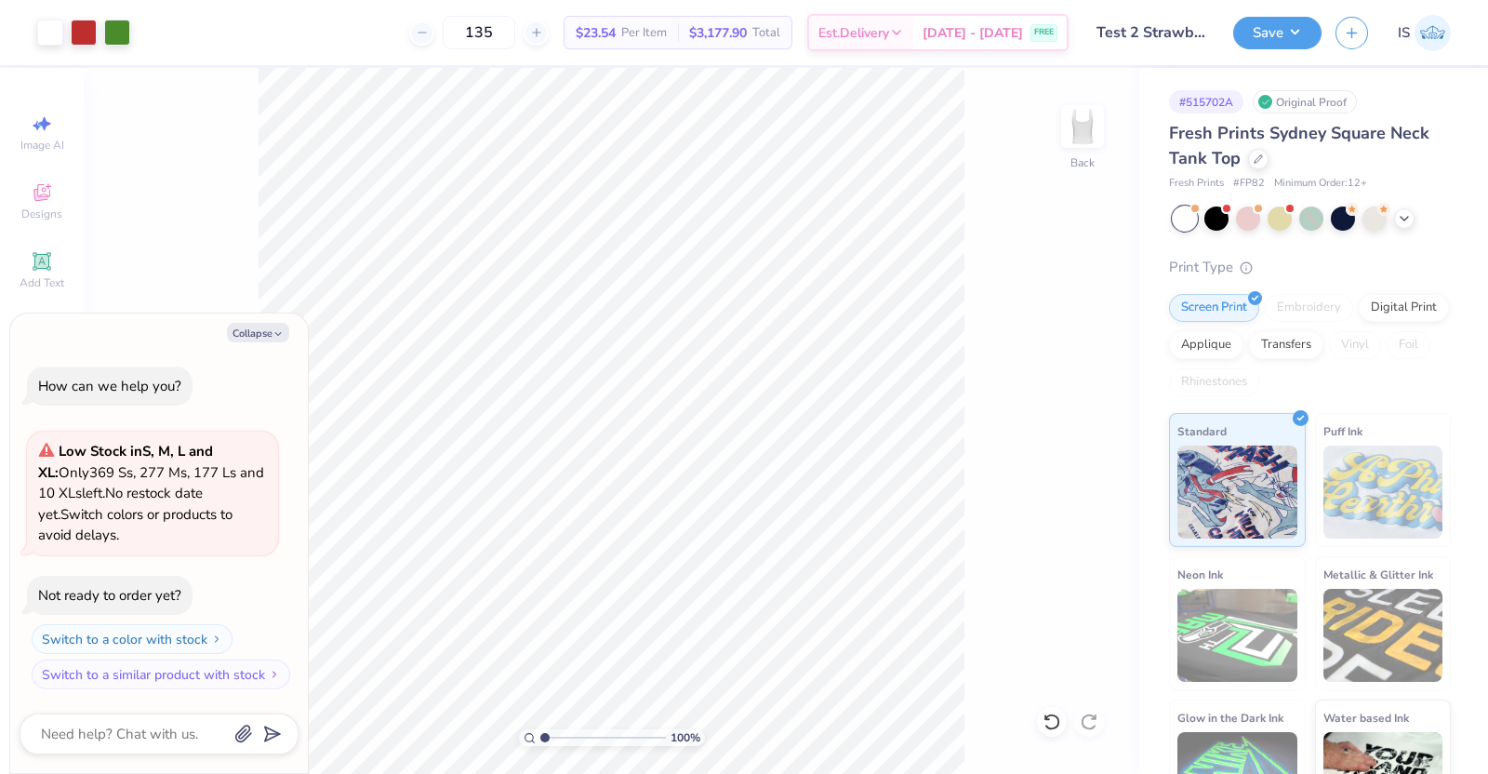
click at [1067, 724] on div "100 % Back" at bounding box center [611, 421] width 1055 height 706
click at [1058, 725] on icon at bounding box center [1051, 721] width 19 height 19
click at [1090, 732] on div at bounding box center [1089, 722] width 30 height 30
click at [121, 38] on div at bounding box center [117, 31] width 26 height 26
type textarea "x"
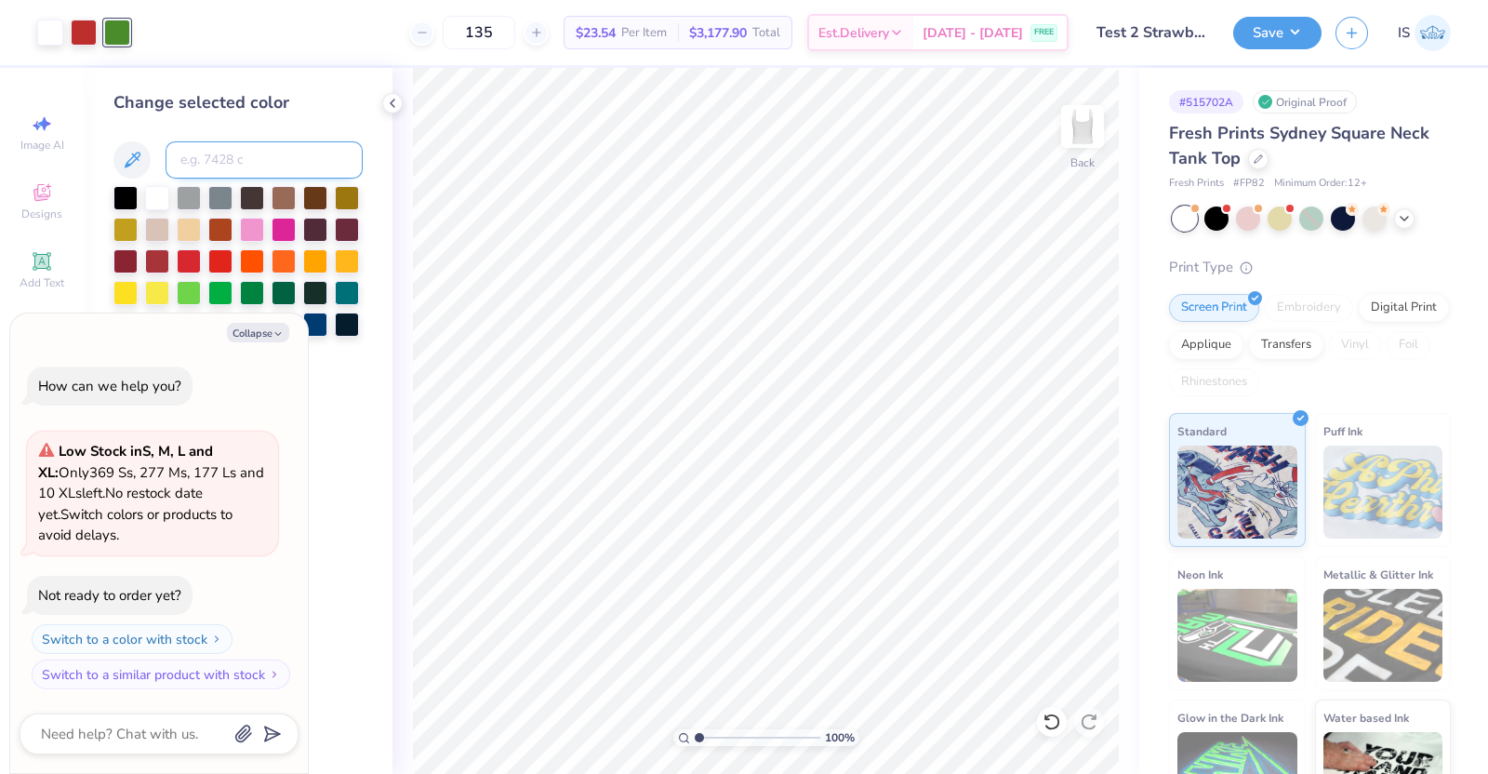
click at [223, 163] on input at bounding box center [264, 159] width 197 height 37
type input "white"
click at [388, 106] on icon at bounding box center [392, 103] width 15 height 15
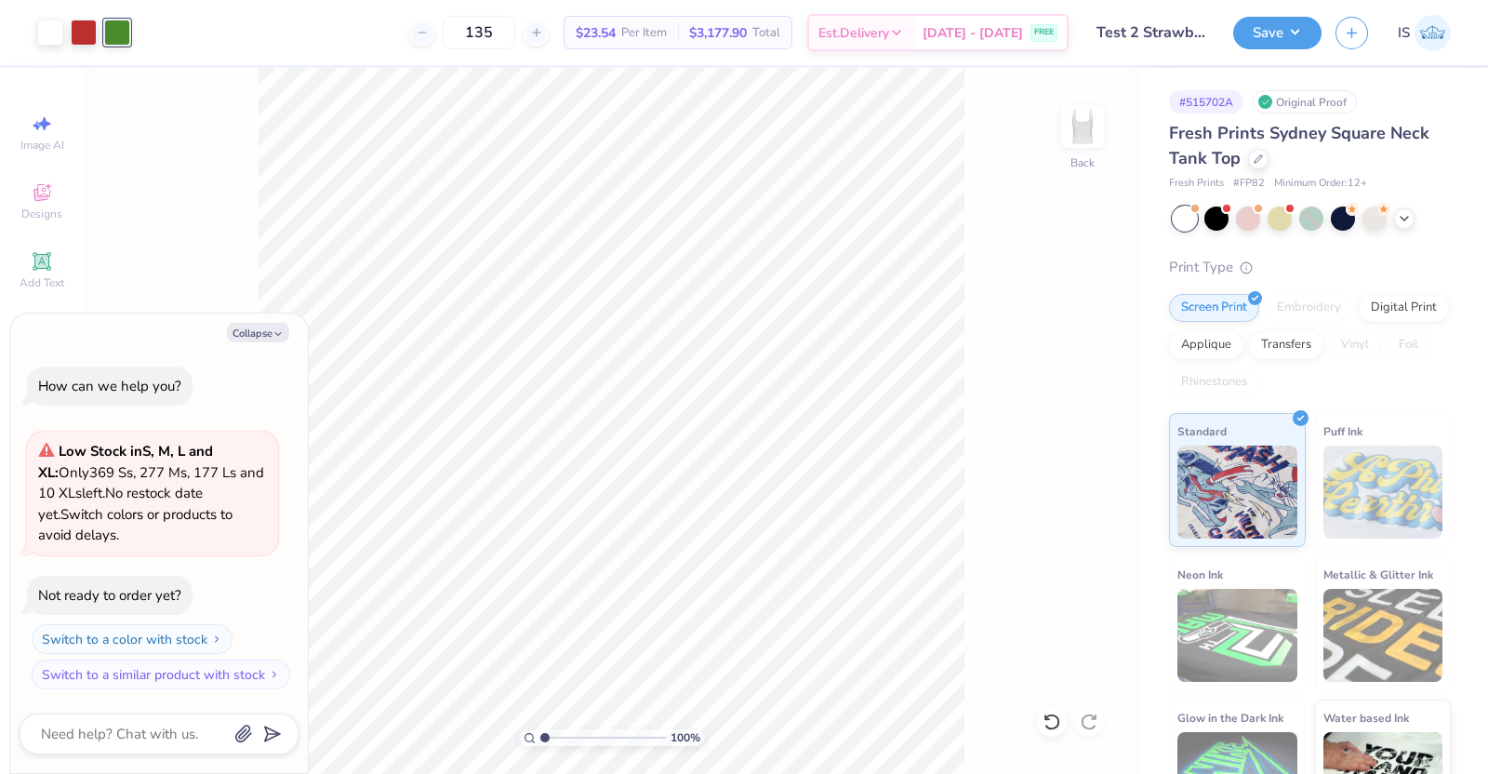
click at [109, 29] on div at bounding box center [117, 33] width 26 height 26
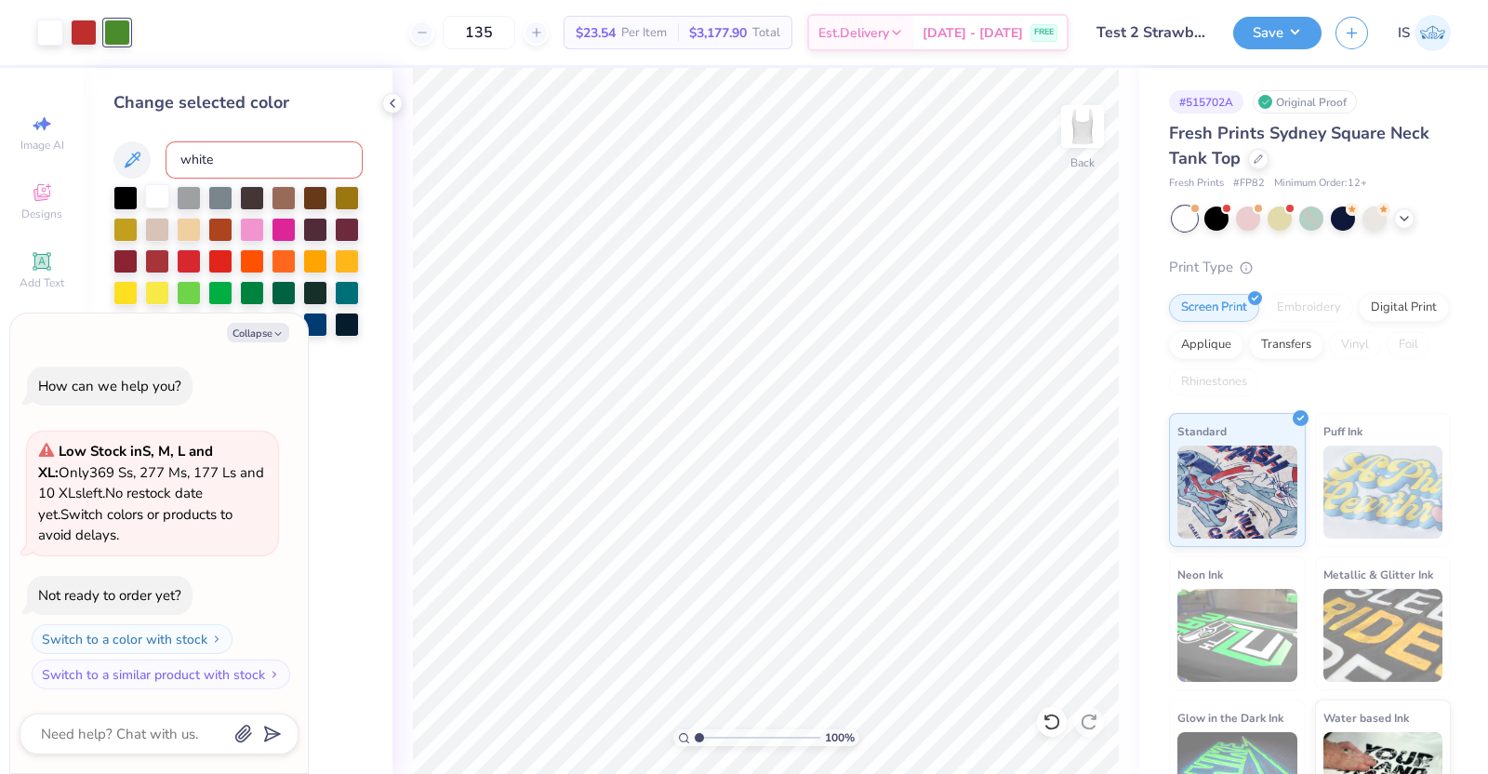
click at [153, 206] on div at bounding box center [157, 196] width 24 height 24
type textarea "x"
click at [1051, 712] on icon at bounding box center [1051, 721] width 19 height 19
click at [396, 107] on icon at bounding box center [392, 103] width 15 height 15
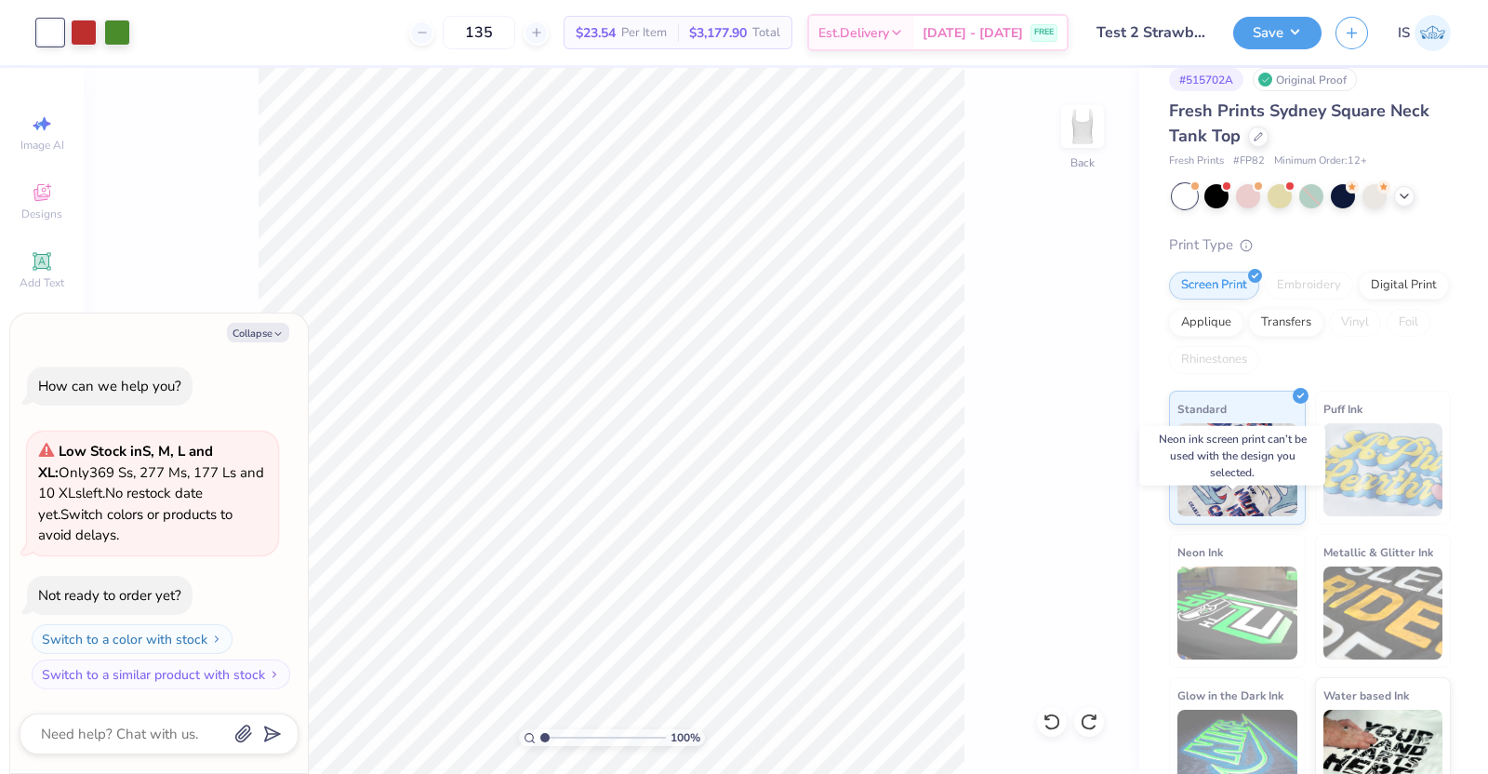
scroll to position [60, 0]
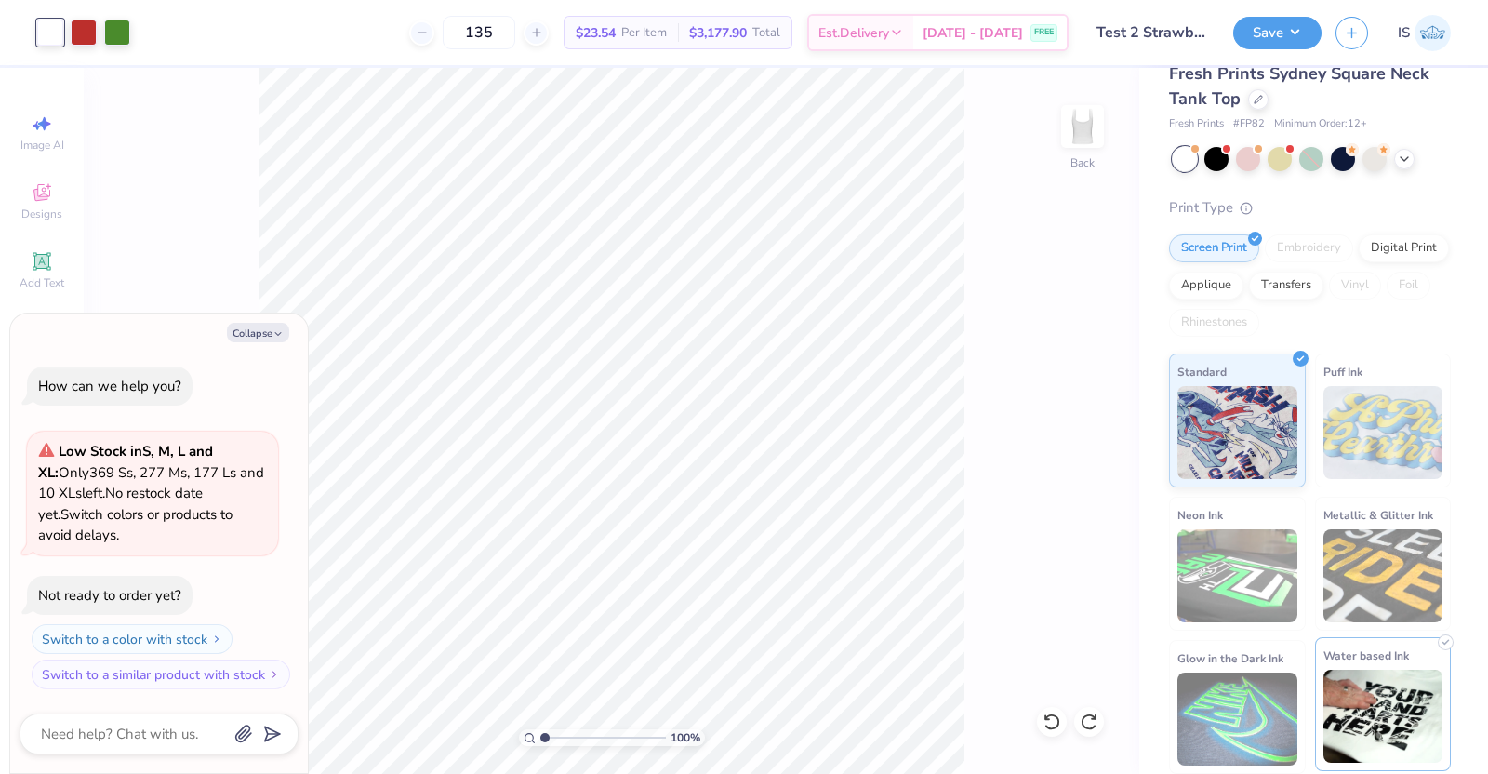
click at [1347, 690] on img at bounding box center [1383, 716] width 120 height 93
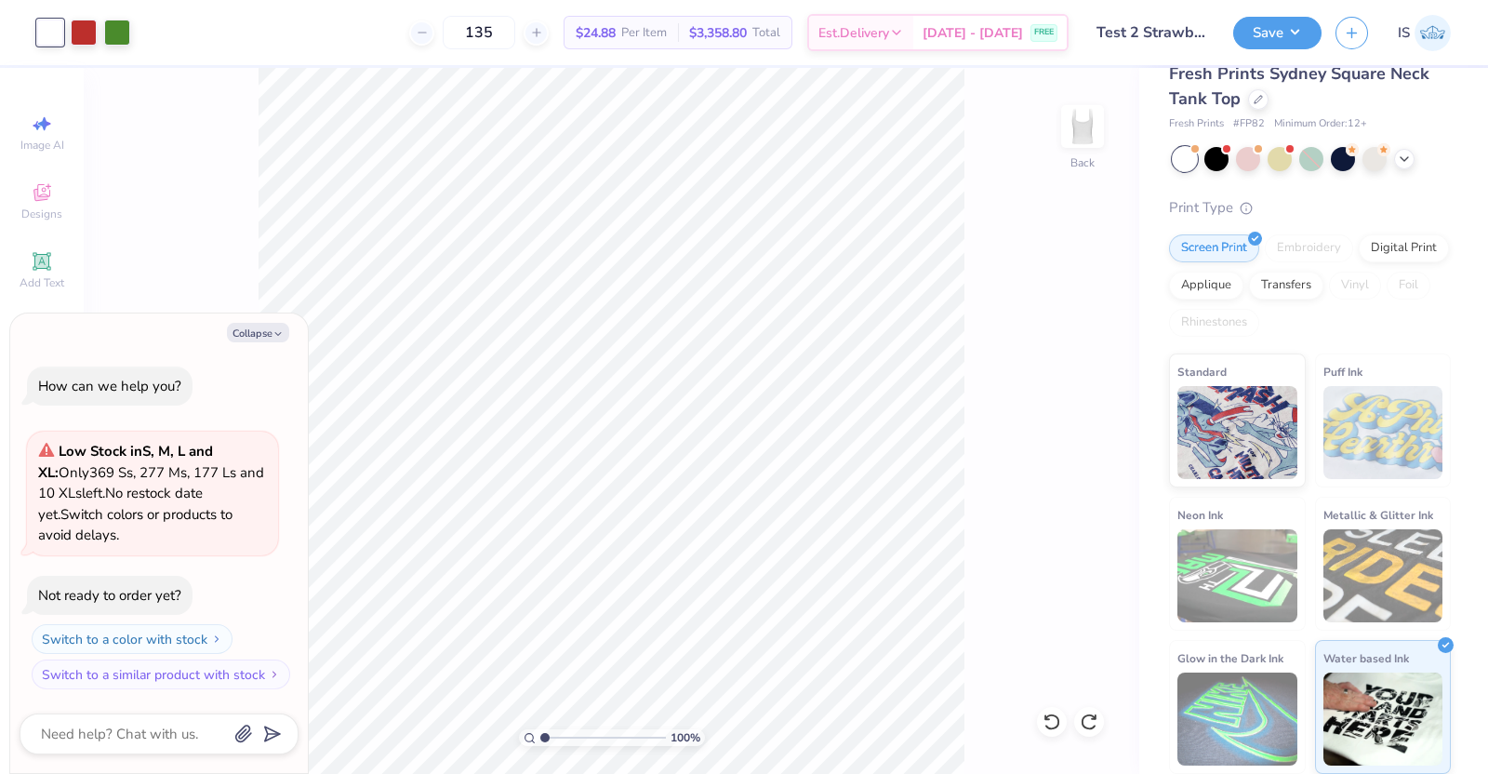
scroll to position [0, 0]
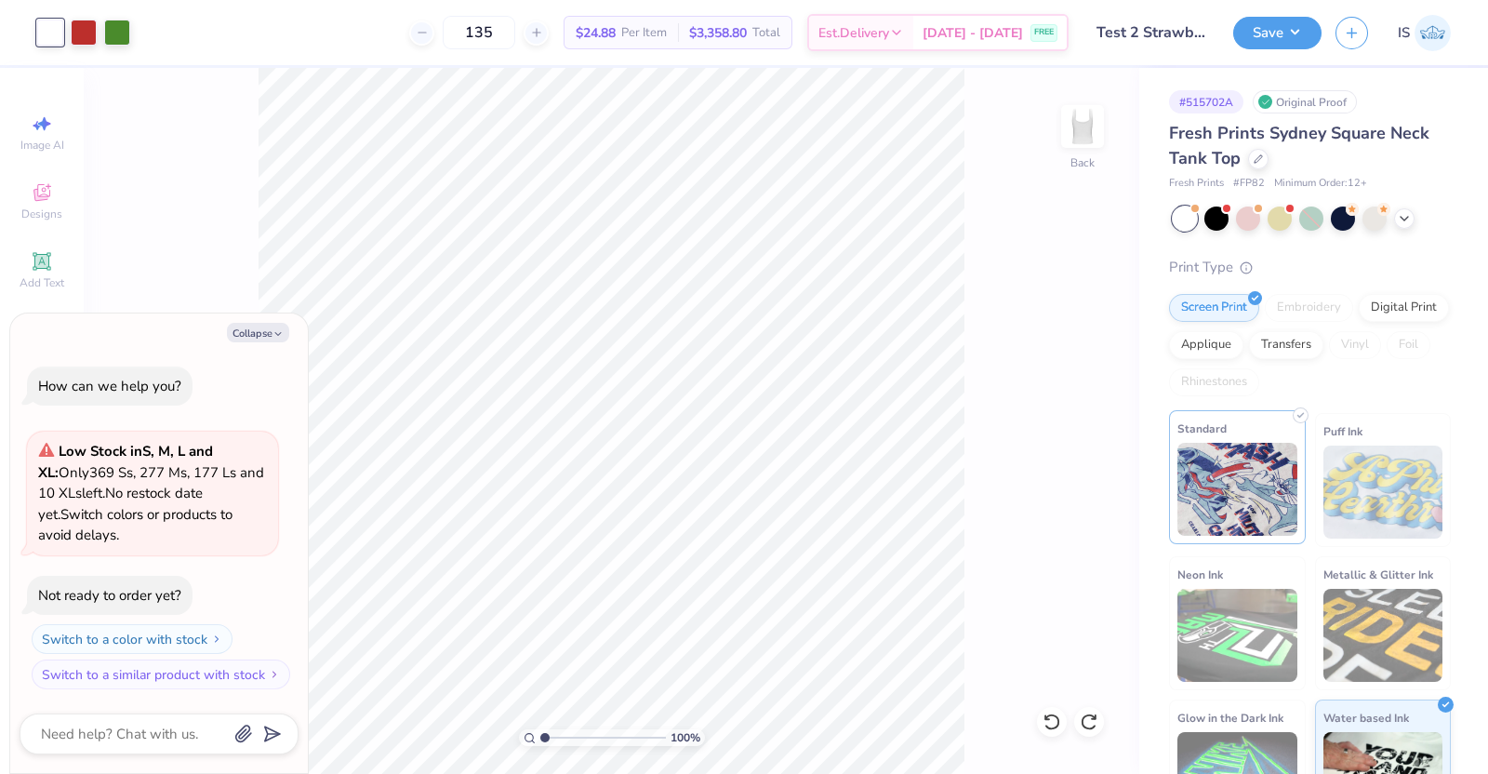
click at [1243, 499] on img at bounding box center [1237, 489] width 120 height 93
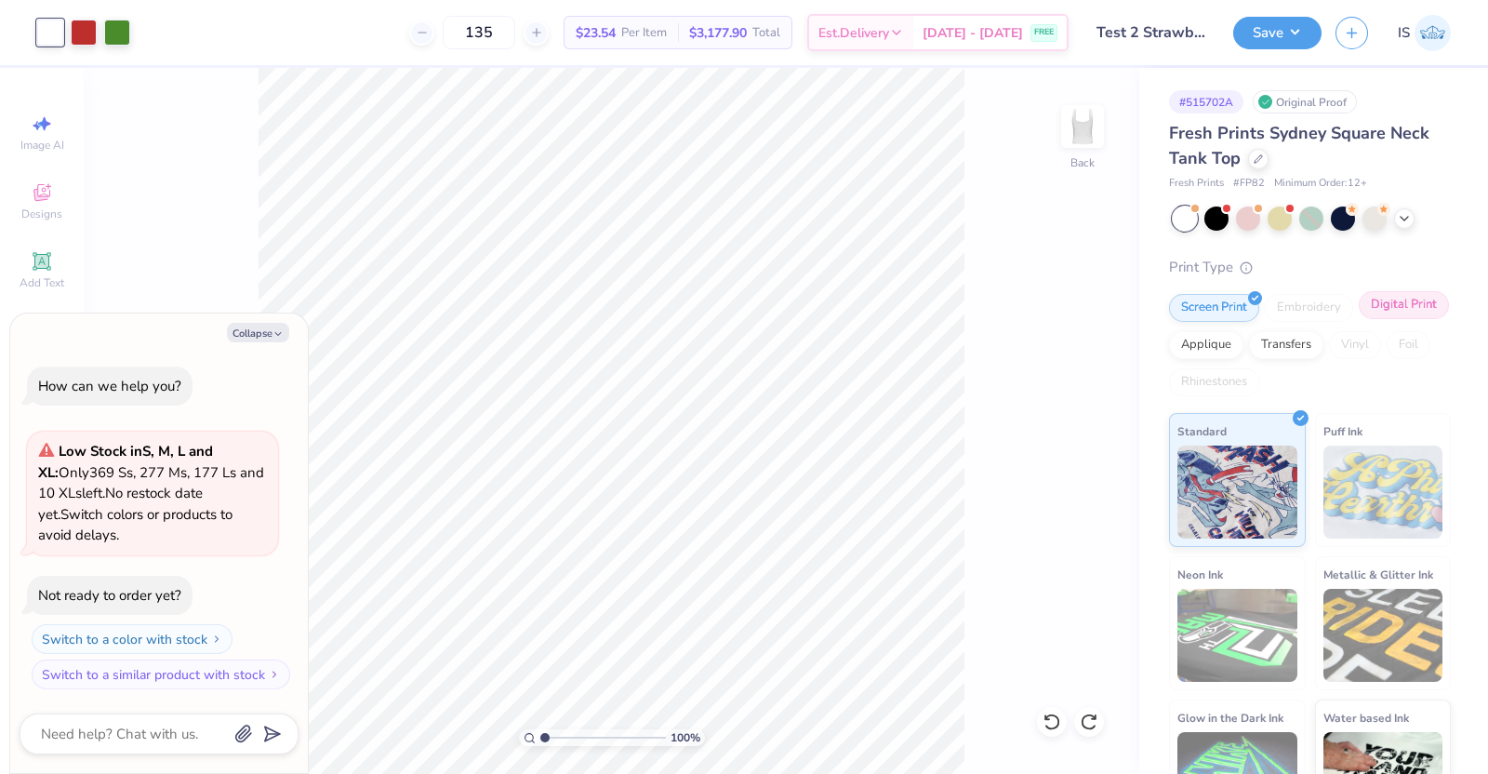
click at [1359, 319] on div "Digital Print" at bounding box center [1404, 305] width 90 height 28
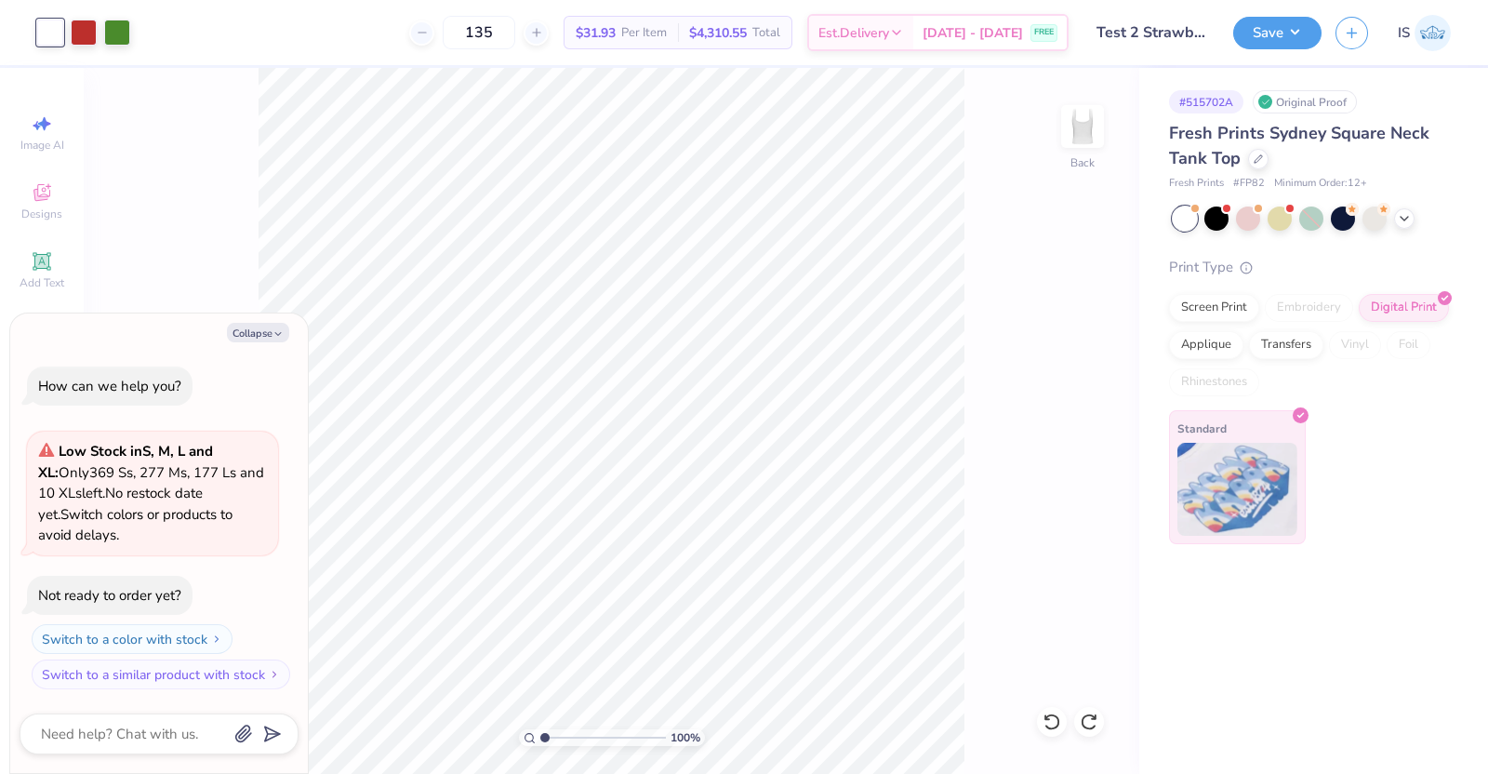
click at [1254, 488] on img at bounding box center [1237, 489] width 120 height 93
click at [1223, 306] on div "Screen Print" at bounding box center [1214, 305] width 90 height 28
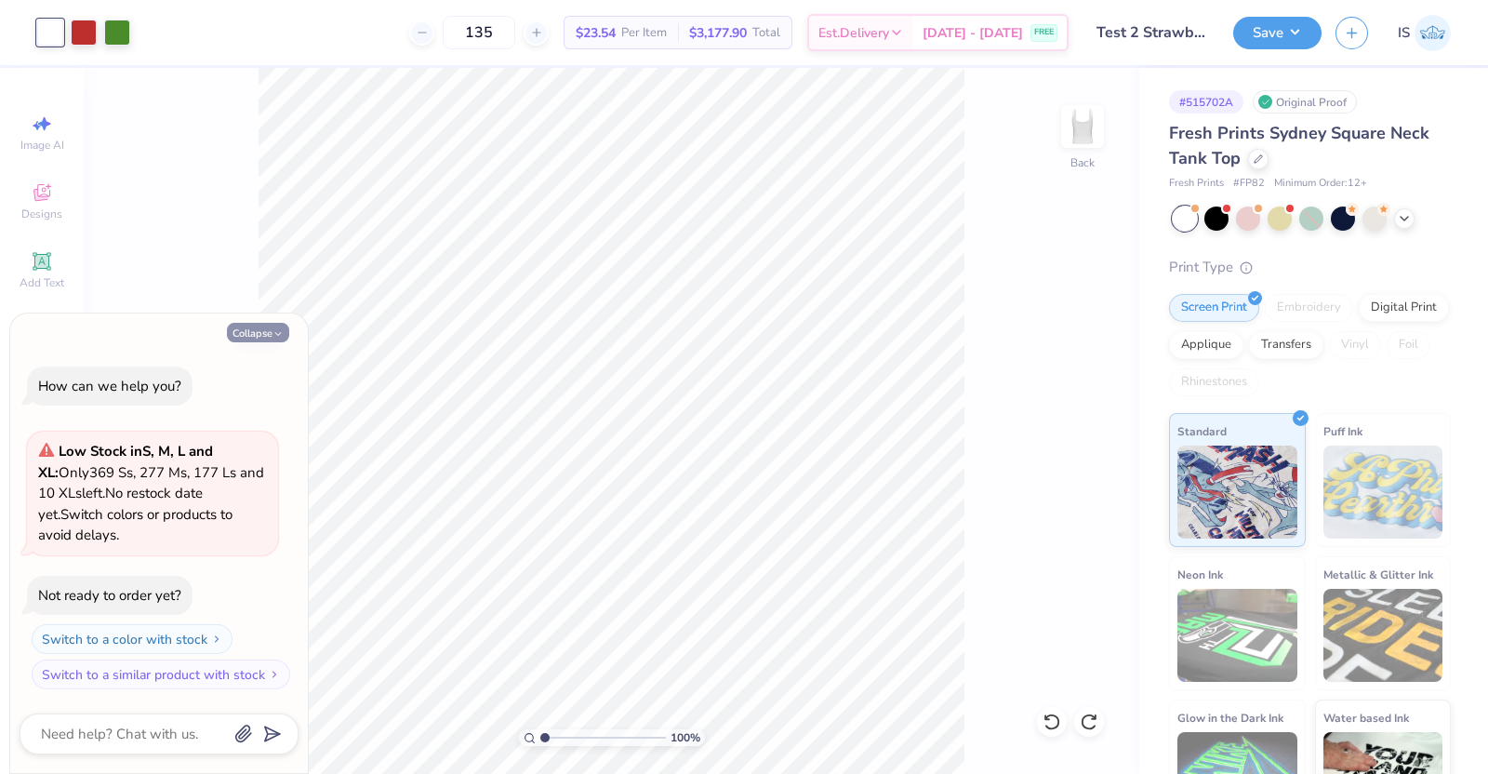
click at [285, 334] on button "Collapse" at bounding box center [258, 333] width 62 height 20
type textarea "x"
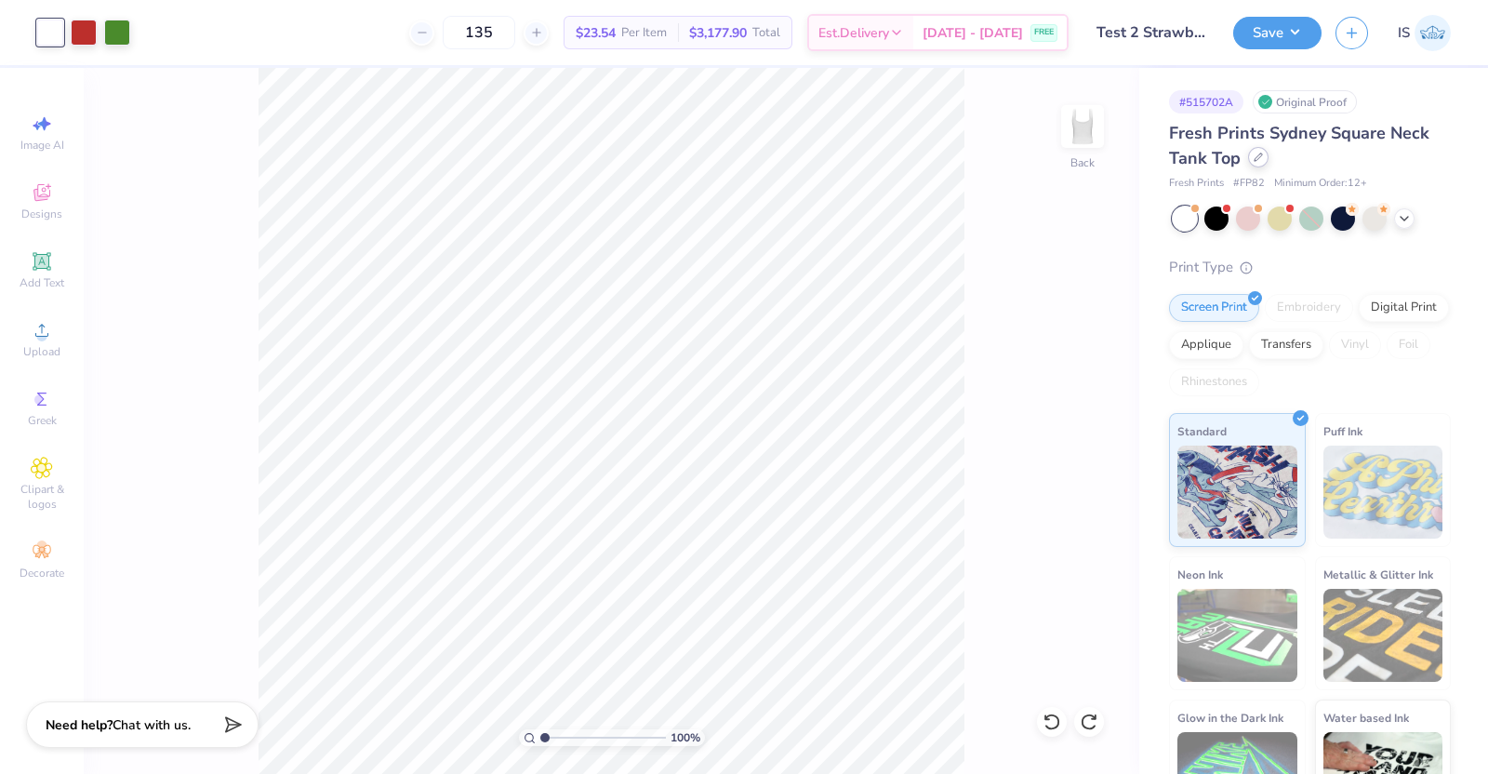
click at [1259, 161] on icon at bounding box center [1258, 157] width 9 height 9
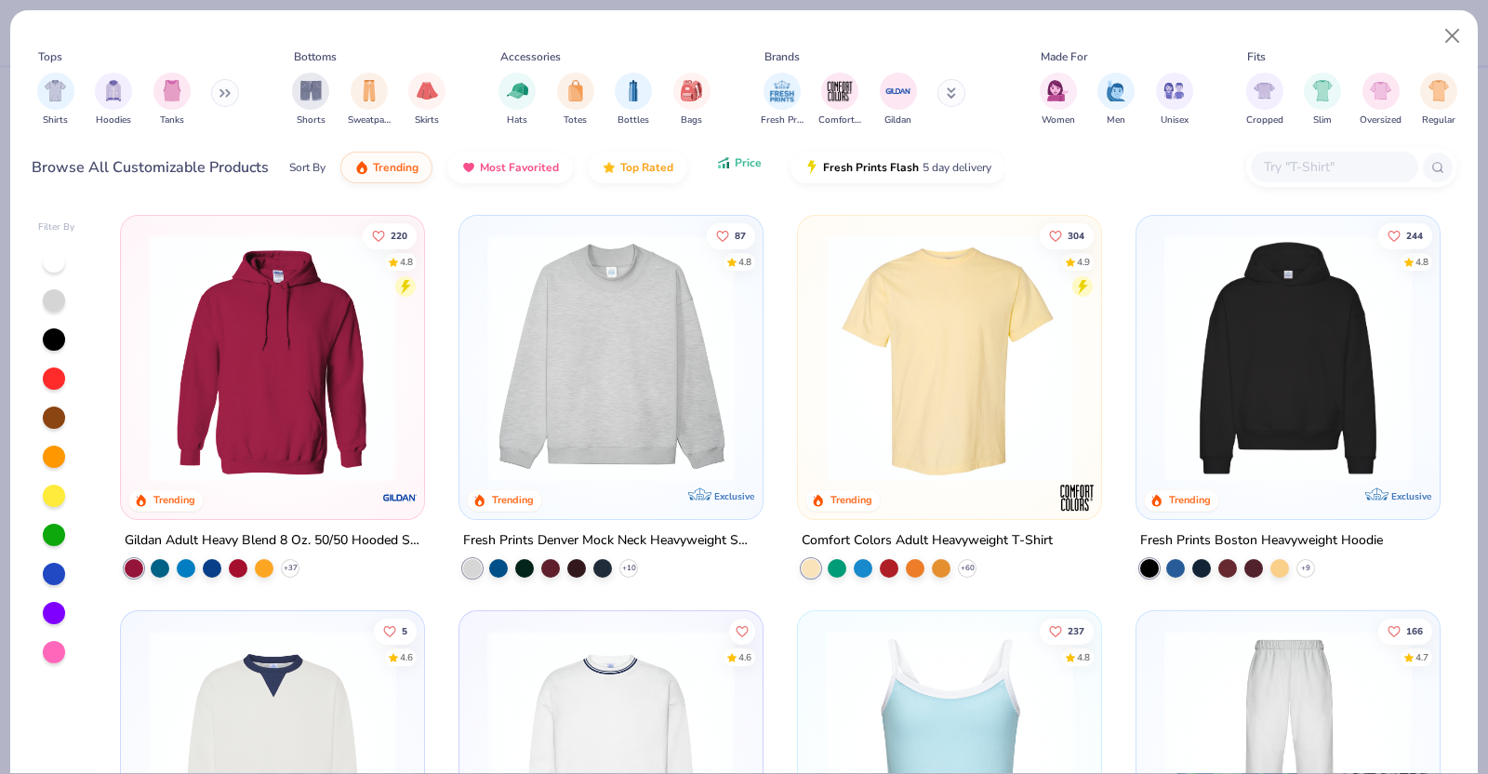
click at [751, 167] on span "Price" at bounding box center [748, 162] width 27 height 15
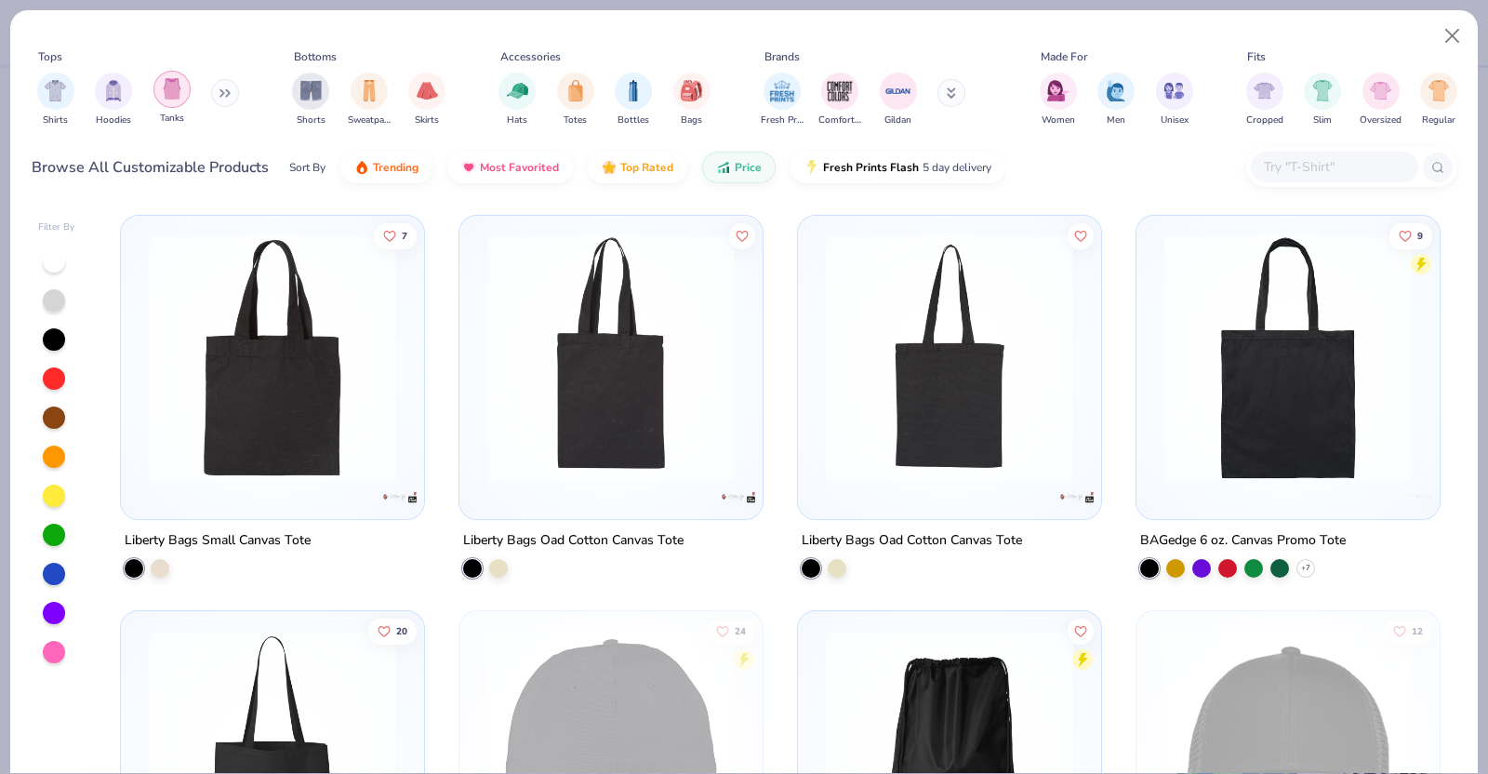
click at [162, 92] on img "filter for Tanks" at bounding box center [172, 88] width 20 height 21
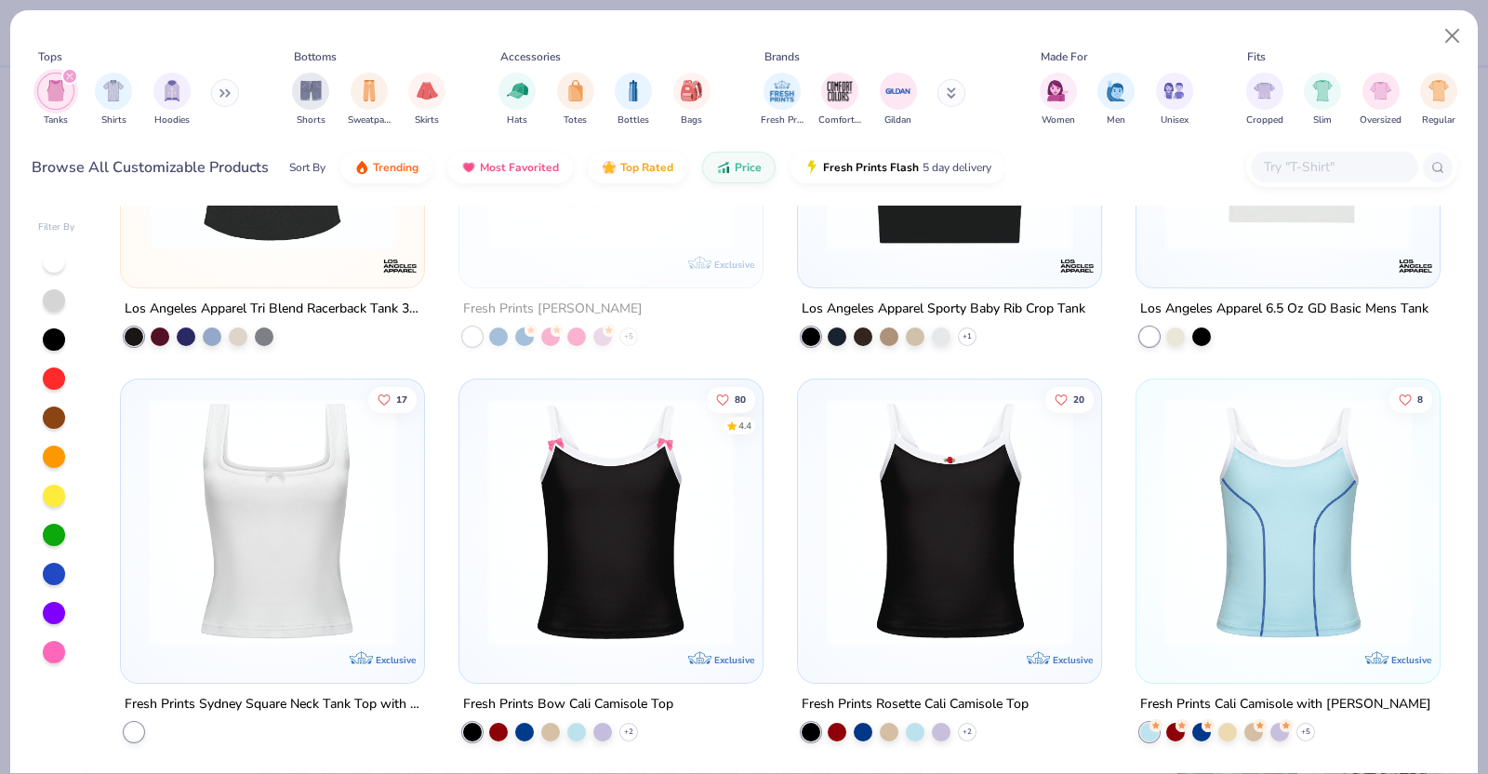
scroll to position [3393, 0]
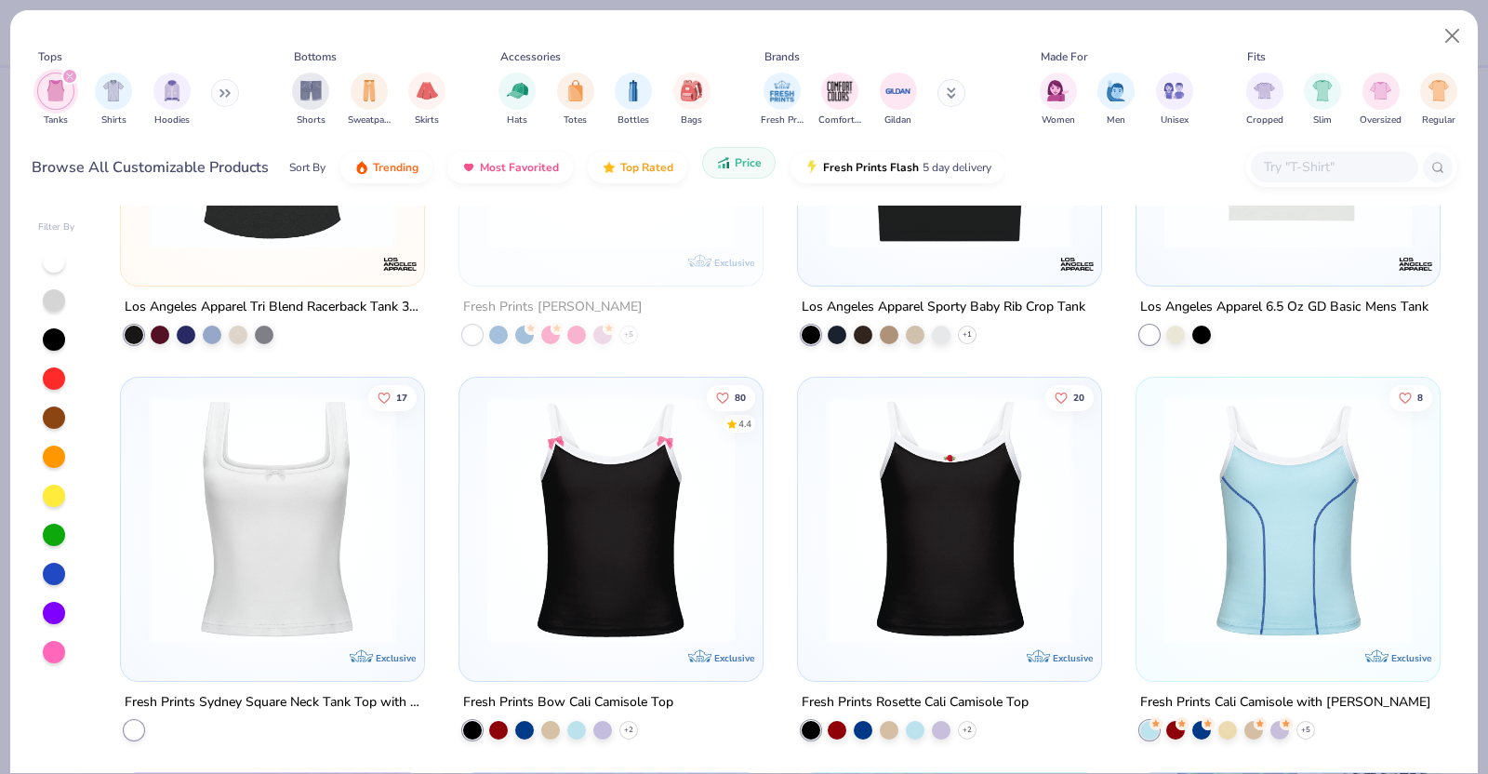
click at [739, 165] on span "Price" at bounding box center [748, 162] width 27 height 15
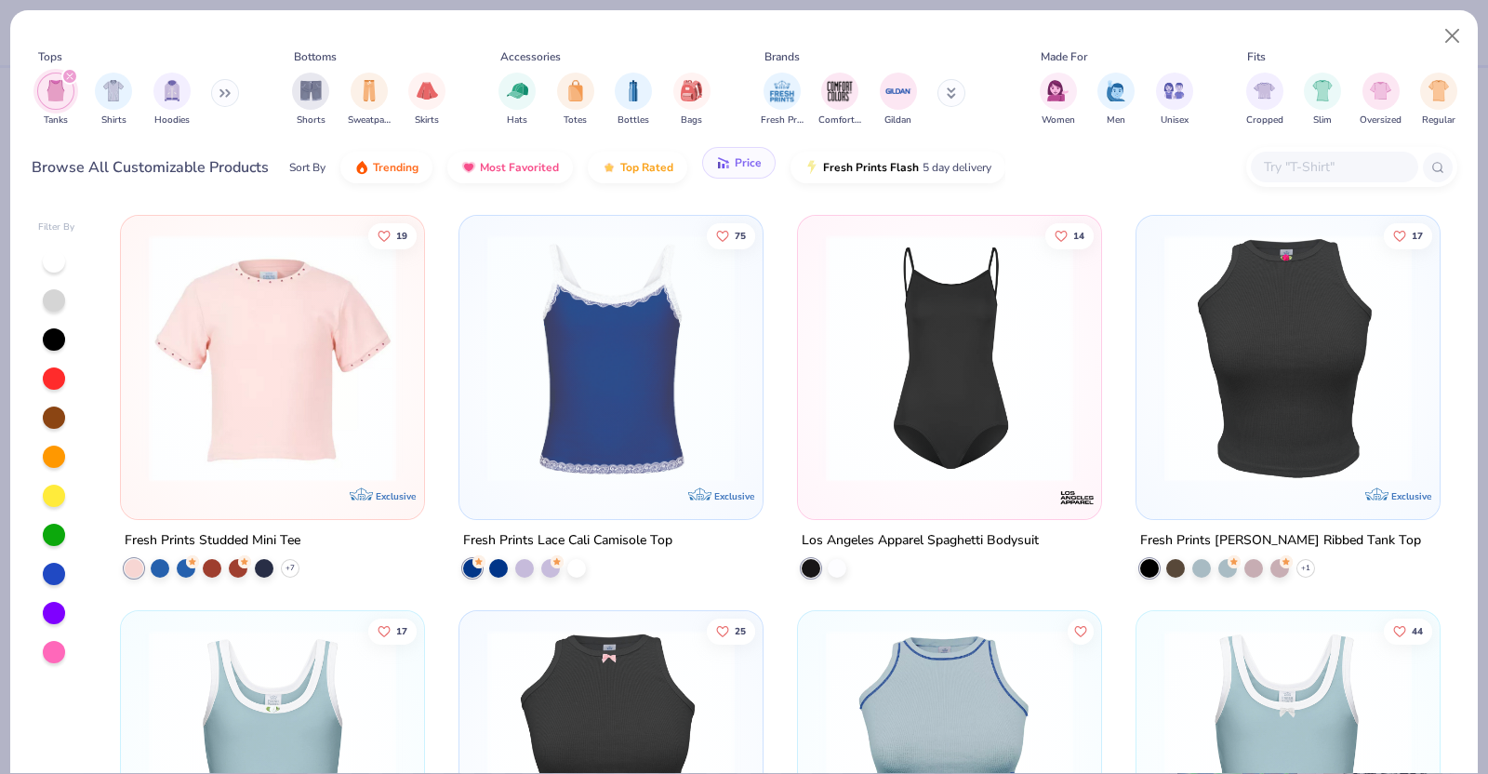
click at [740, 173] on button "Price" at bounding box center [738, 163] width 73 height 32
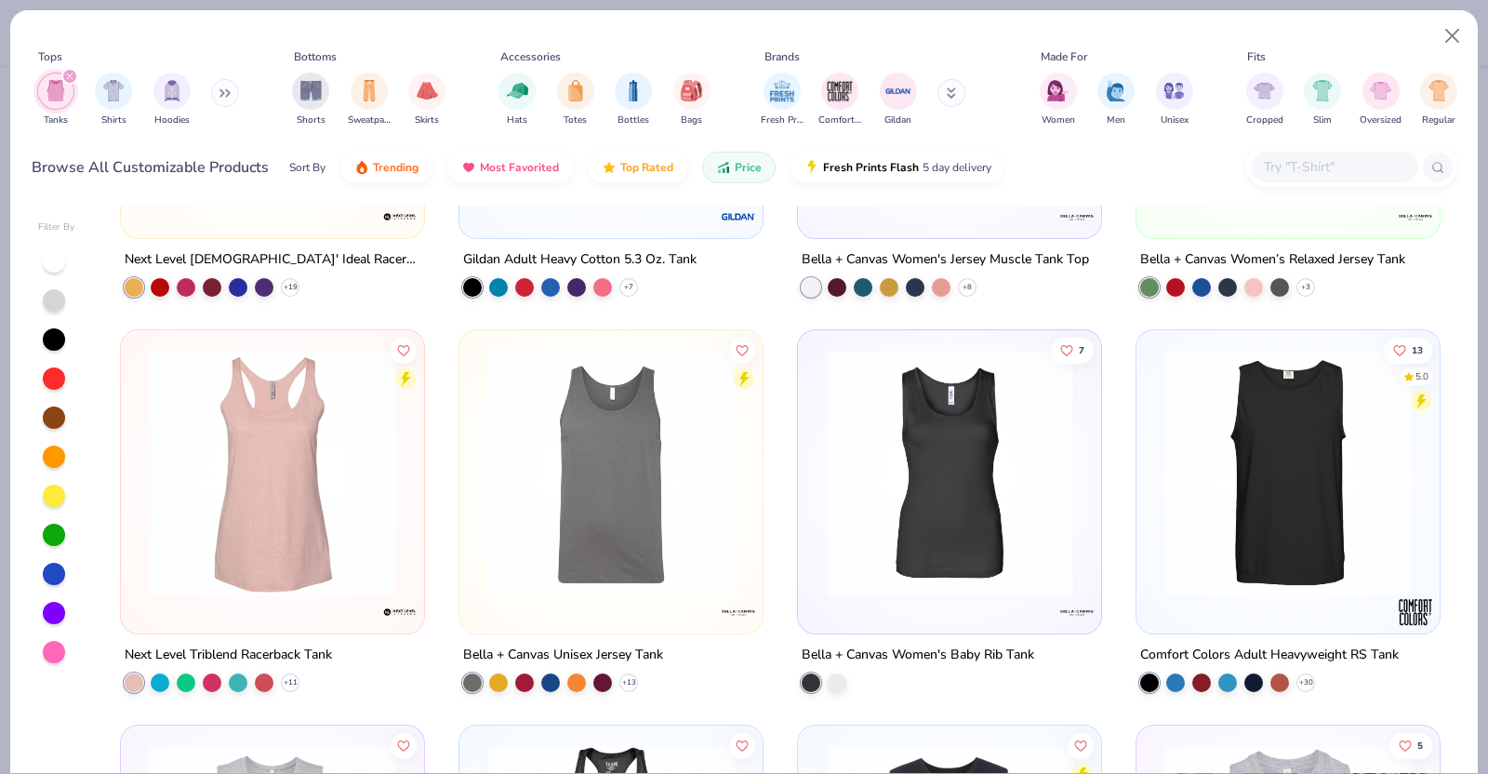
scroll to position [0, 0]
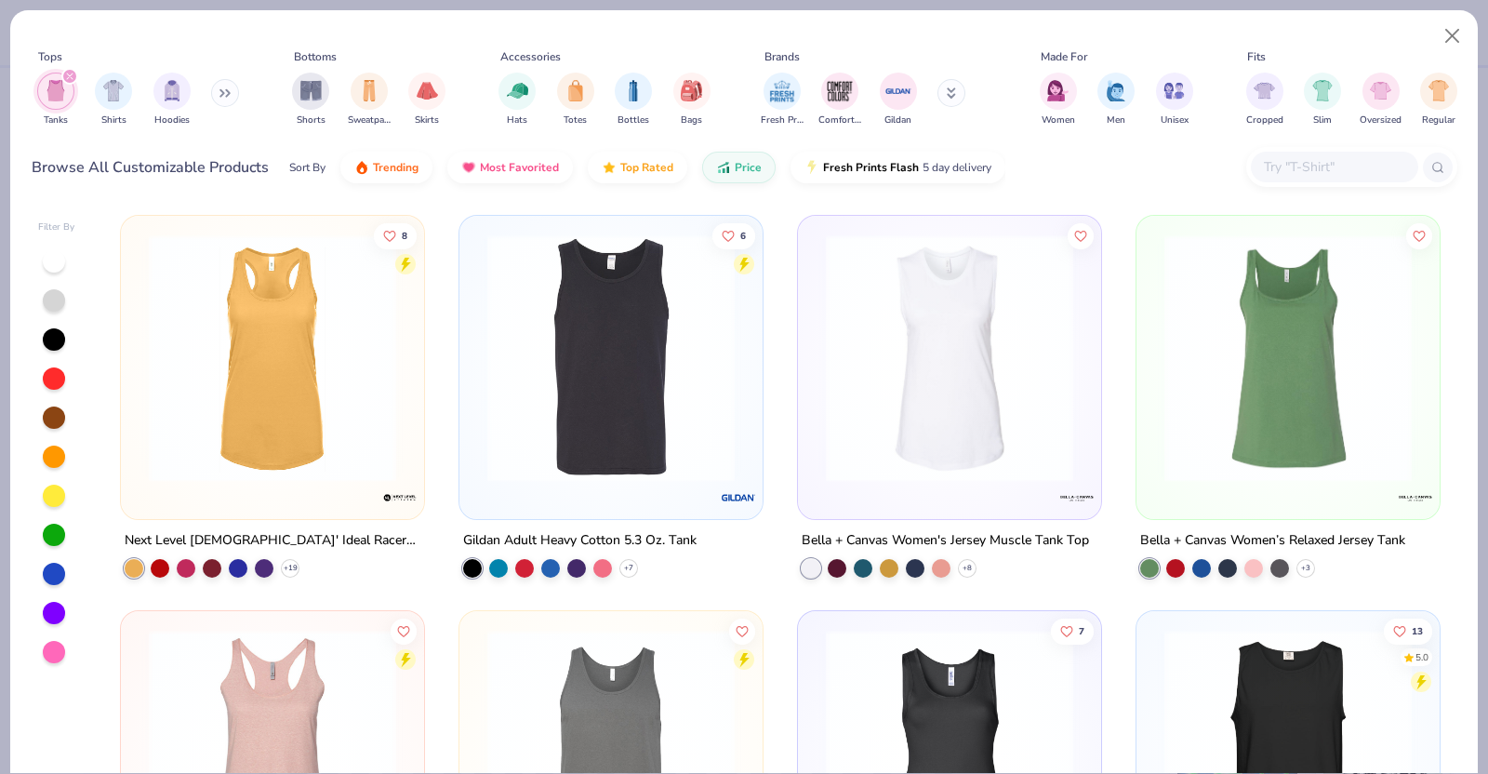
click at [928, 445] on img at bounding box center [949, 357] width 266 height 247
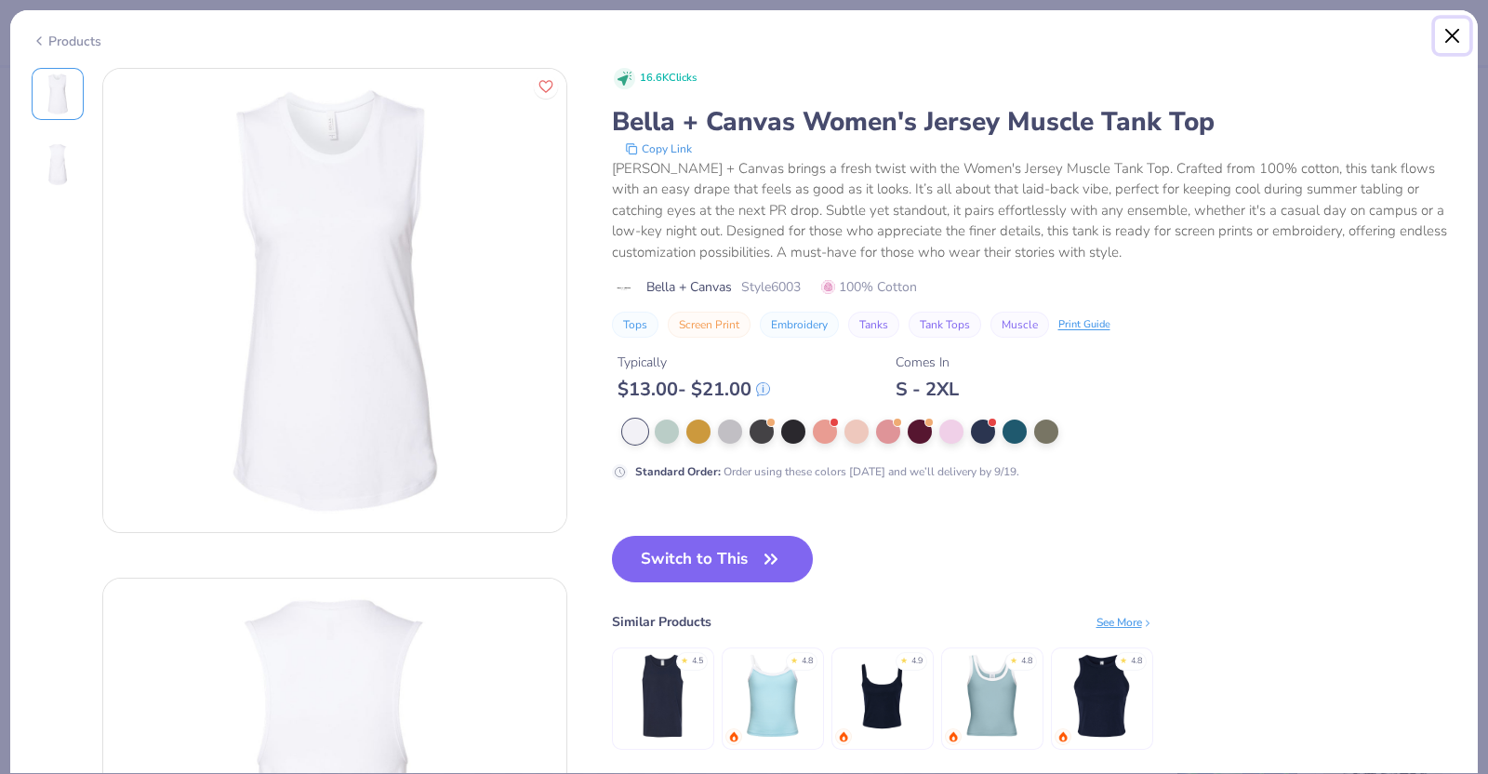
click at [1438, 33] on button "Close" at bounding box center [1452, 36] width 35 height 35
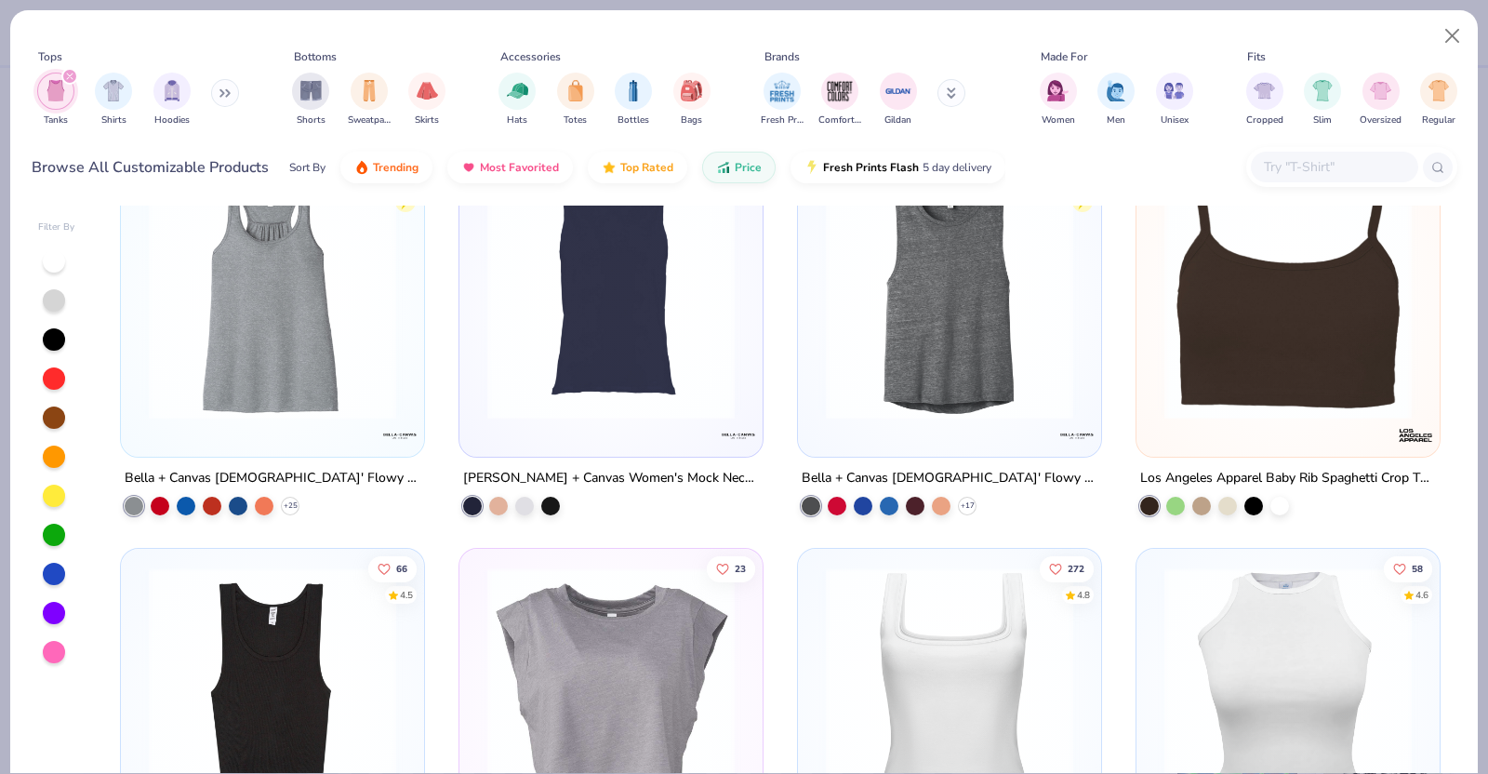
scroll to position [1647, 0]
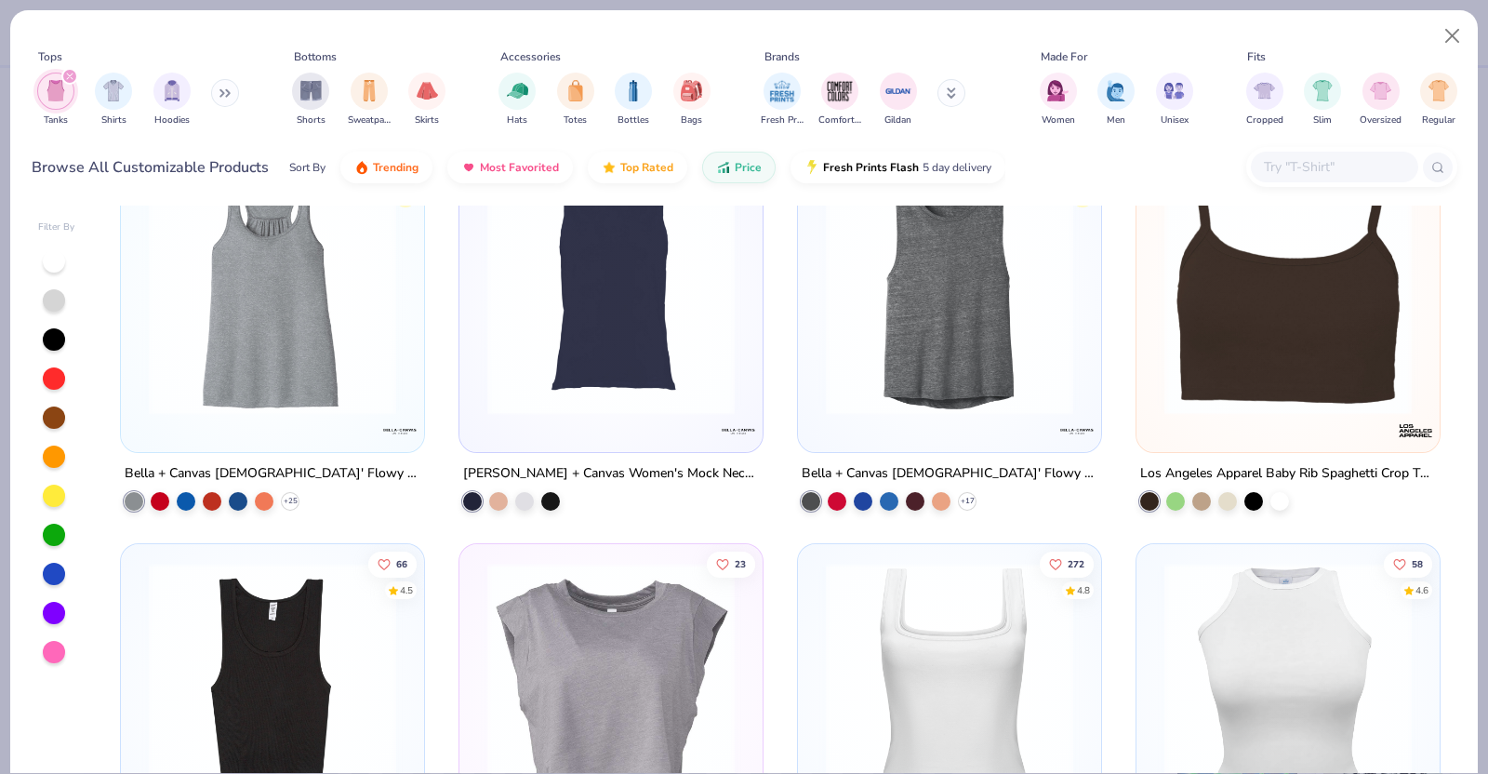
click at [1191, 359] on img at bounding box center [1288, 290] width 266 height 247
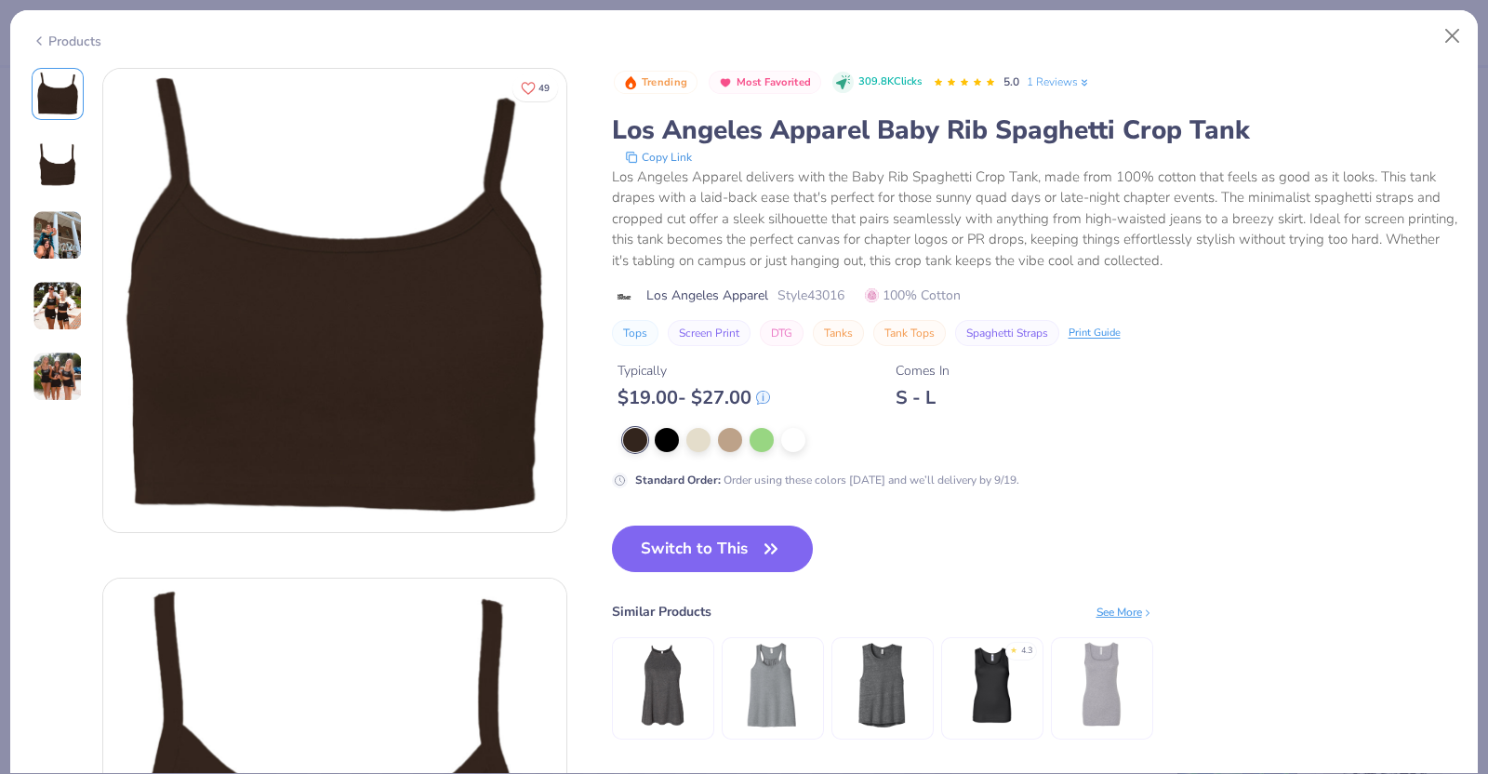
click at [66, 227] on img at bounding box center [58, 235] width 50 height 50
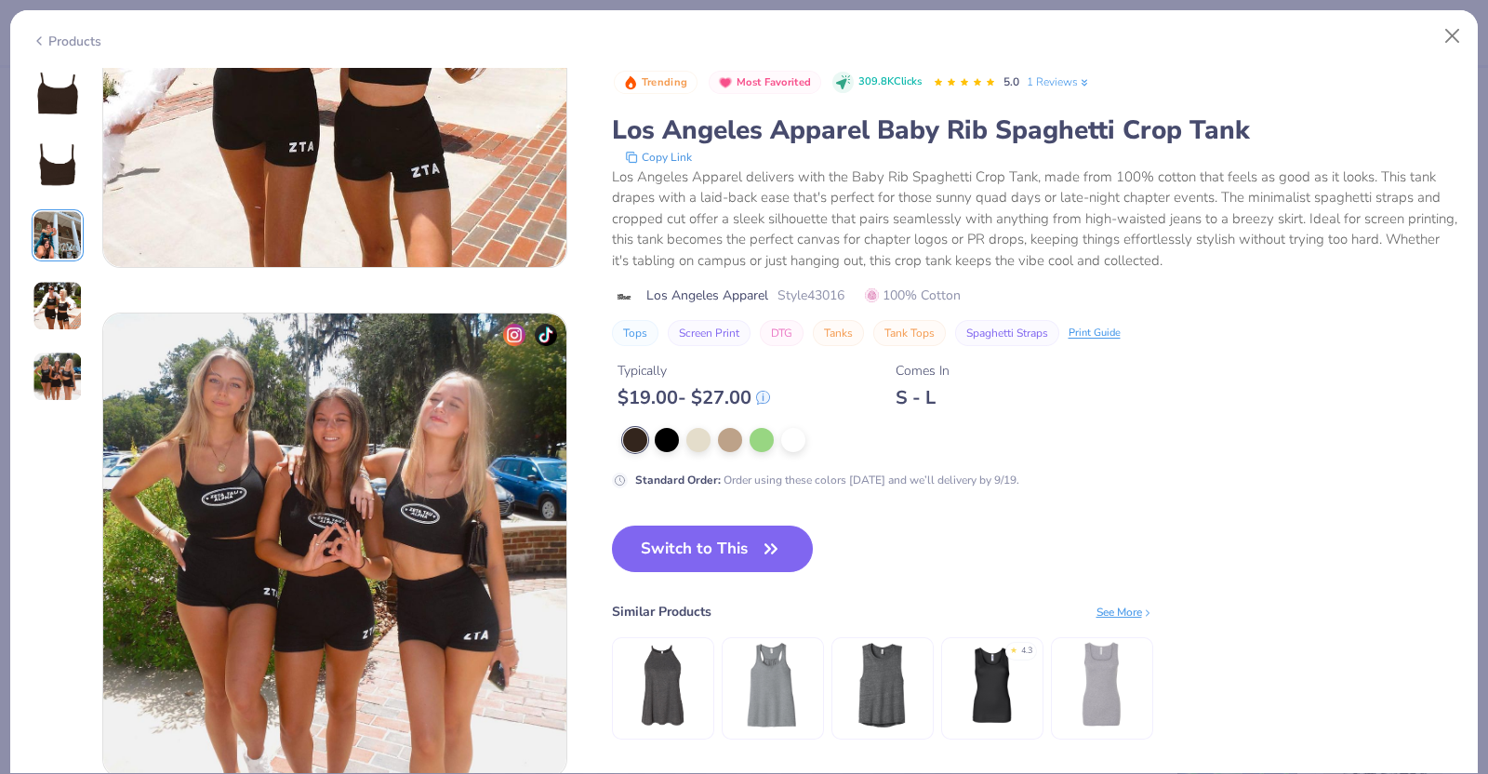
scroll to position [1795, 0]
click at [776, 441] on div at bounding box center [989, 440] width 733 height 24
click at [786, 440] on div at bounding box center [793, 438] width 24 height 24
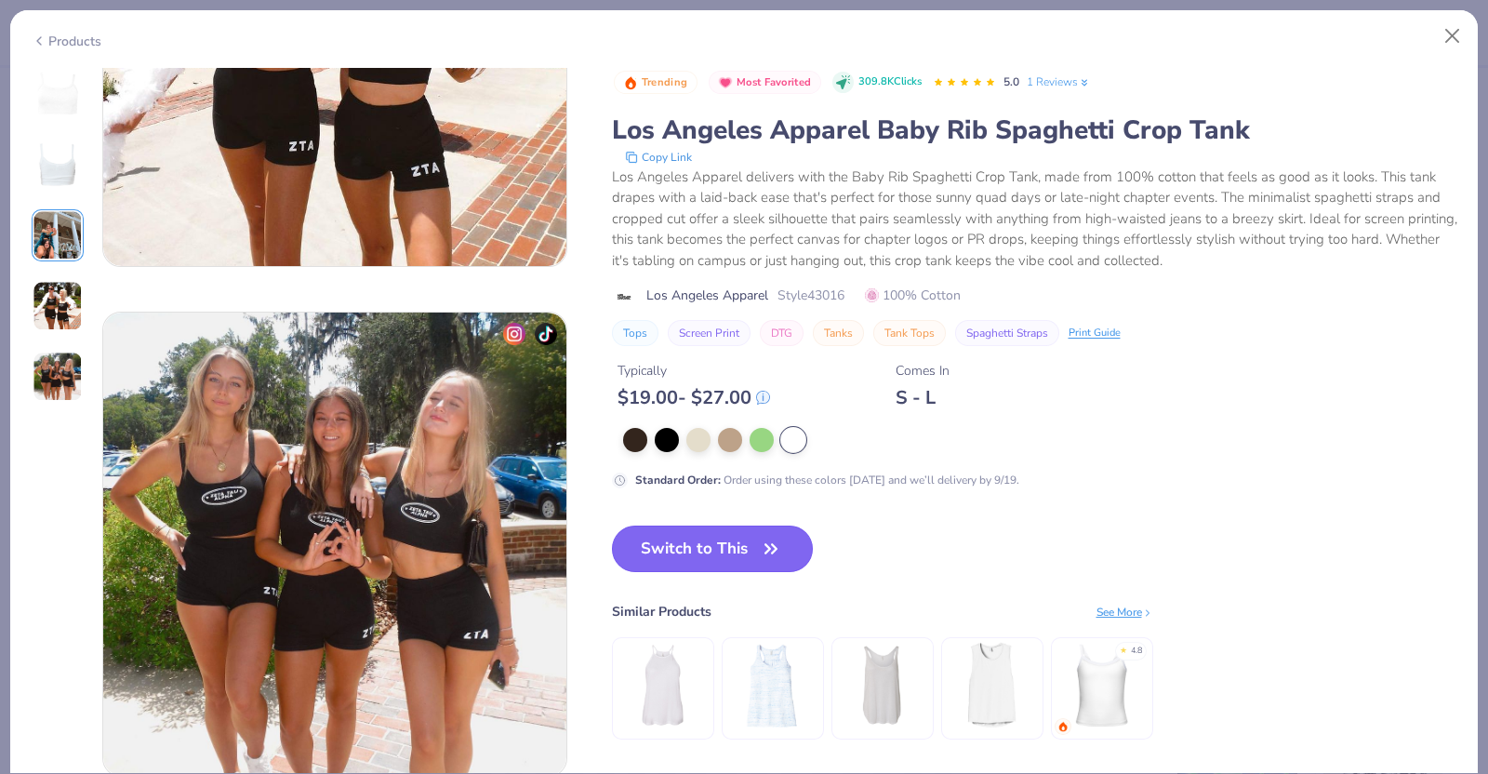
click at [749, 564] on button "Switch to This" at bounding box center [713, 548] width 202 height 46
click at [683, 551] on button "Switch to This" at bounding box center [713, 548] width 202 height 46
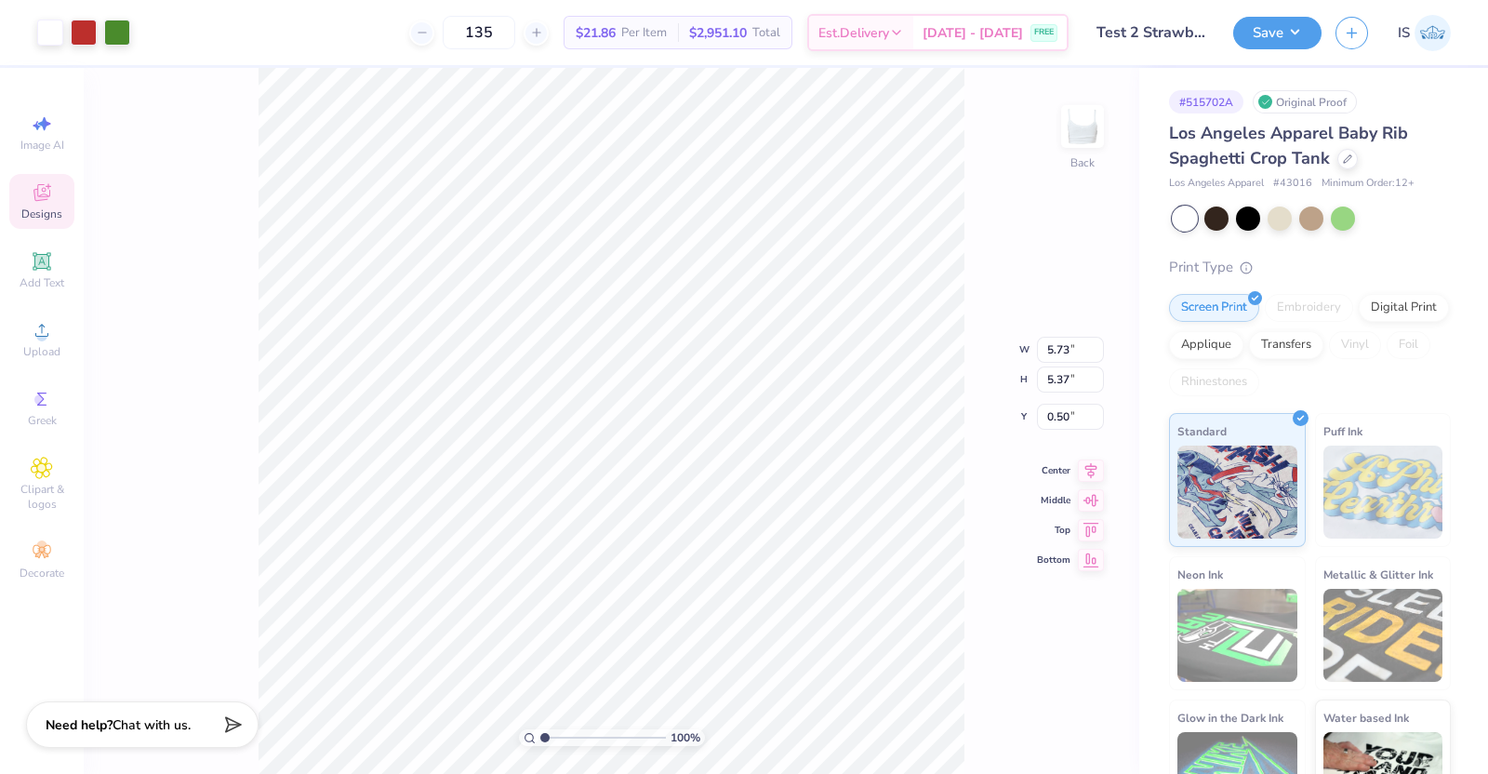
click at [1000, 500] on div "100 % Back W 5.73 5.73 " H 5.37 5.37 " Y 0.50 0.50 " Center Middle Top Bottom" at bounding box center [611, 421] width 1055 height 706
type input "1.87"
click at [542, 738] on input "range" at bounding box center [603, 737] width 126 height 17
click at [1337, 158] on div at bounding box center [1347, 157] width 20 height 20
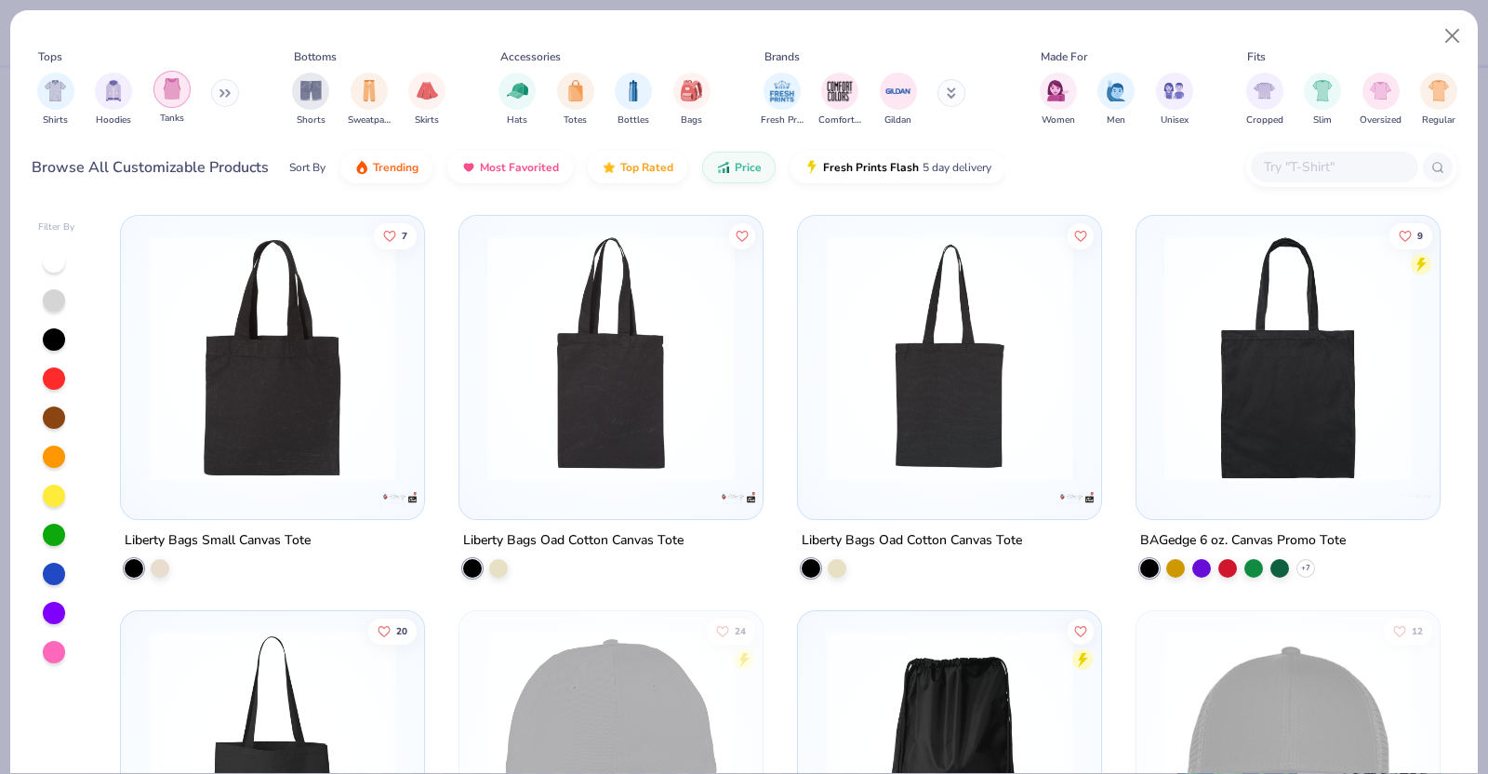
click at [166, 97] on img "filter for Tanks" at bounding box center [172, 88] width 20 height 21
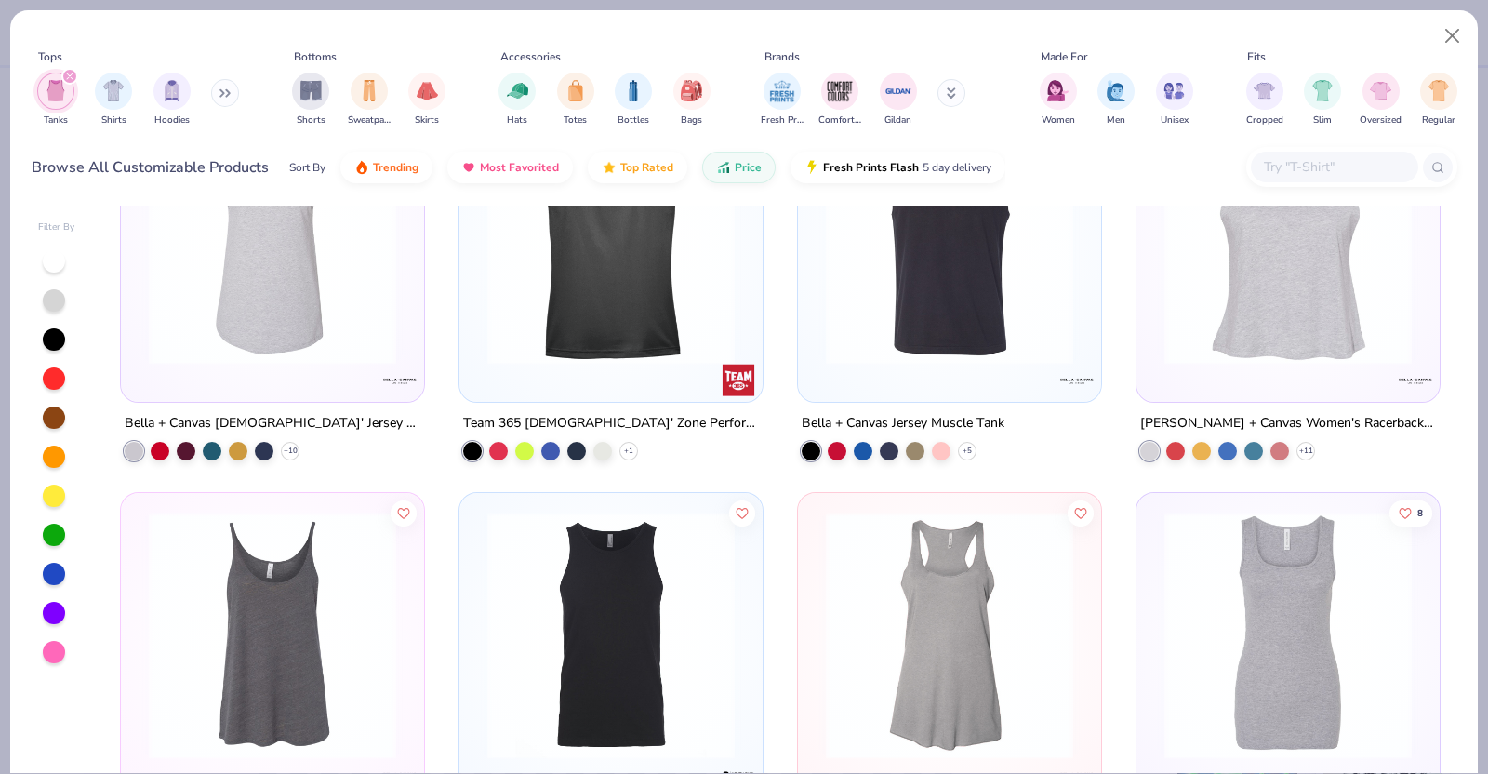
scroll to position [909, 0]
click at [1284, 353] on img at bounding box center [1288, 238] width 266 height 247
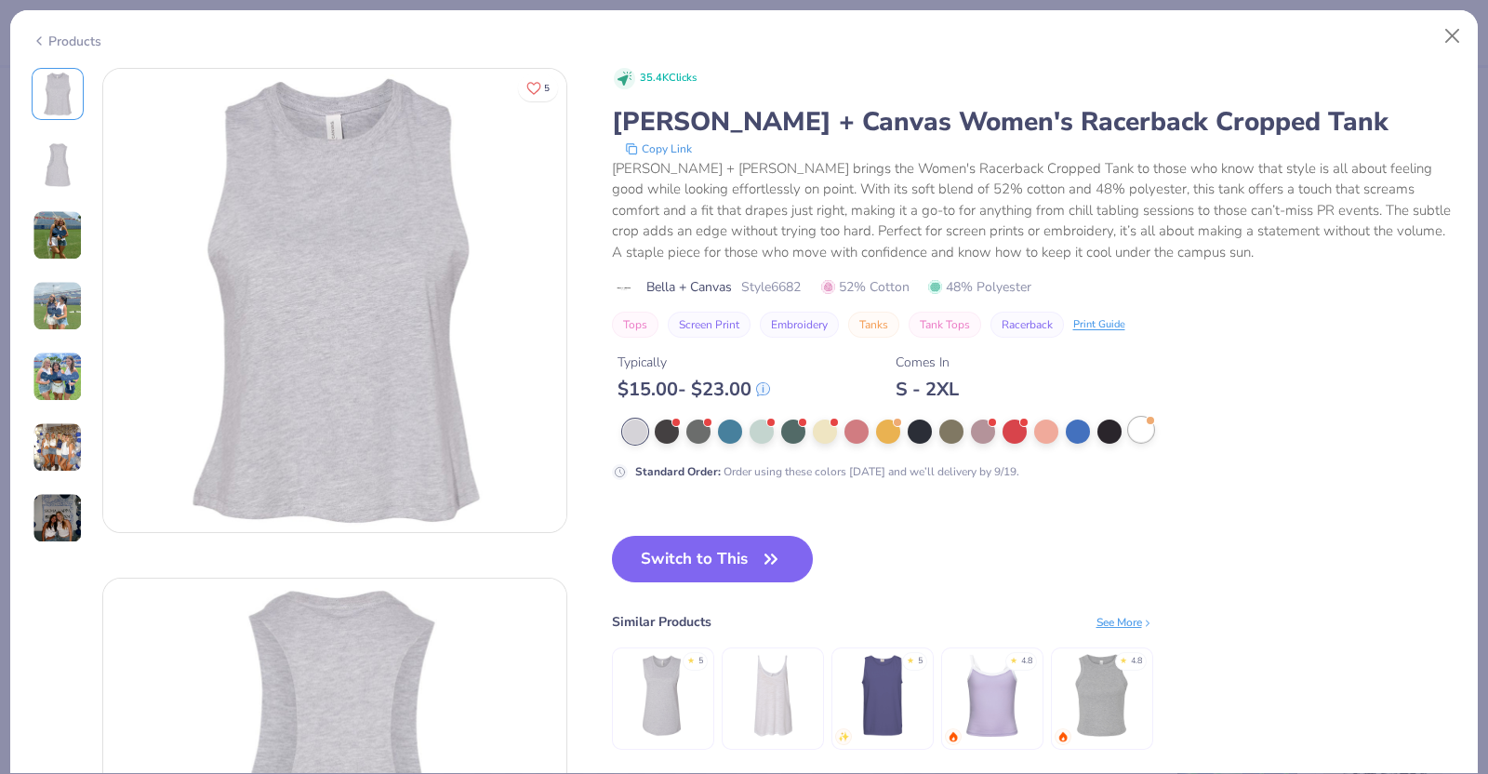
click at [1139, 430] on div at bounding box center [1141, 430] width 24 height 24
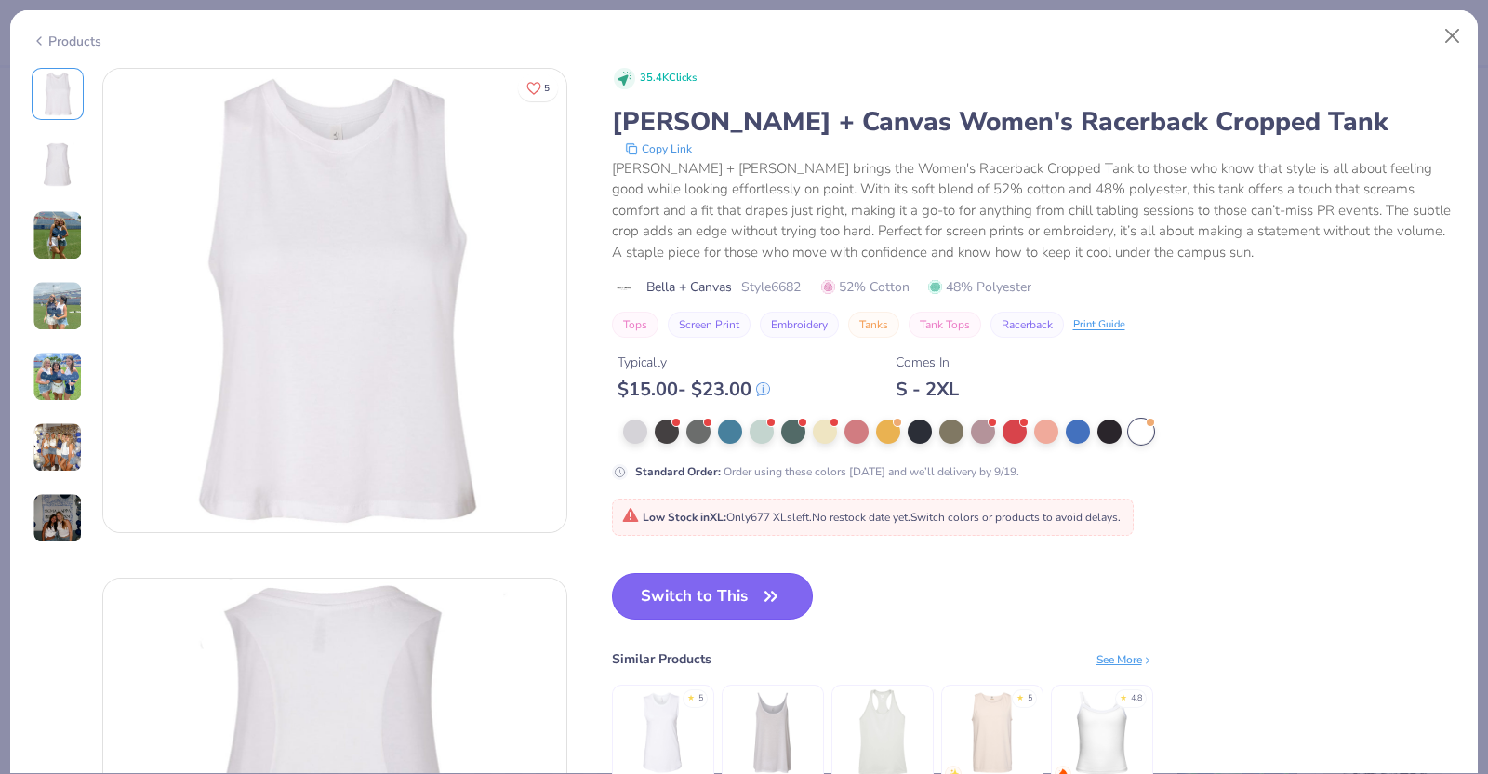
click at [677, 600] on button "Switch to This" at bounding box center [713, 596] width 202 height 46
click at [750, 596] on button "Switch to This" at bounding box center [713, 596] width 202 height 46
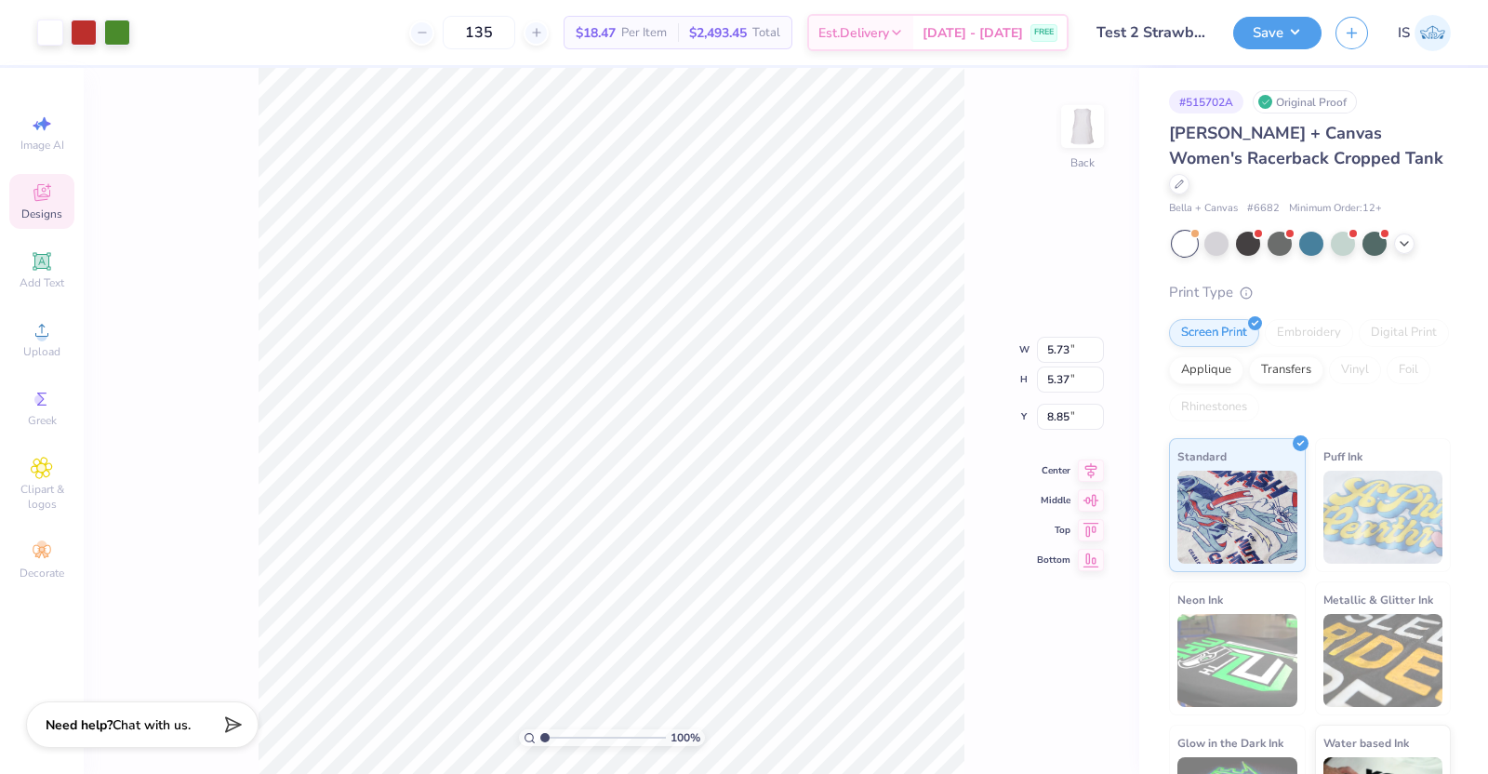
type input "5.85"
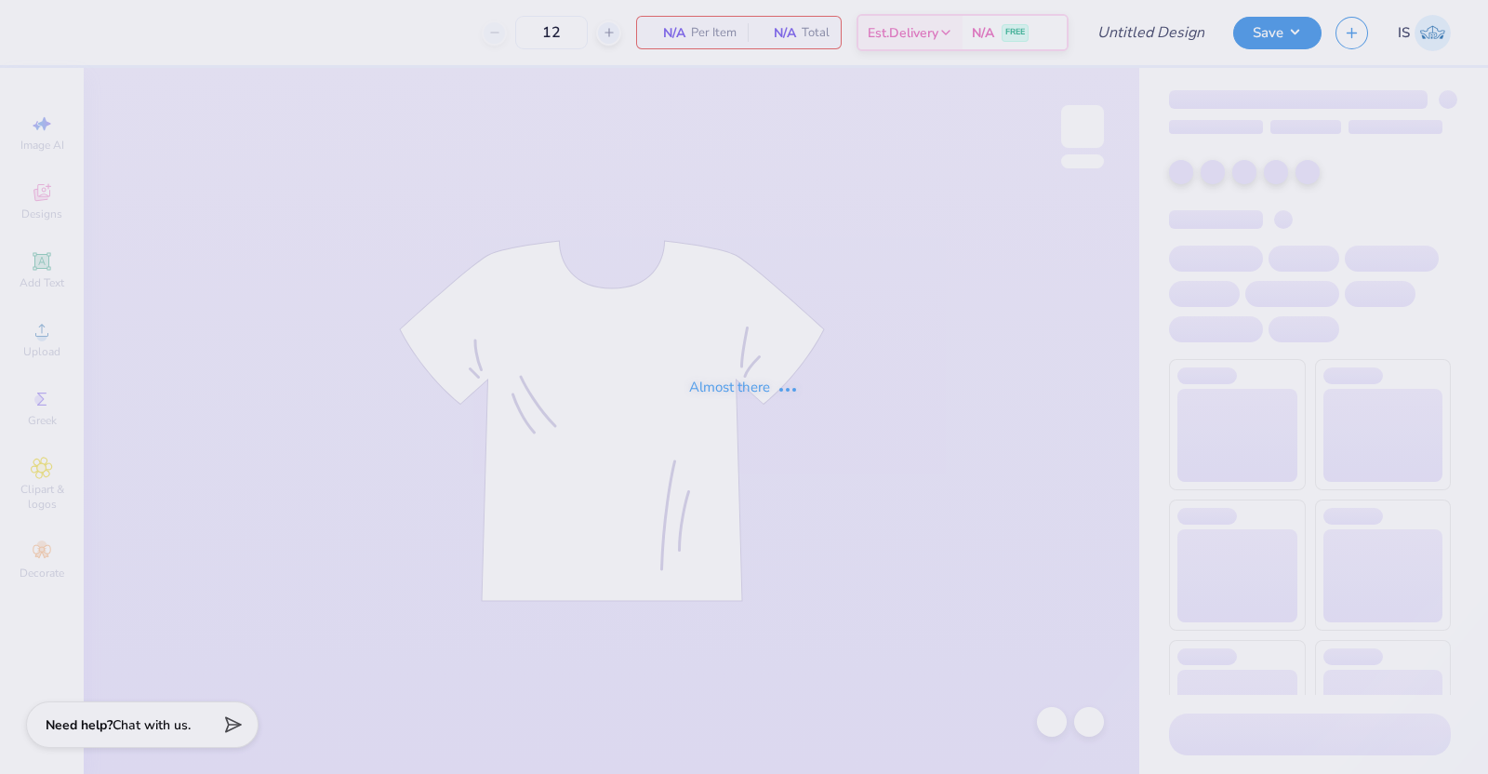
type input "attempt 3"
type input "135"
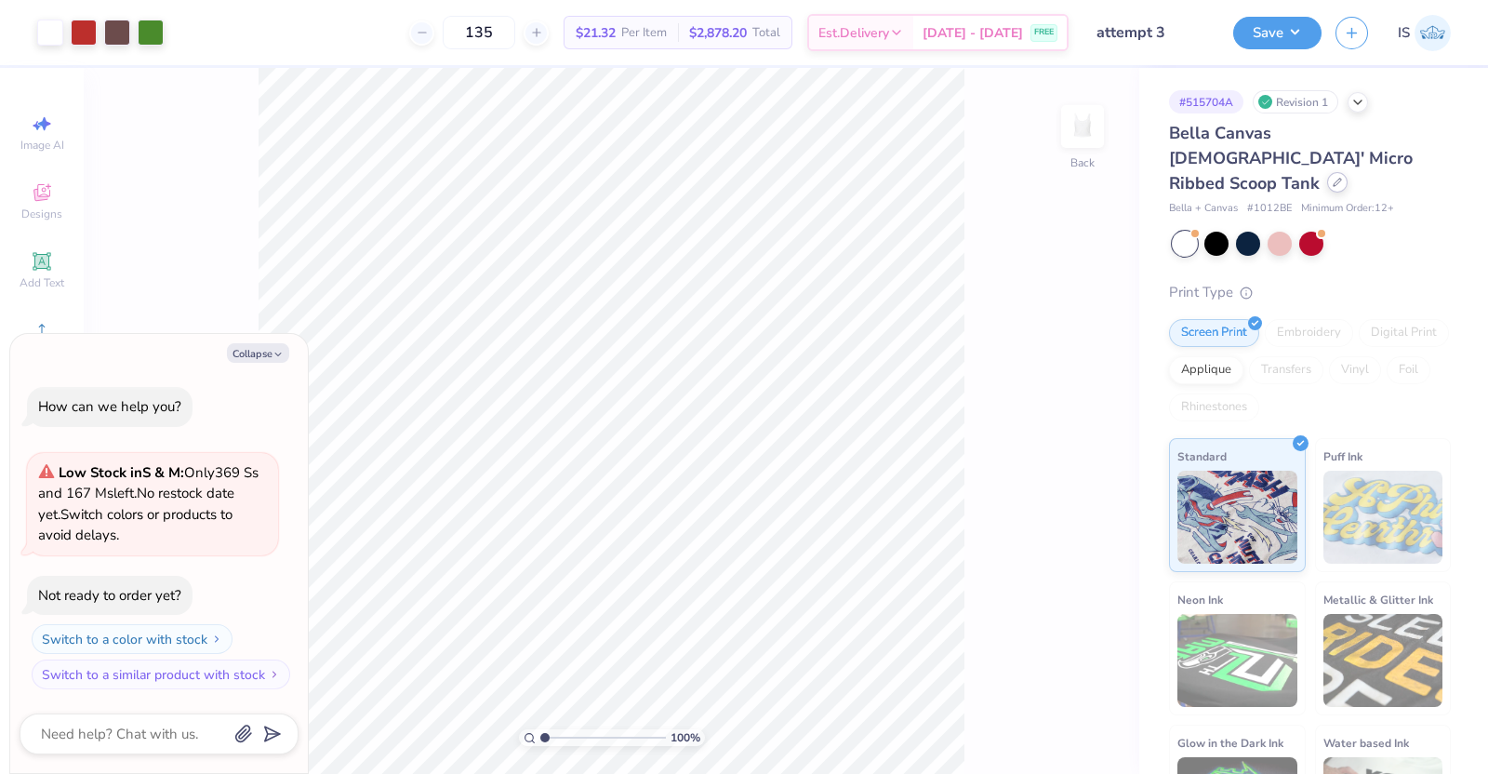
click at [1333, 178] on icon at bounding box center [1337, 182] width 9 height 9
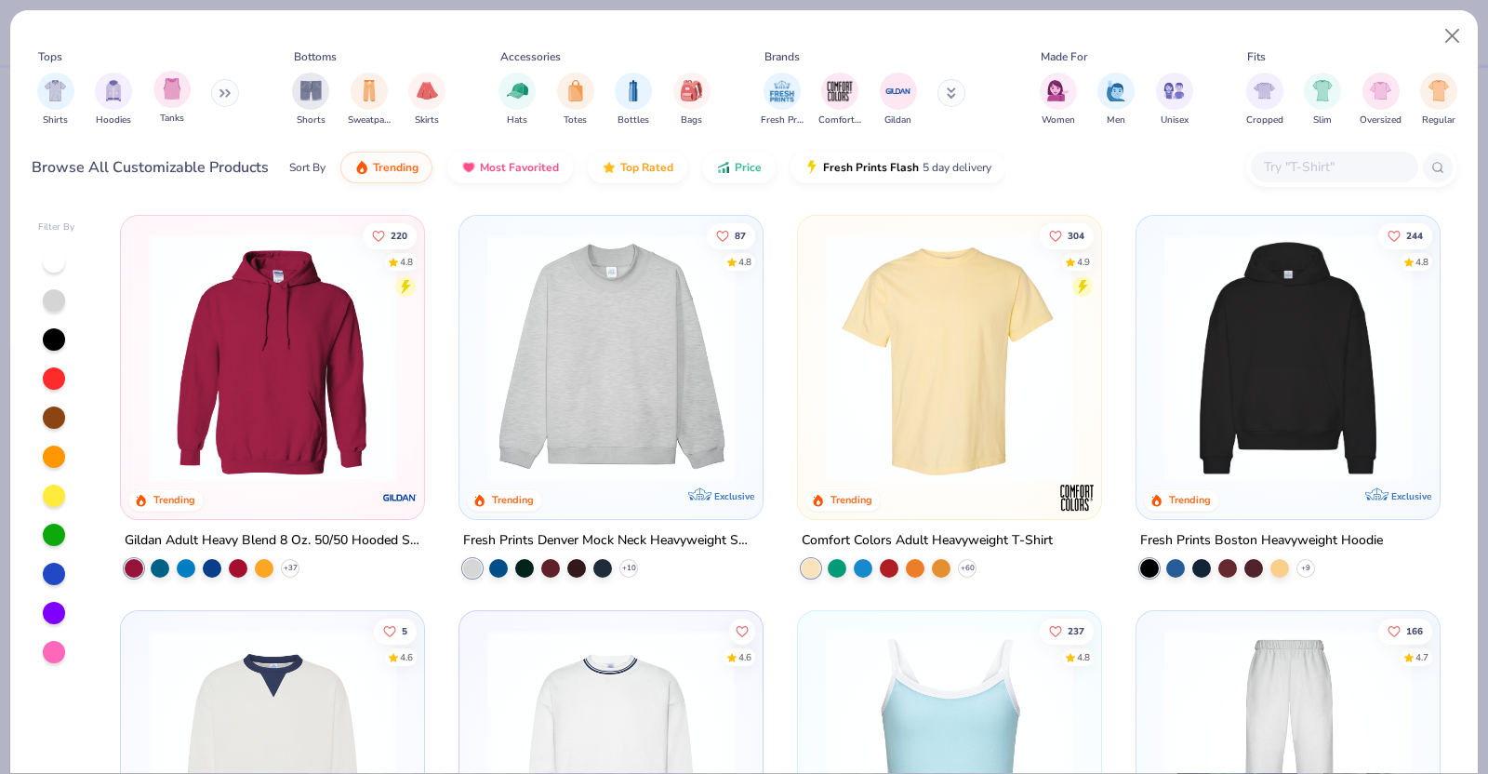
click at [165, 108] on div "Tanks" at bounding box center [171, 98] width 37 height 55
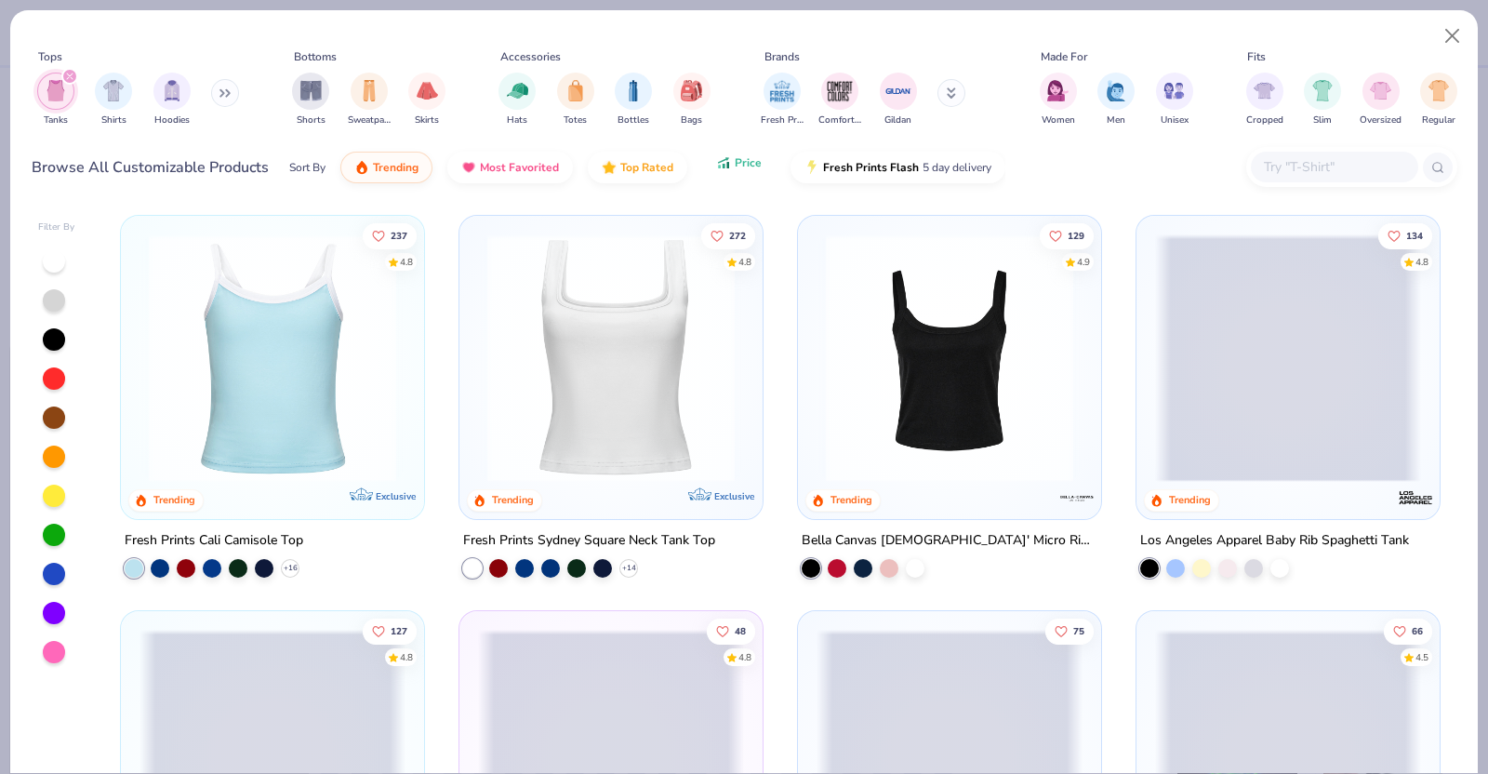
click at [750, 166] on span "Price" at bounding box center [748, 162] width 27 height 15
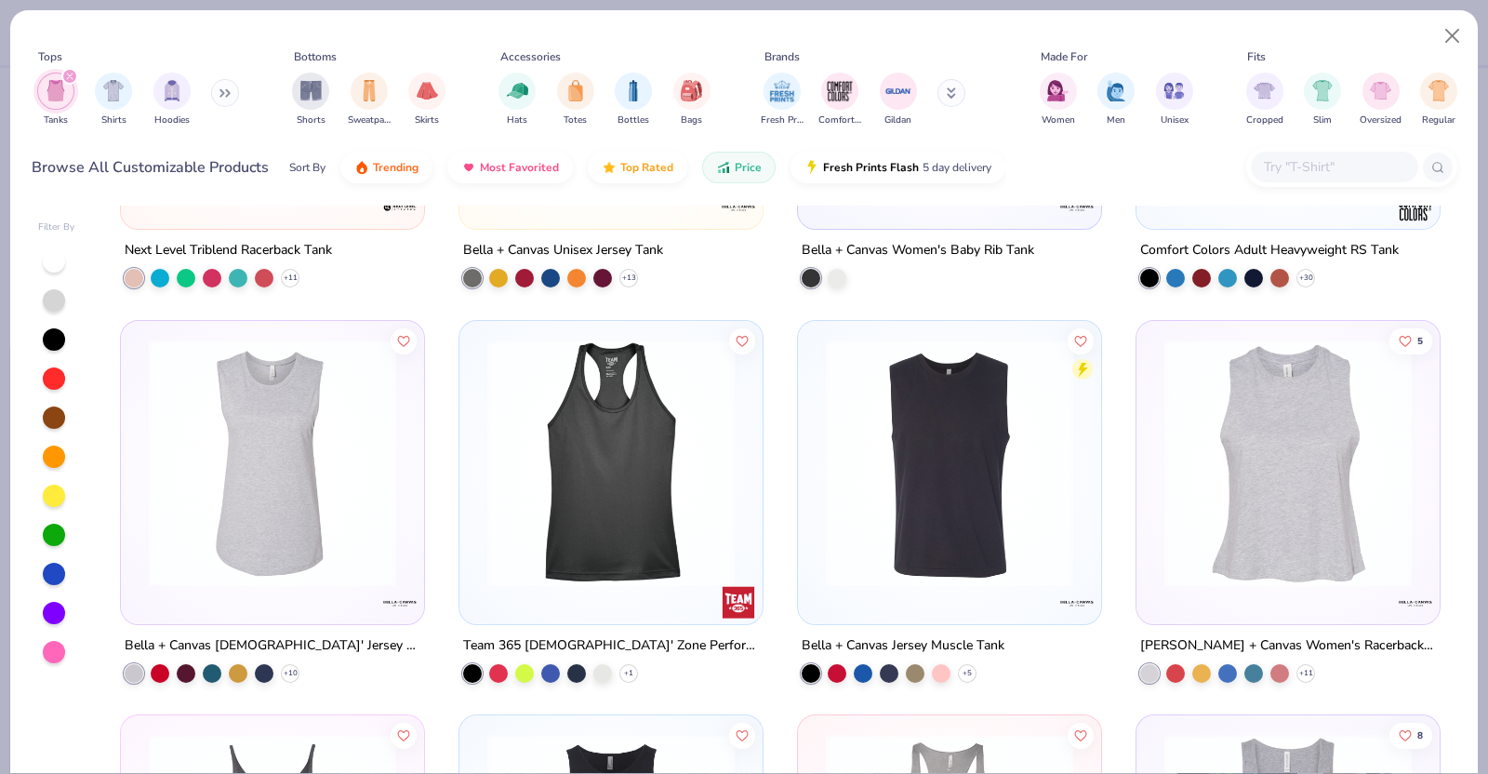
scroll to position [693, 0]
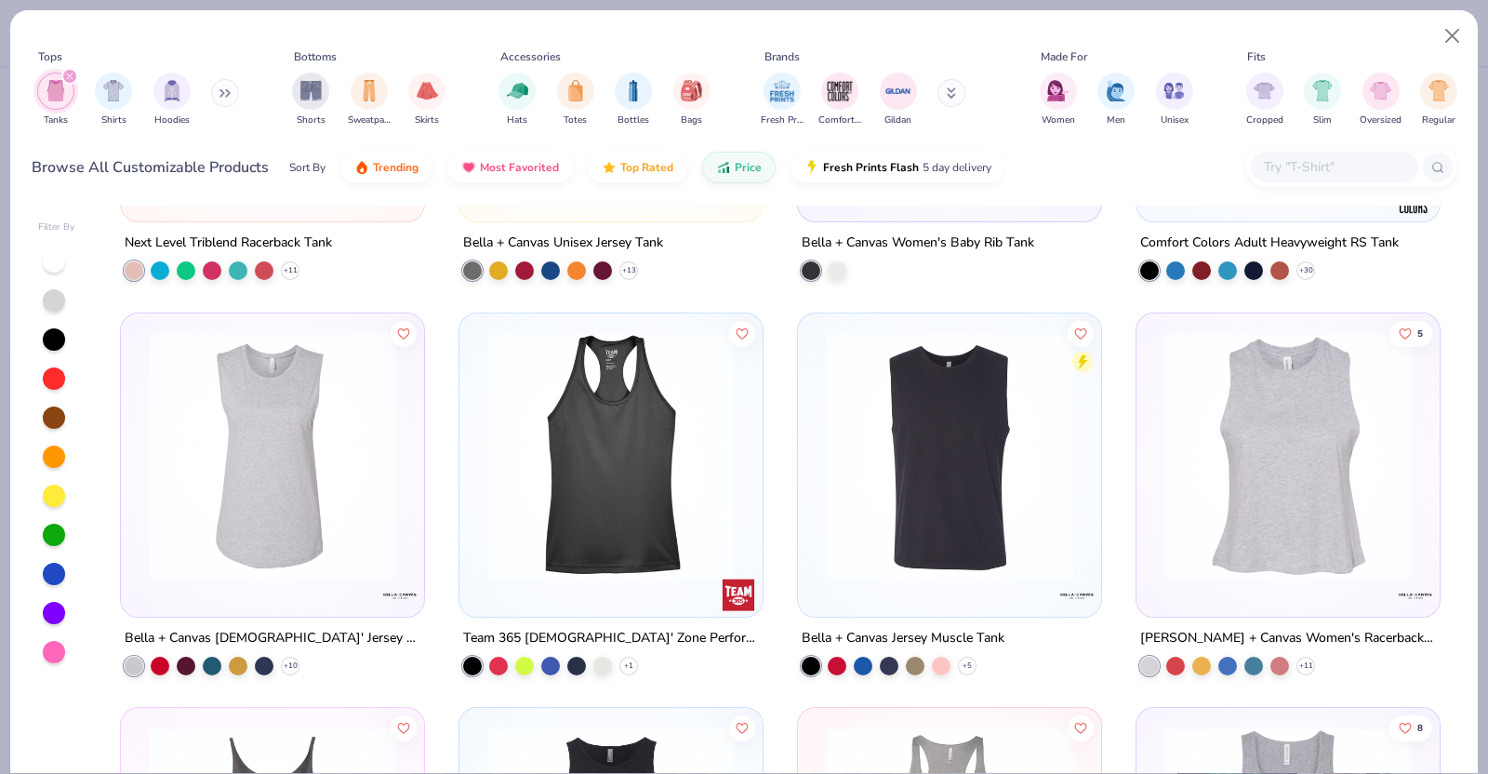
click at [1208, 521] on img at bounding box center [1288, 454] width 266 height 247
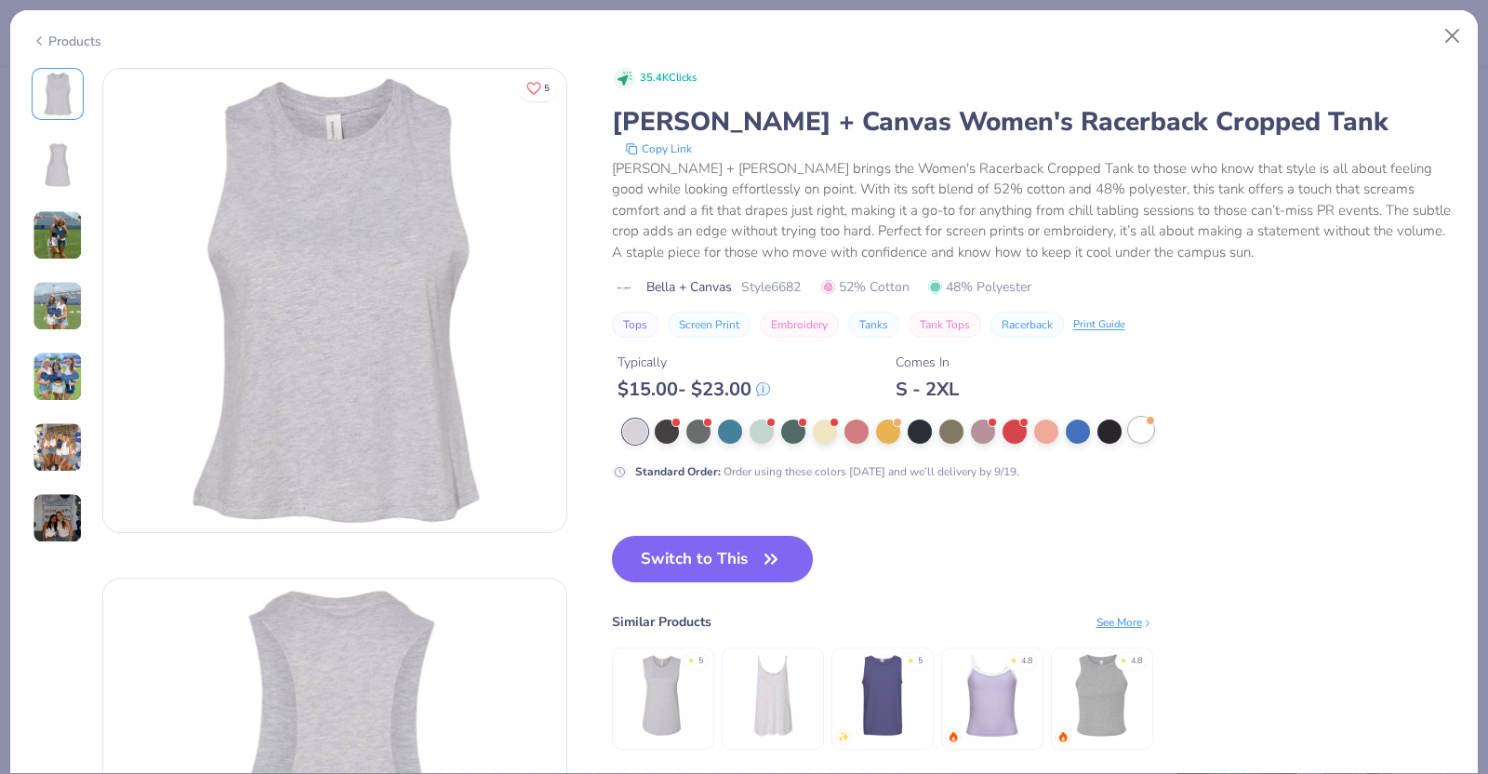
click at [1143, 432] on div at bounding box center [1141, 430] width 24 height 24
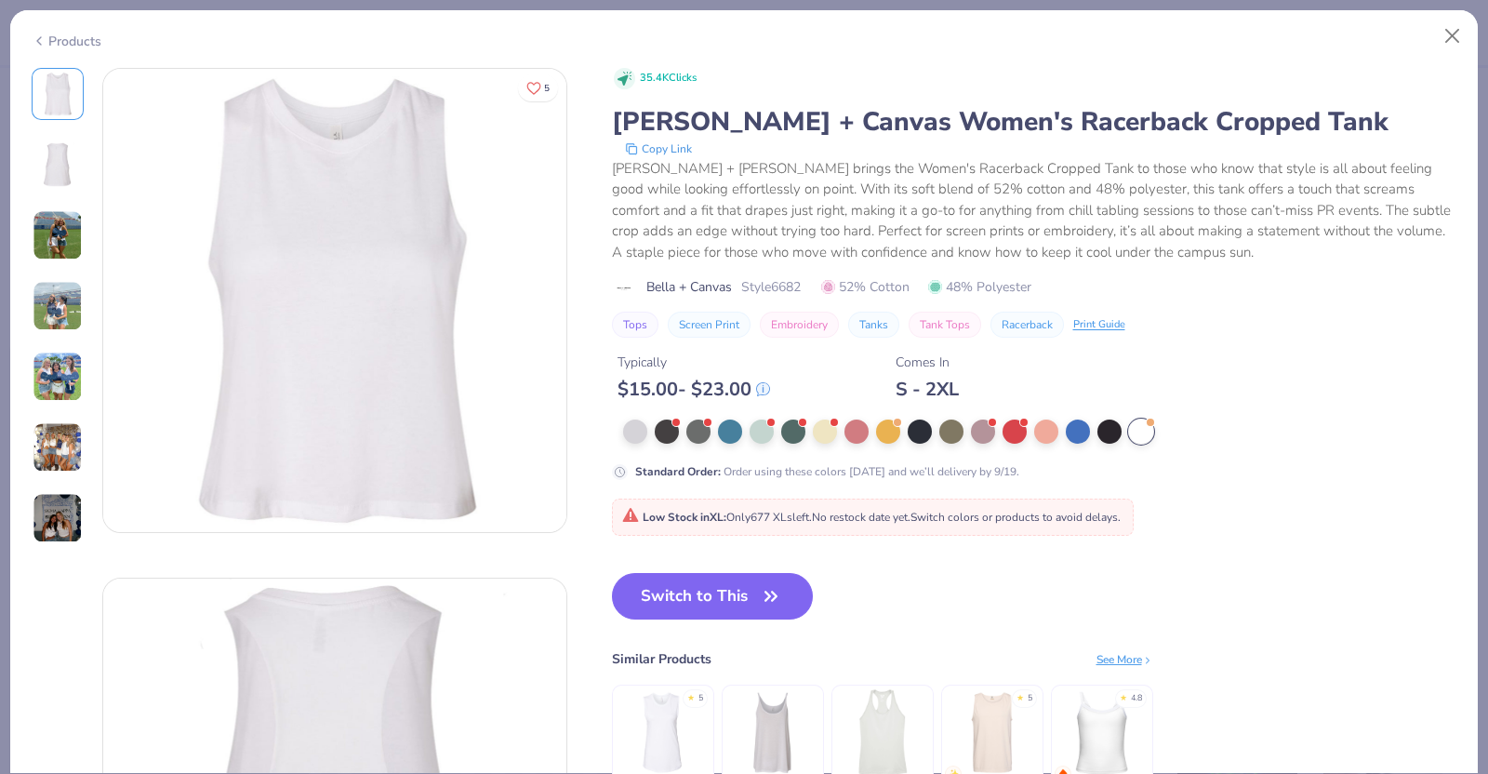
click at [73, 232] on img at bounding box center [58, 235] width 50 height 50
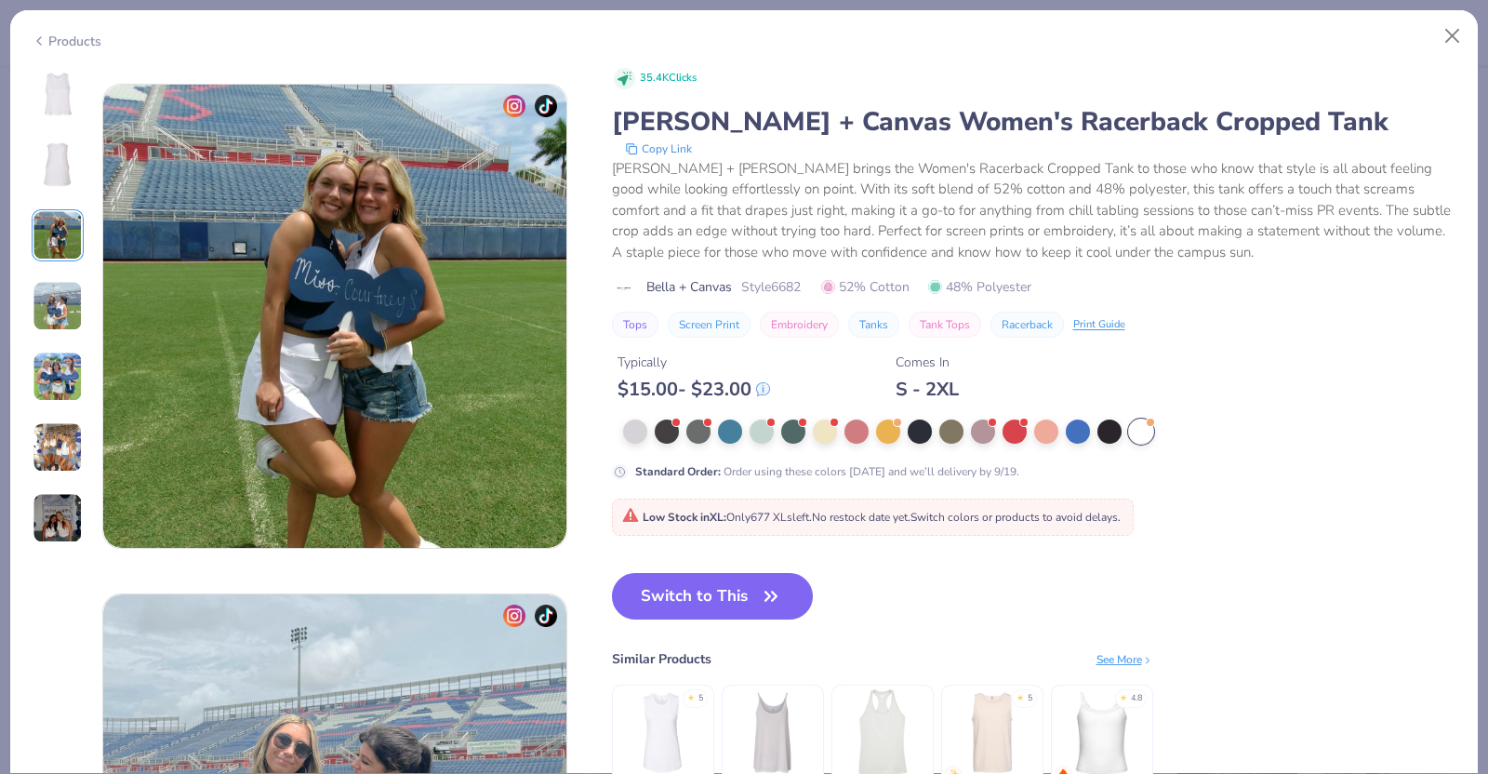
scroll to position [1018, 0]
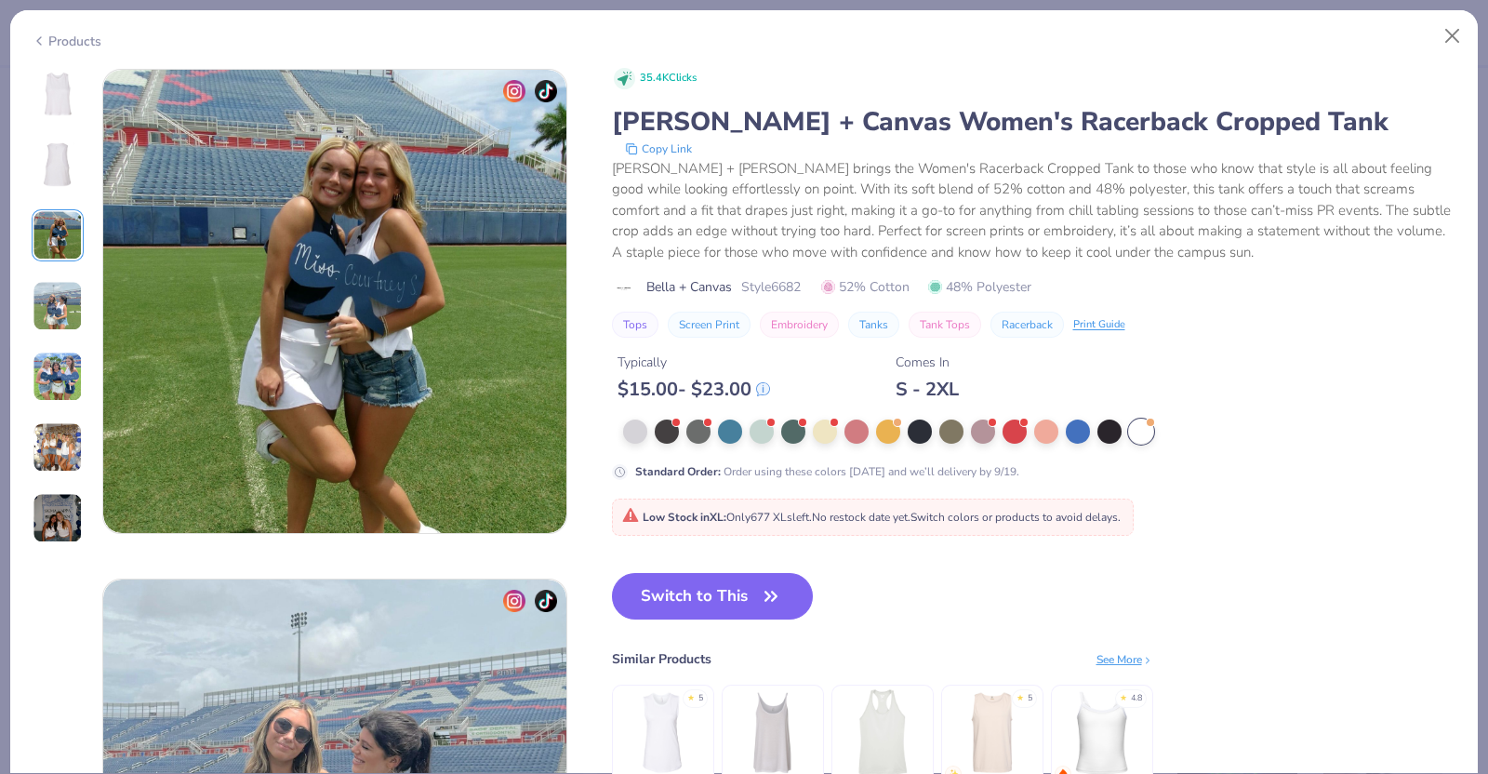
click at [64, 304] on img at bounding box center [58, 306] width 50 height 50
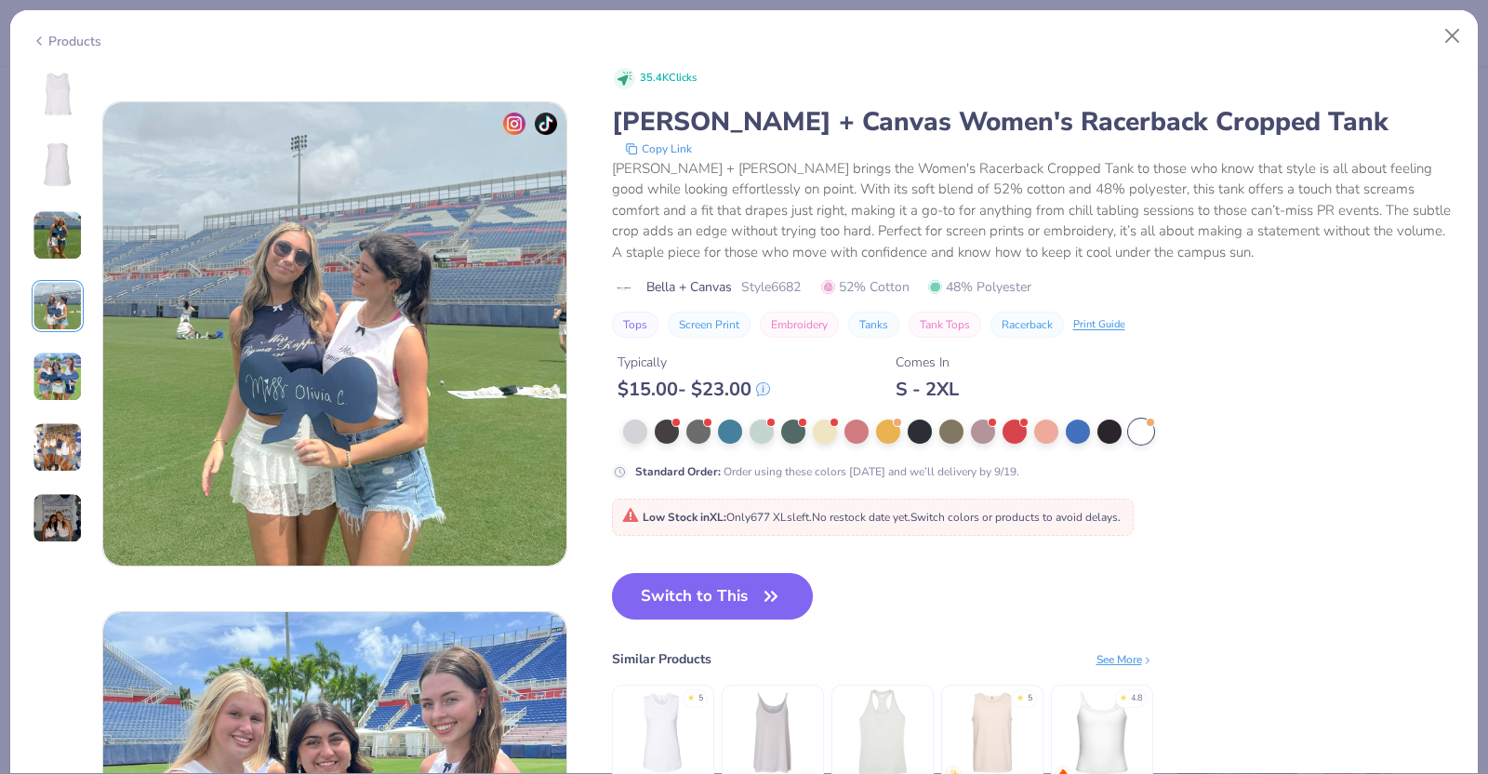
scroll to position [1529, 0]
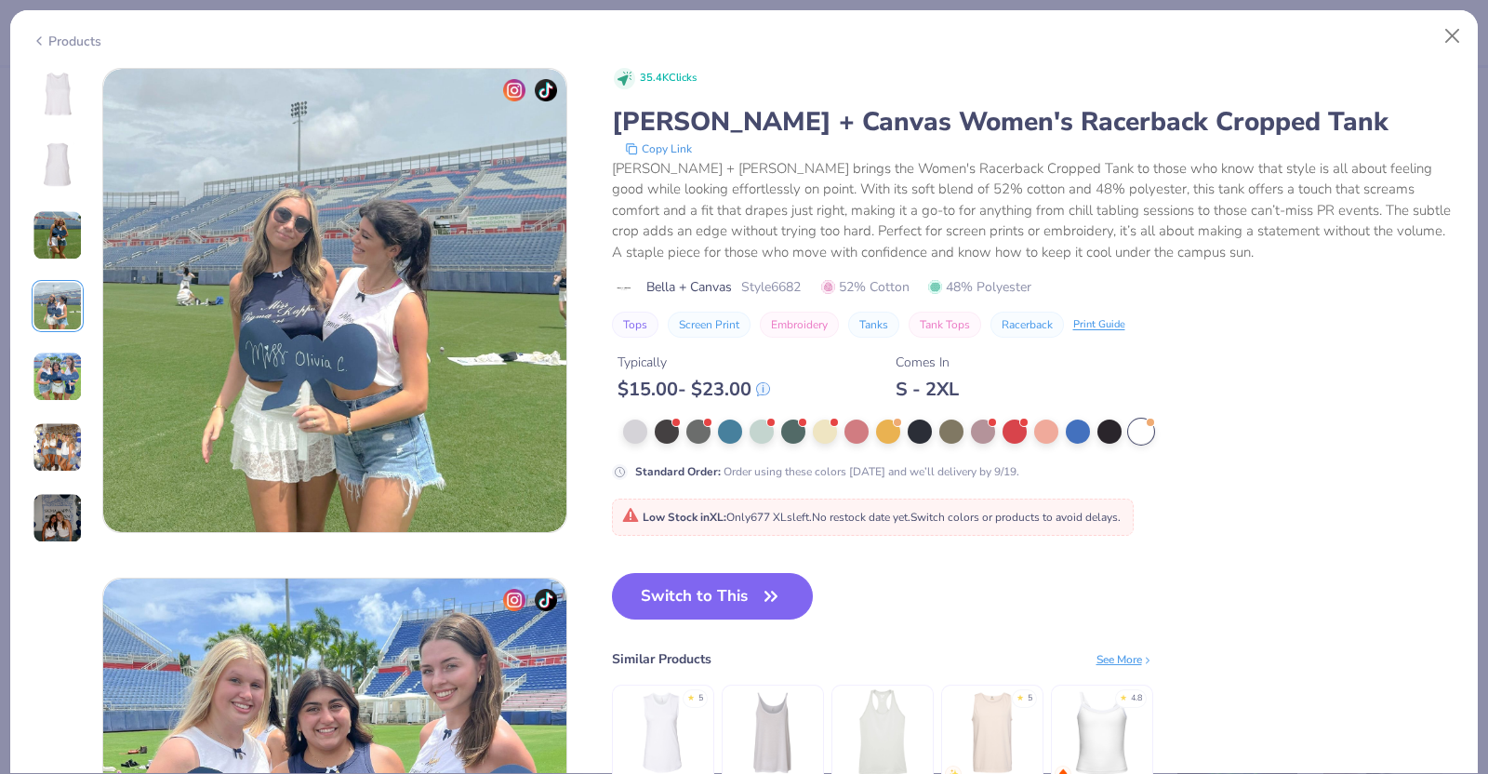
click at [57, 369] on img at bounding box center [58, 377] width 50 height 50
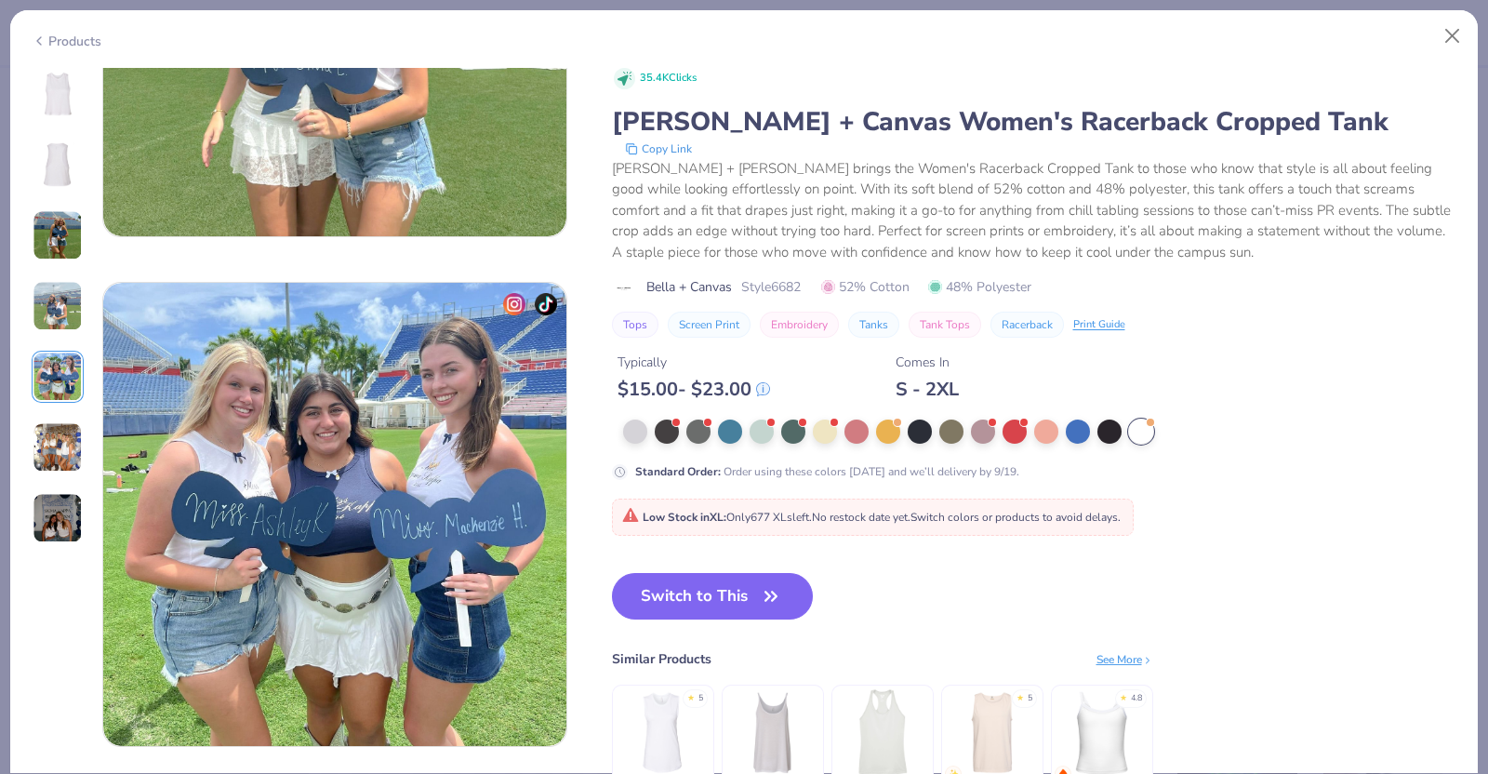
scroll to position [2037, 0]
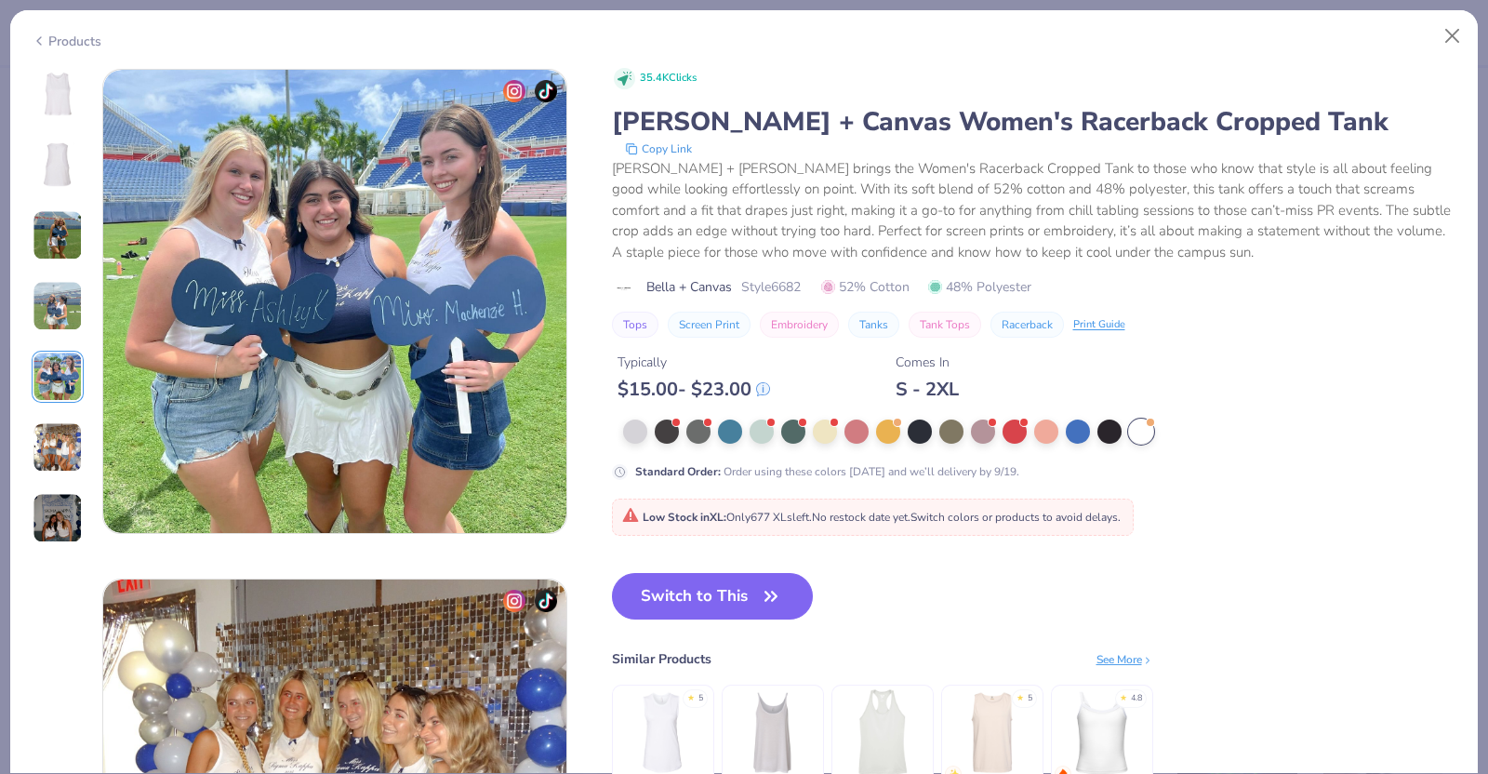
click at [56, 405] on div at bounding box center [58, 306] width 52 height 476
click at [65, 425] on img at bounding box center [58, 447] width 50 height 50
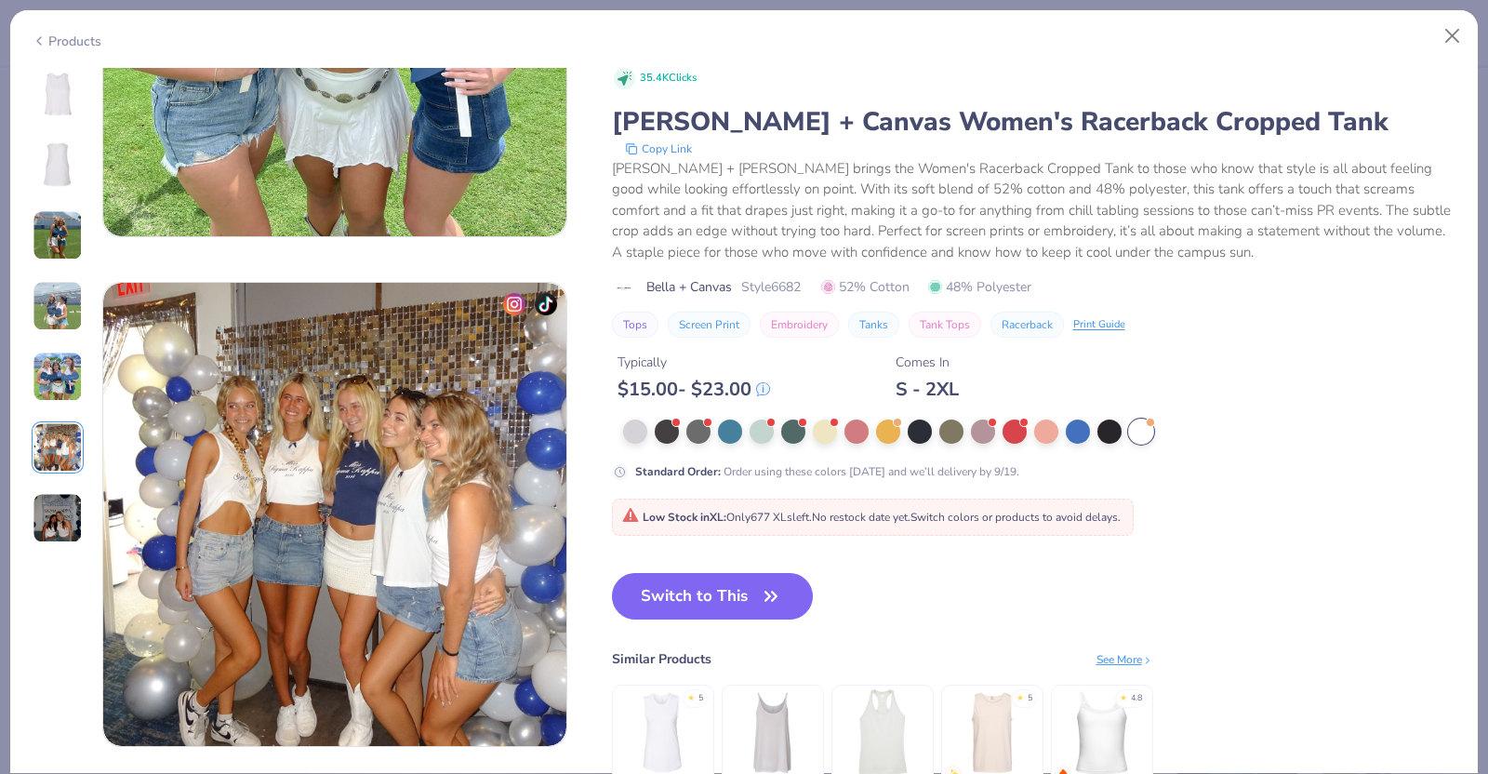
scroll to position [2548, 0]
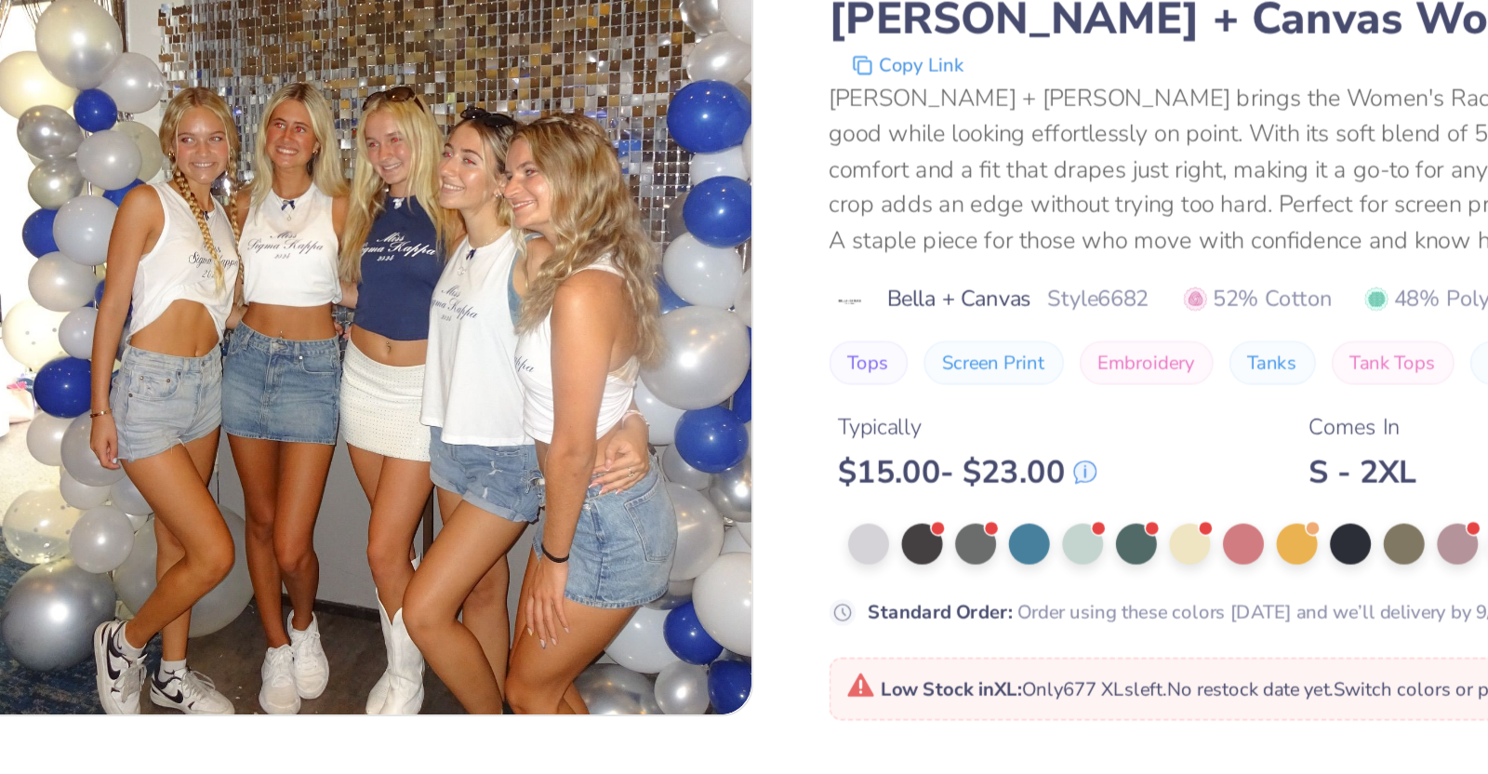
type textarea "x"
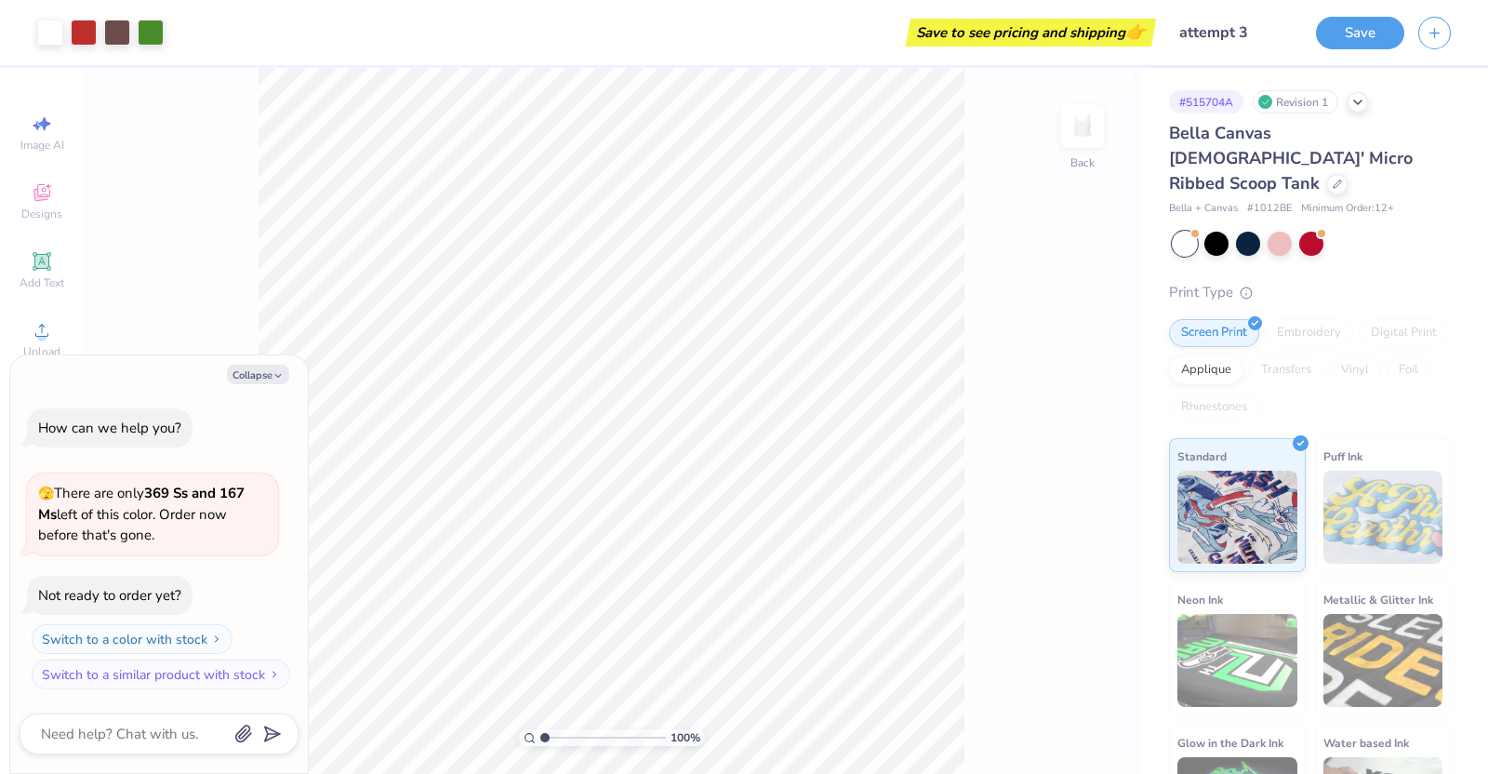
click at [1129, 31] on span "👉" at bounding box center [1135, 31] width 20 height 22
click at [1237, 46] on input "attempt 3" at bounding box center [1211, 32] width 182 height 37
click at [1333, 178] on icon at bounding box center [1337, 182] width 9 height 9
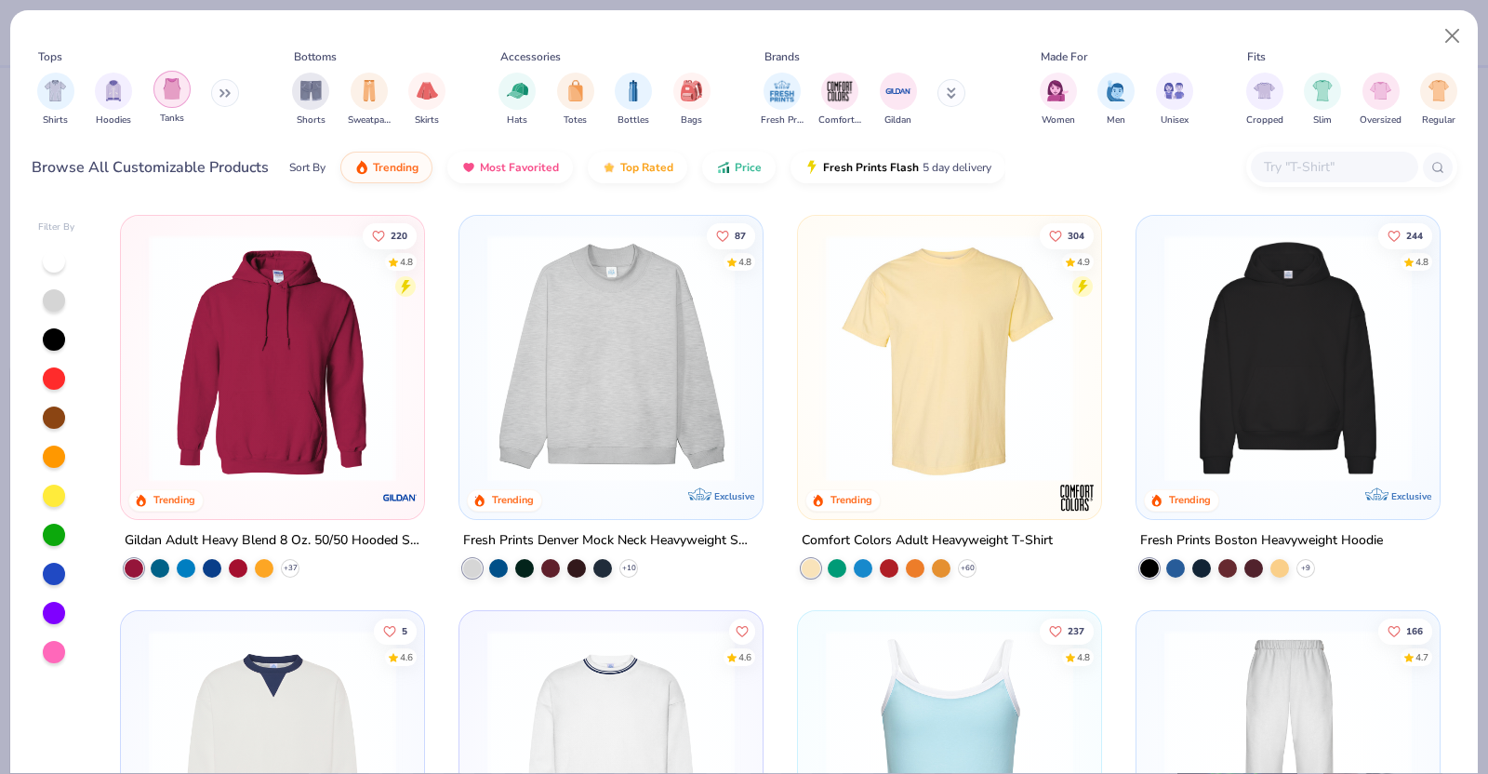
click at [177, 94] on img "filter for Tanks" at bounding box center [172, 88] width 20 height 21
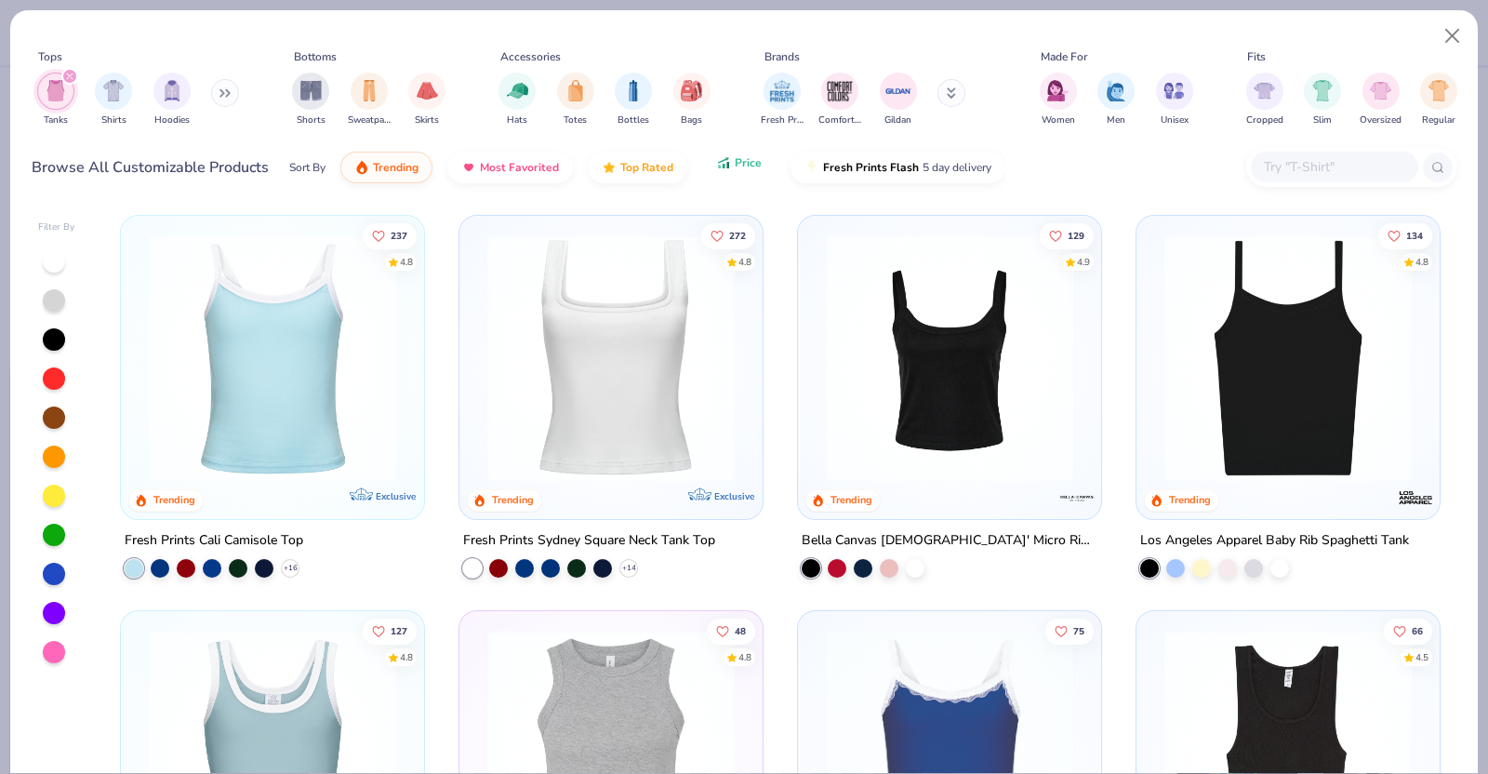
click at [740, 167] on span "Price" at bounding box center [748, 162] width 27 height 15
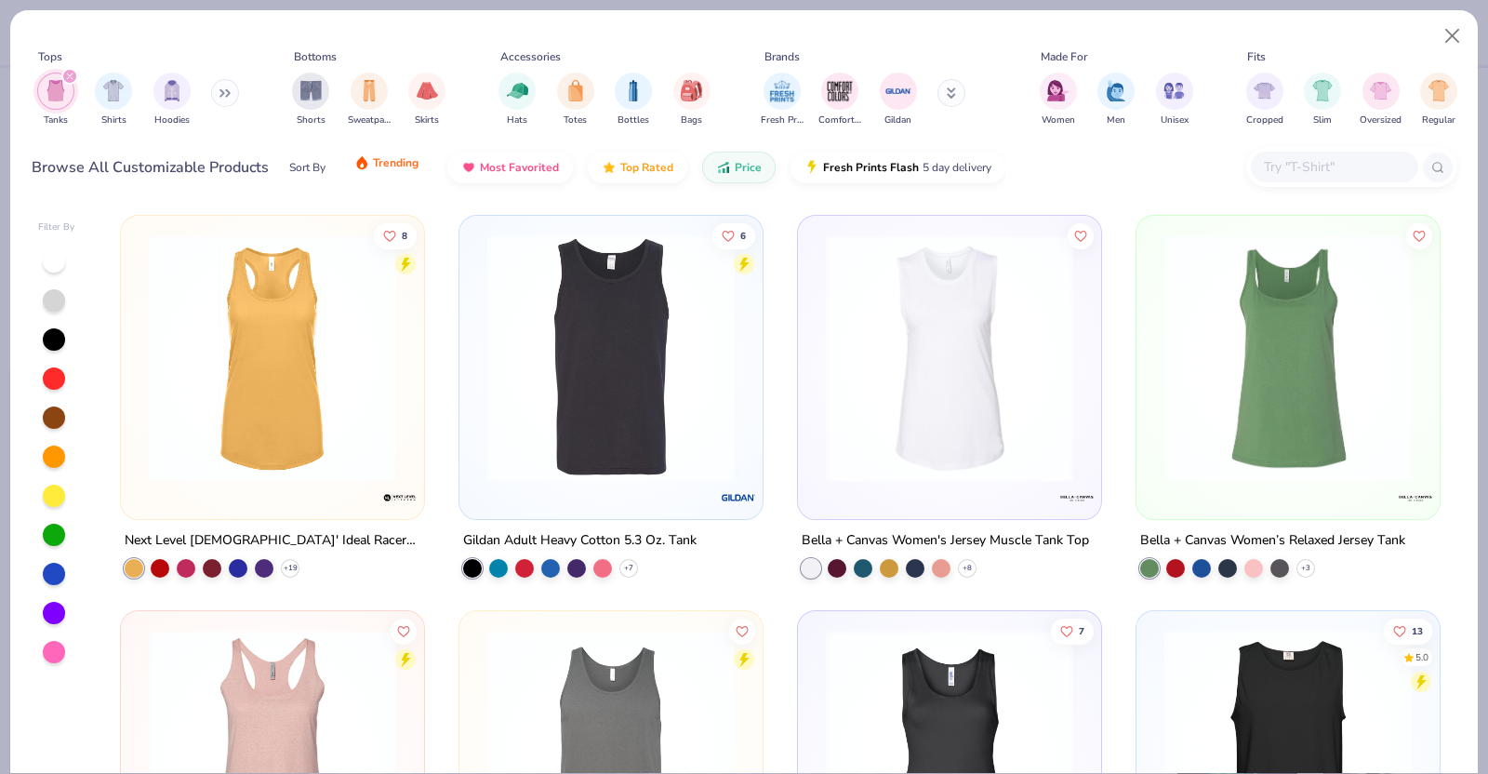
click at [408, 168] on span "Trending" at bounding box center [396, 162] width 46 height 15
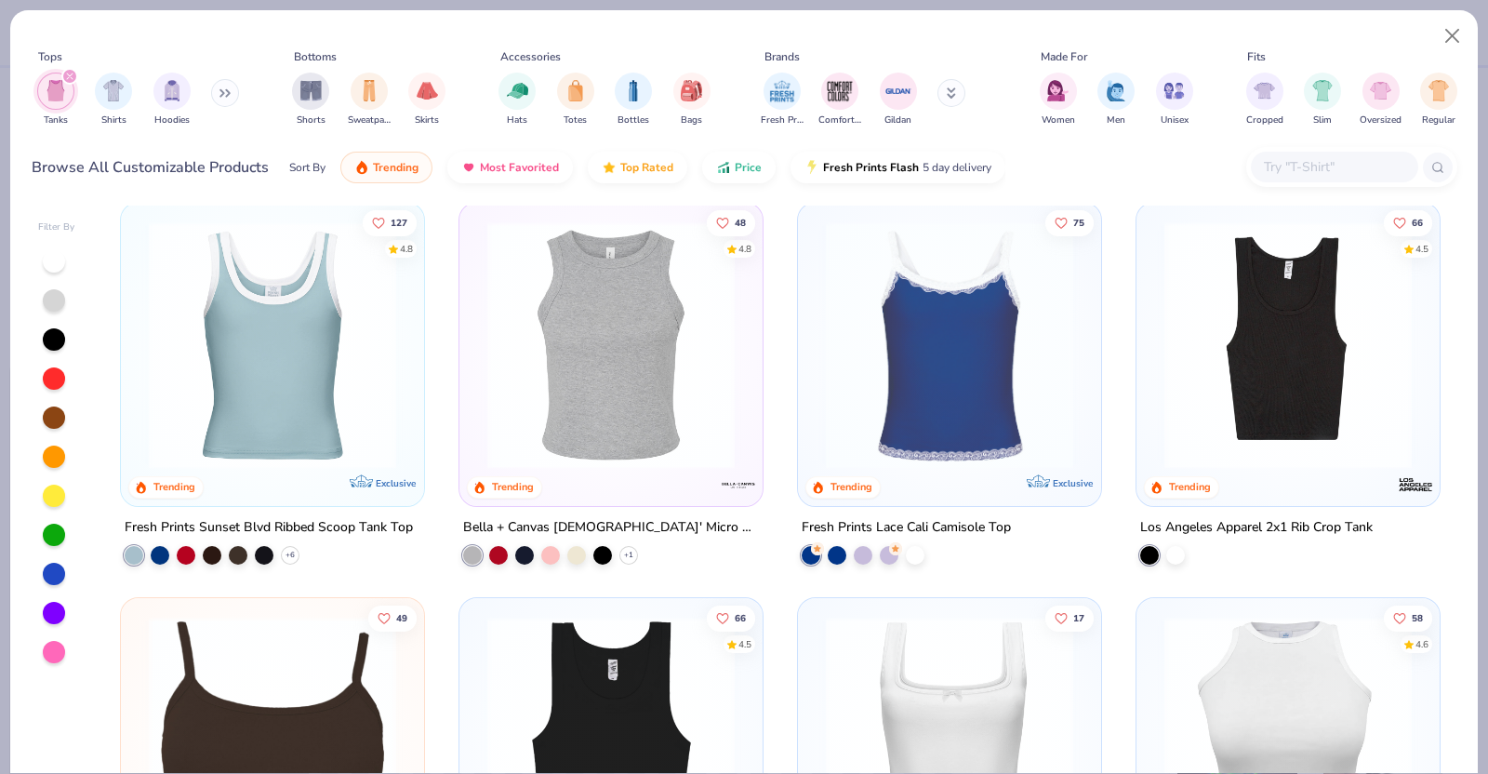
scroll to position [406, 0]
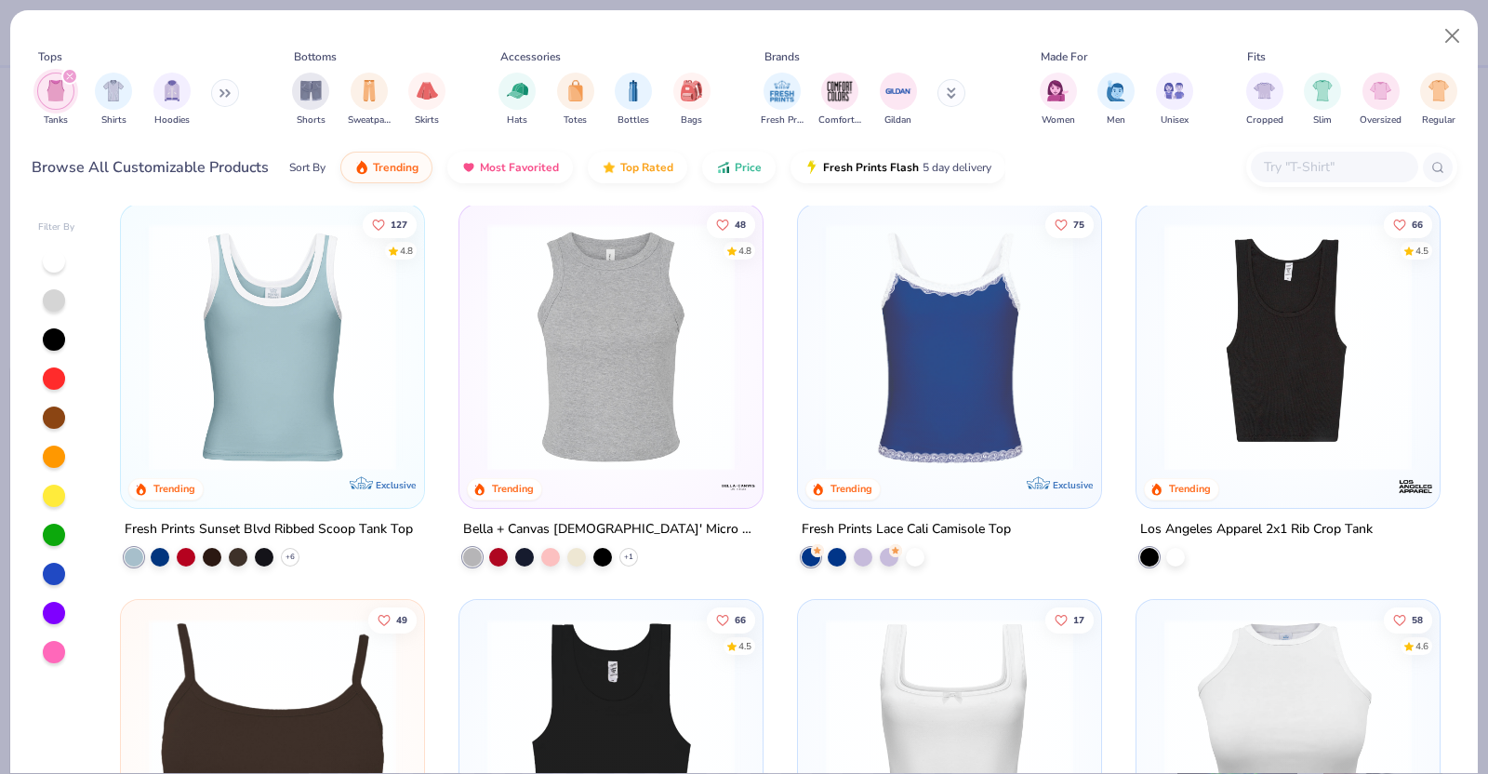
click at [670, 389] on img at bounding box center [611, 346] width 266 height 247
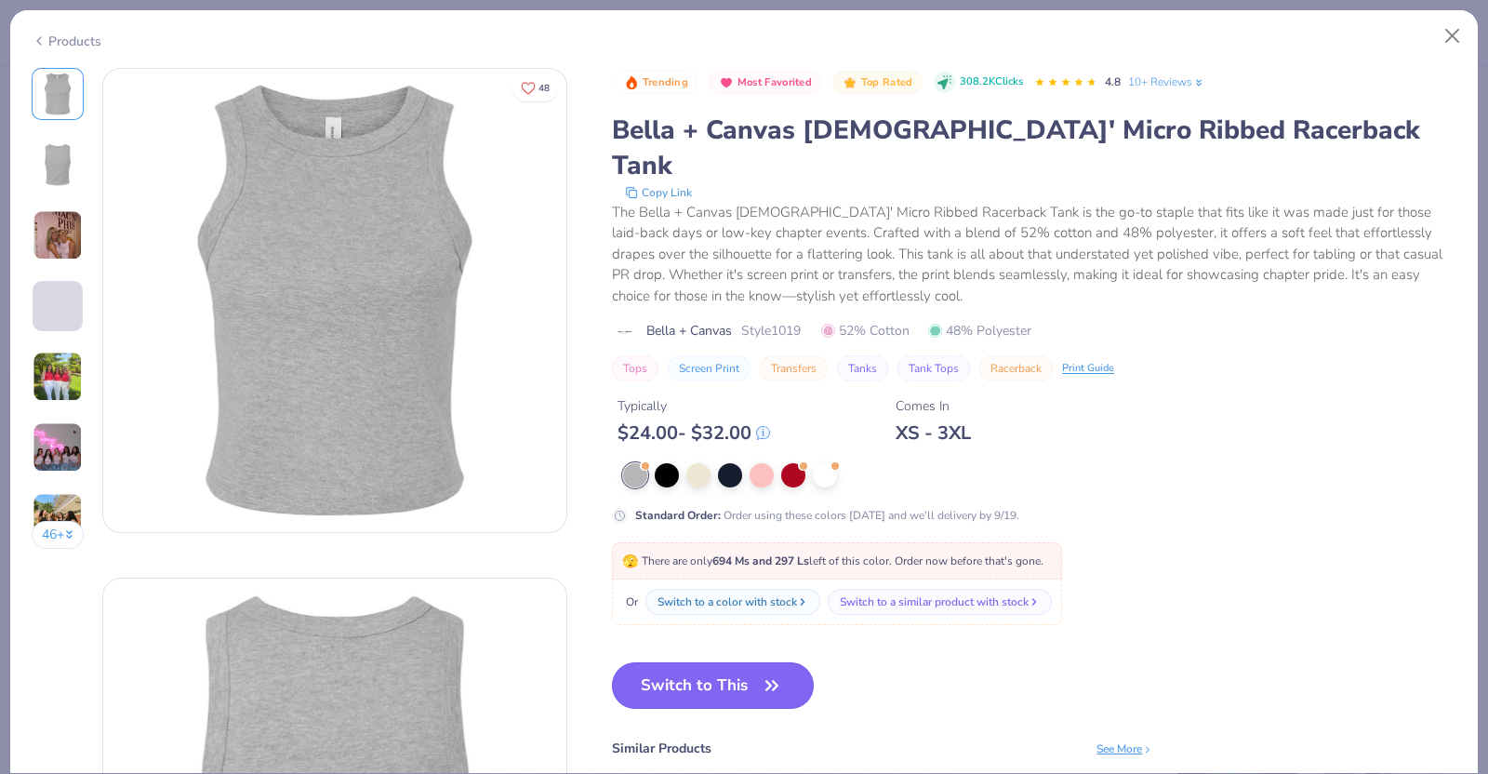
click at [746, 662] on button "Switch to This" at bounding box center [713, 685] width 202 height 46
click at [829, 460] on span at bounding box center [834, 465] width 10 height 10
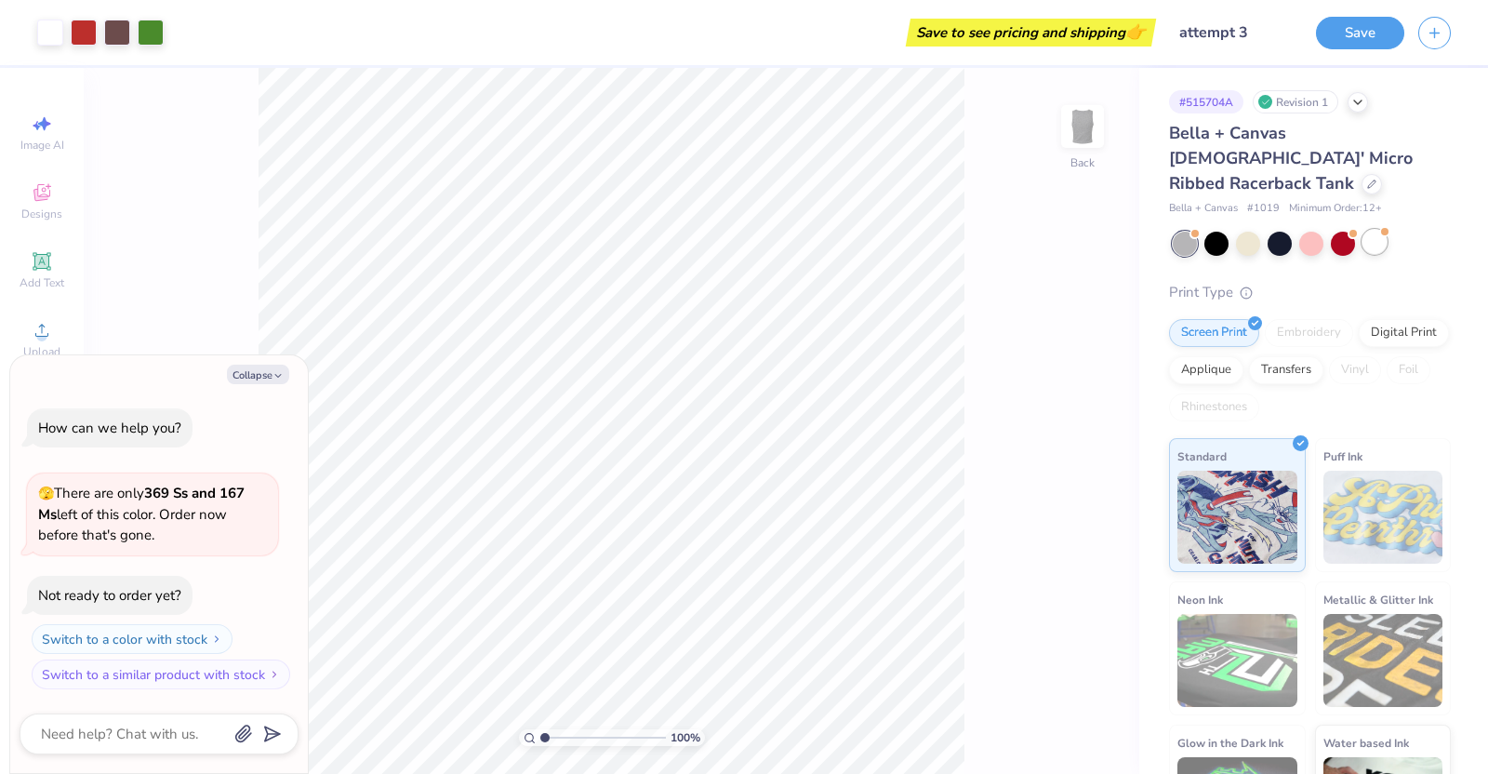
click at [1373, 230] on div at bounding box center [1374, 242] width 24 height 24
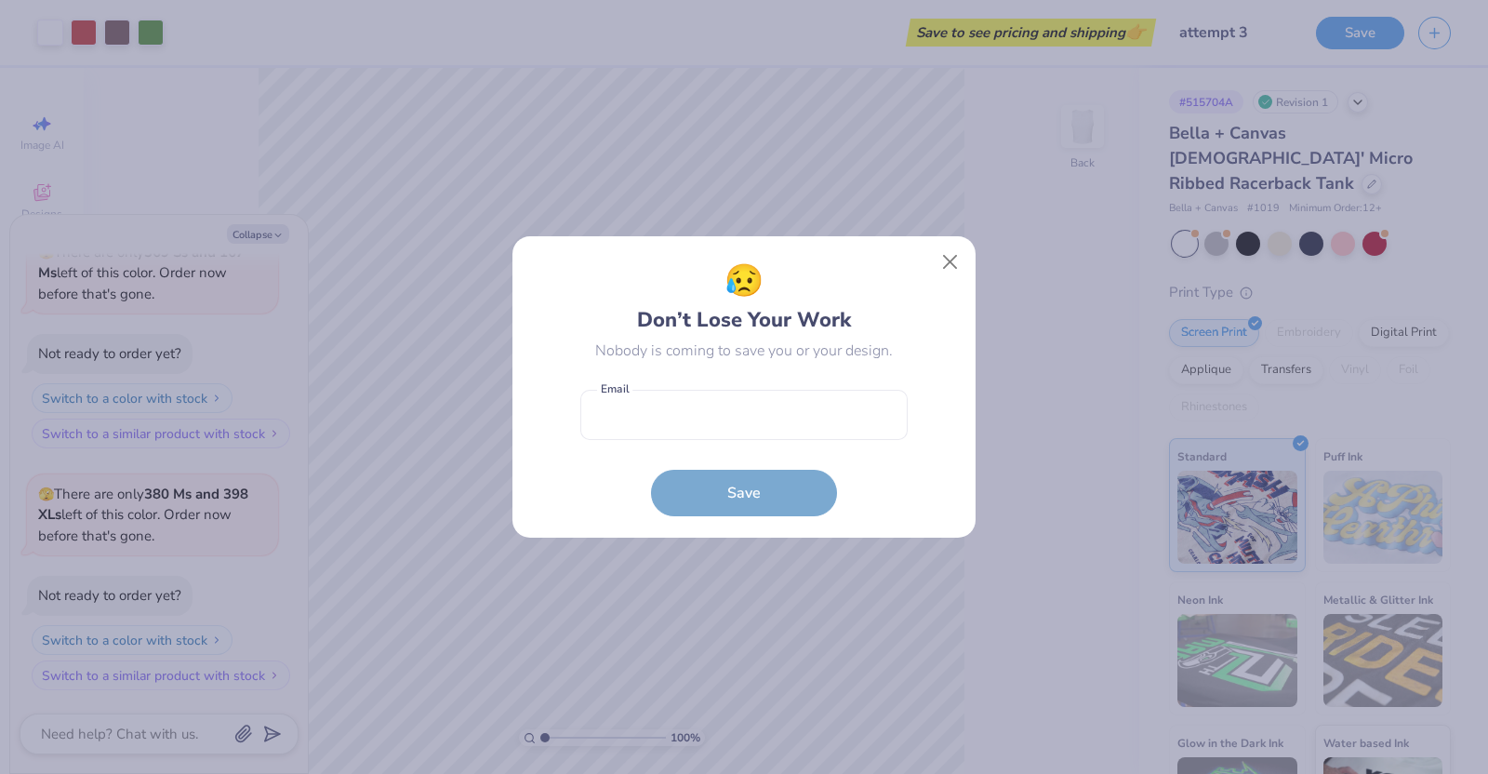
type textarea "x"
